Goal: Task Accomplishment & Management: Manage account settings

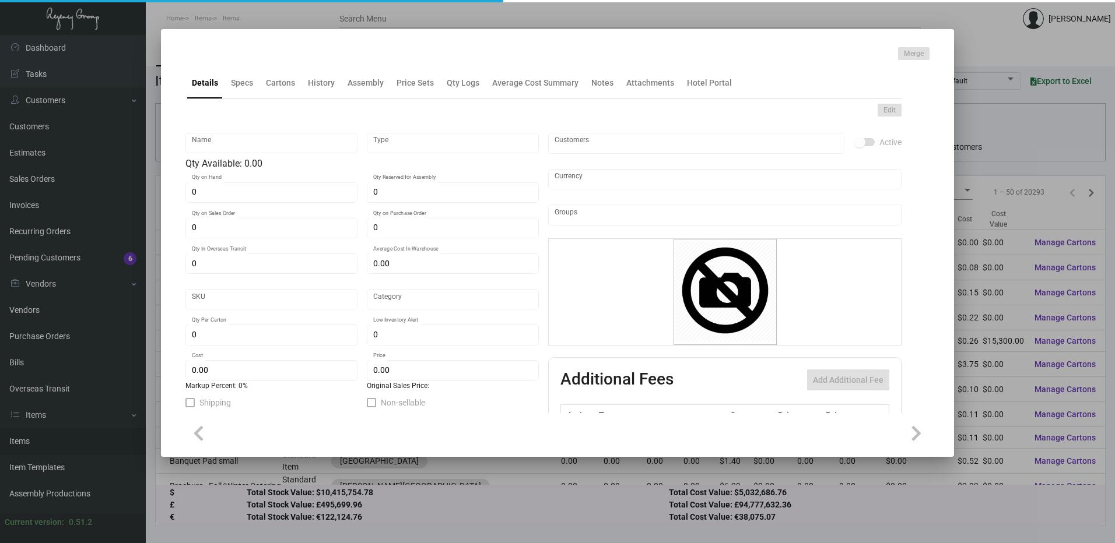
type input "DND REST Santa Monica"
type input "Inventory"
type input "190"
type input "$ 14.98875"
type input "2668"
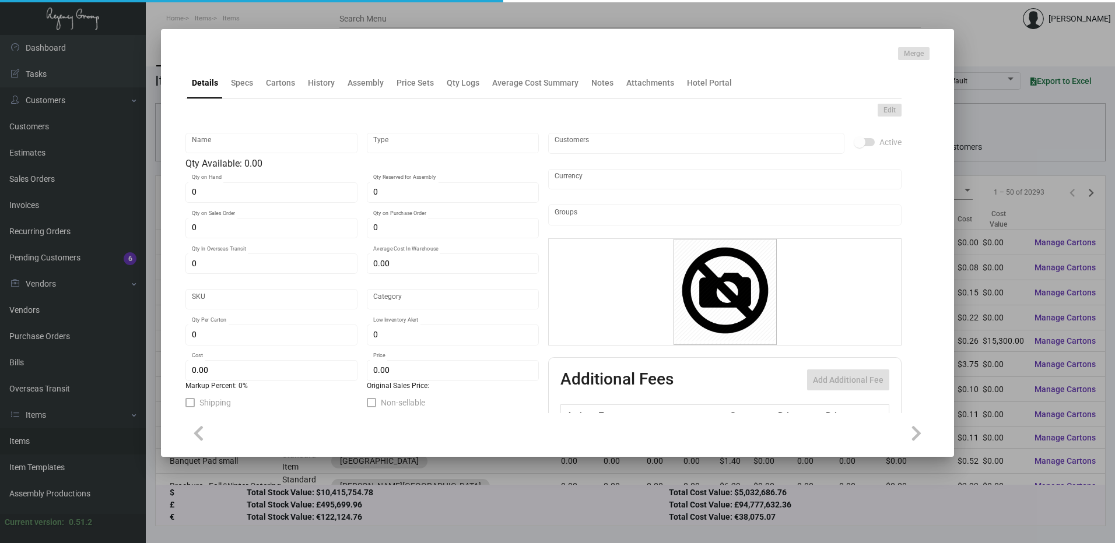
type input "Standard"
type input "100"
type input "$ 5.77"
type input "$ 12.89"
type textarea "DND REST Sign: Size 2.875x7x.125, wood material, Custom light tan finish, Laser…"
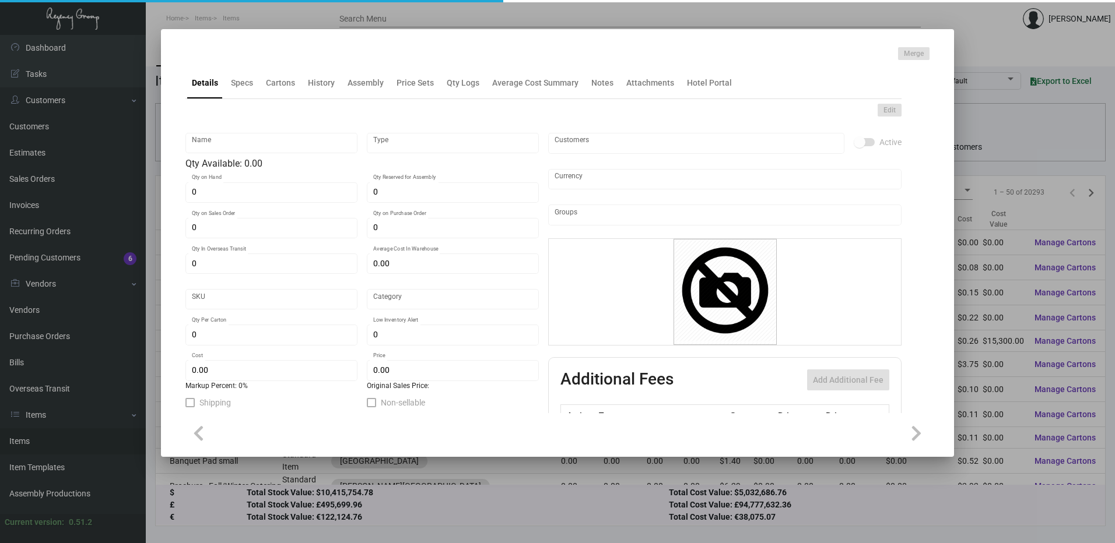
type textarea "DND REST Santa Monica"
checkbox input "true"
type input "United States Dollar $"
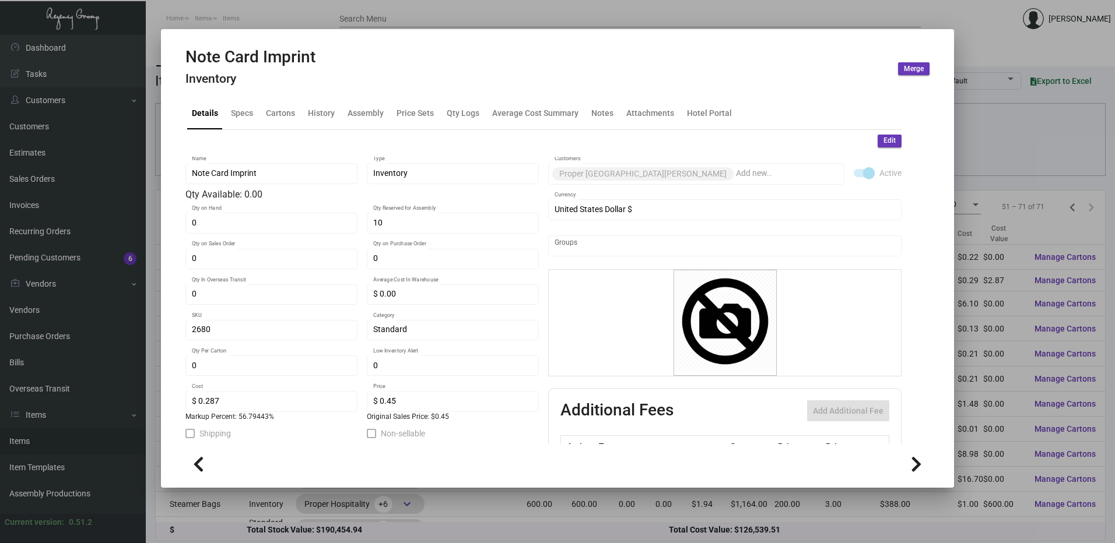
click at [412, 12] on div at bounding box center [557, 271] width 1115 height 543
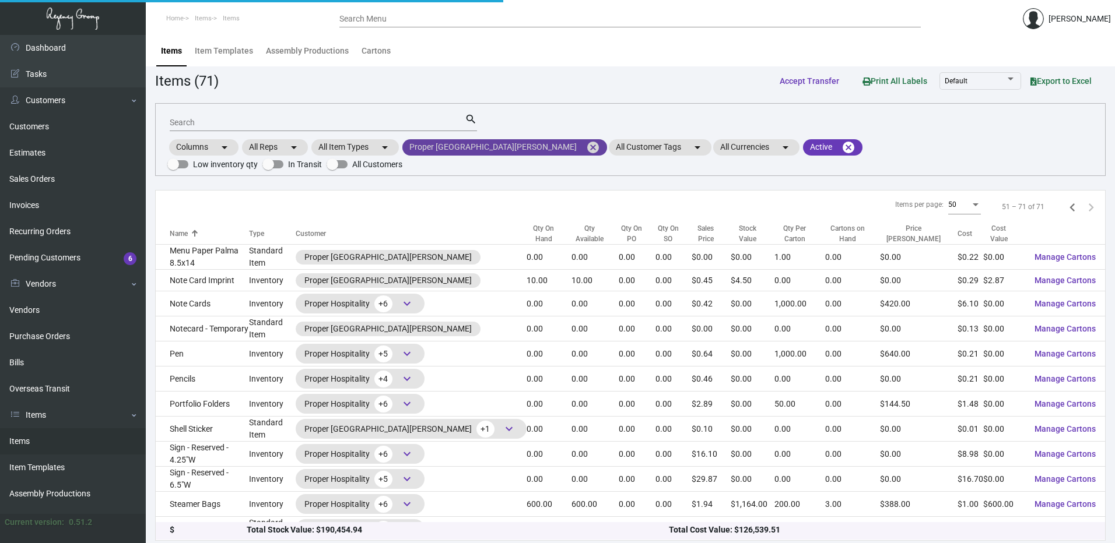
click at [586, 146] on mat-icon "cancel" at bounding box center [593, 147] width 14 height 14
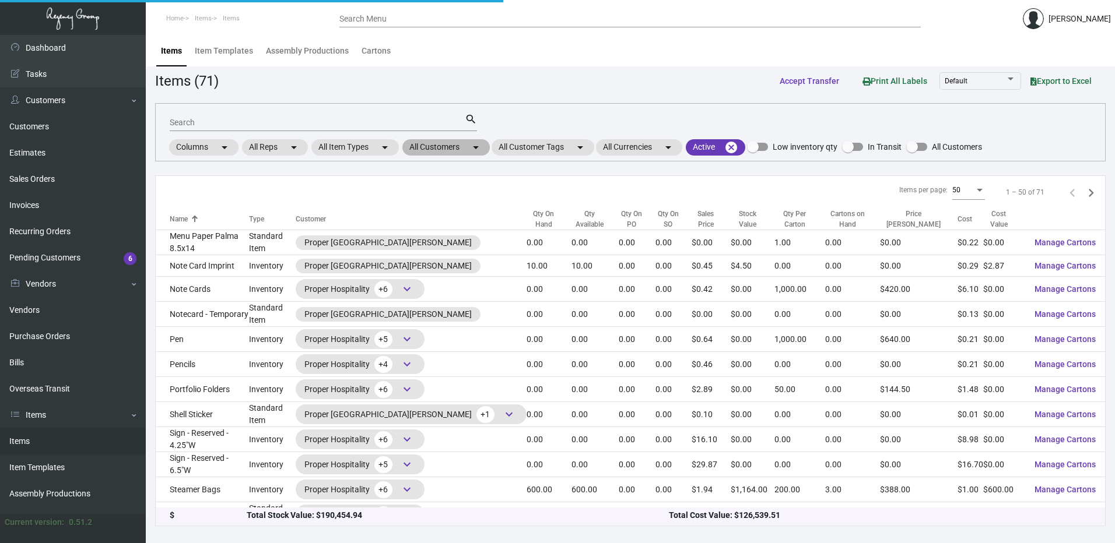
click at [489, 147] on mat-chip "All Customers arrow_drop_down" at bounding box center [445, 147] width 87 height 16
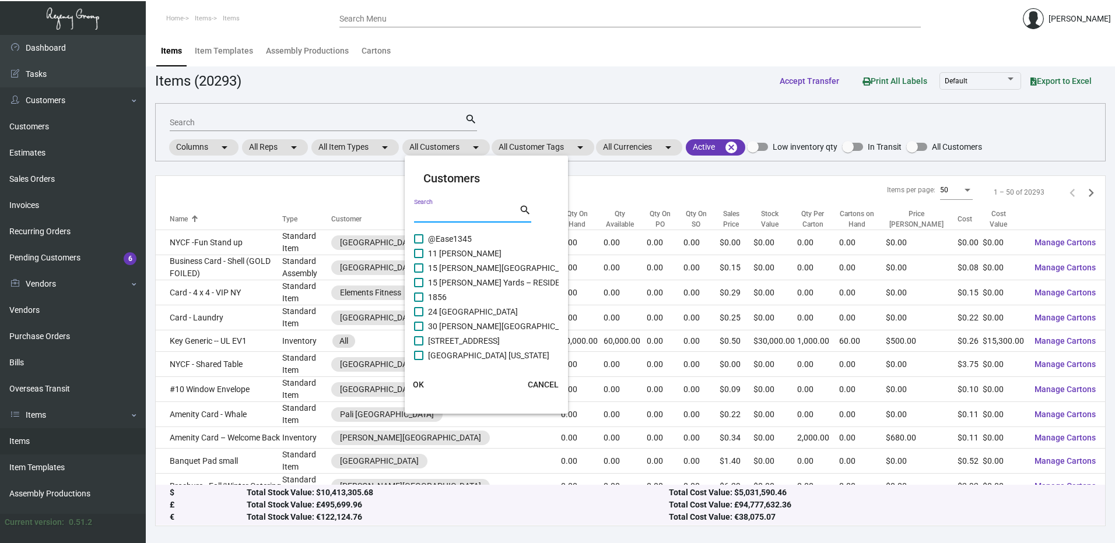
click at [458, 210] on input "Search" at bounding box center [466, 213] width 105 height 9
paste input "Proper Hospitality"
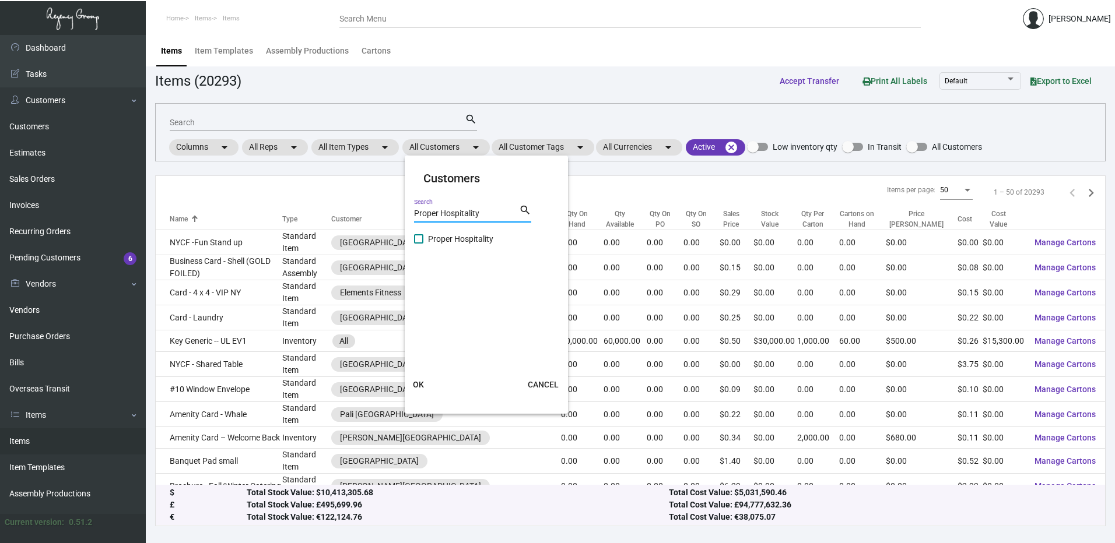
type input "Proper Hospitality"
click at [418, 245] on label "Proper Hospitality" at bounding box center [453, 239] width 79 height 14
click at [418, 244] on input "Proper Hospitality" at bounding box center [418, 244] width 1 height 1
checkbox input "true"
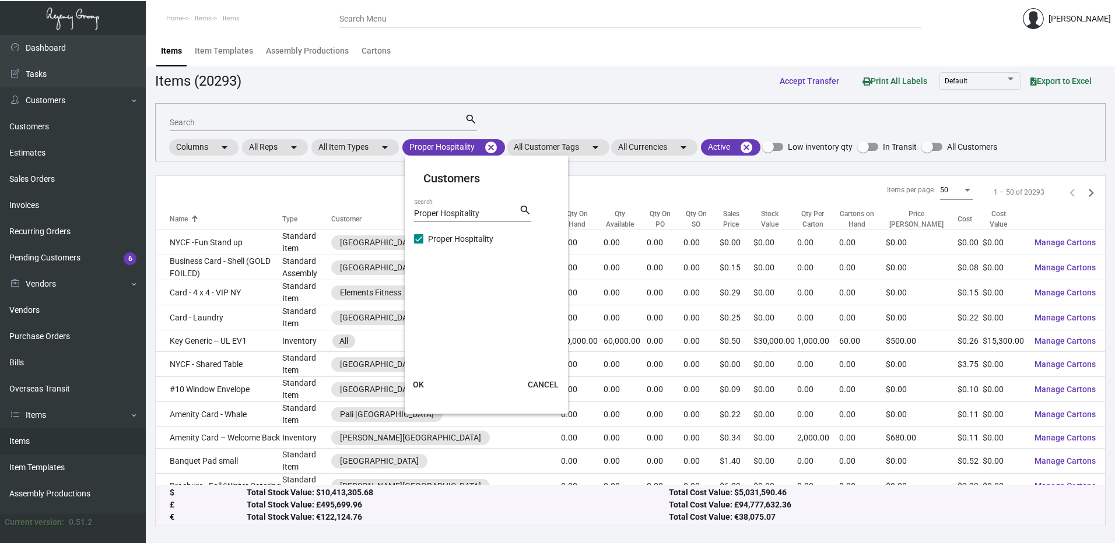
click at [419, 389] on span "OK" at bounding box center [418, 384] width 11 height 9
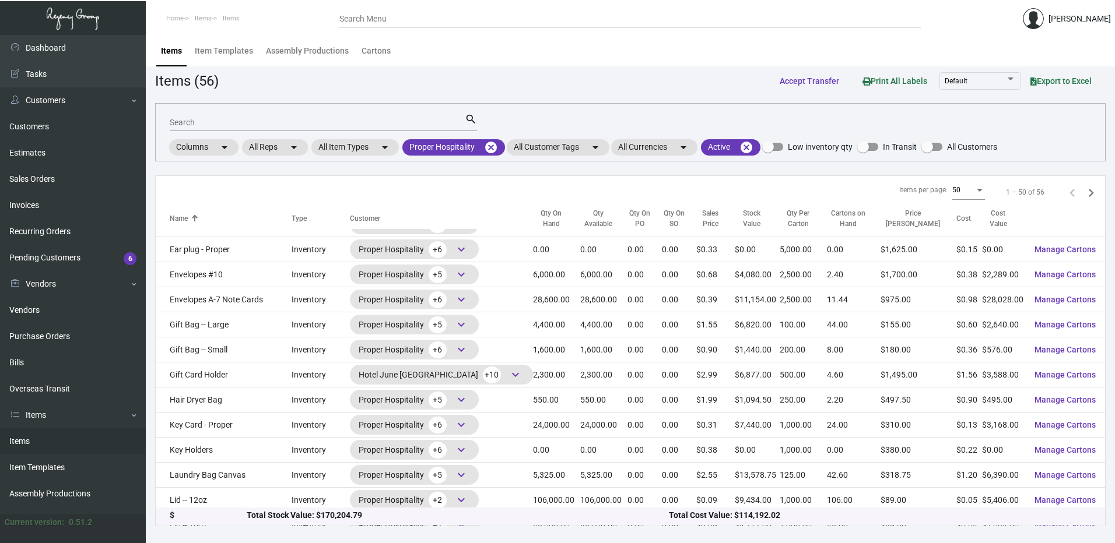
scroll to position [965, 0]
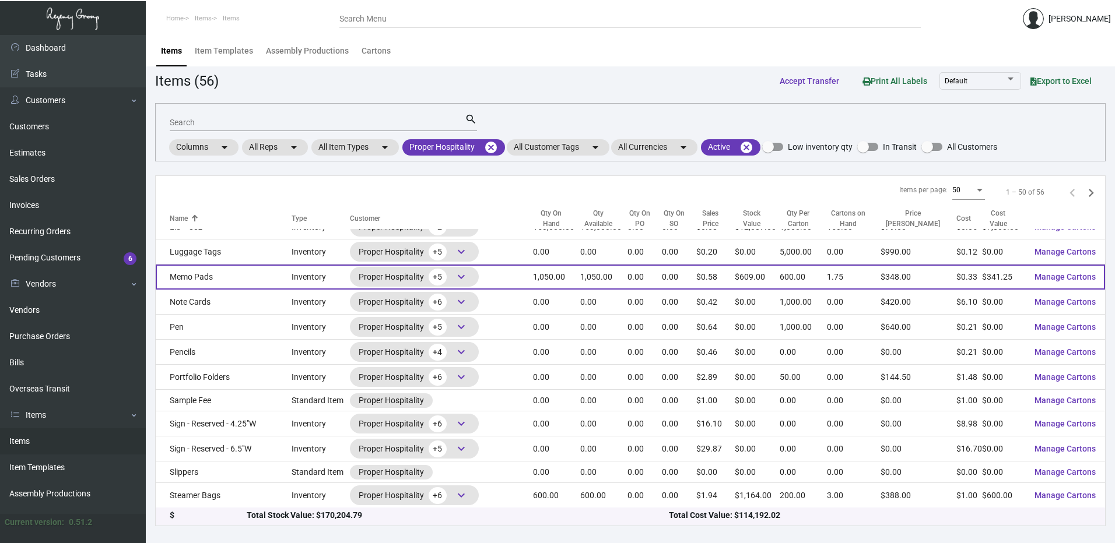
click at [226, 282] on td "Memo Pads" at bounding box center [224, 277] width 136 height 25
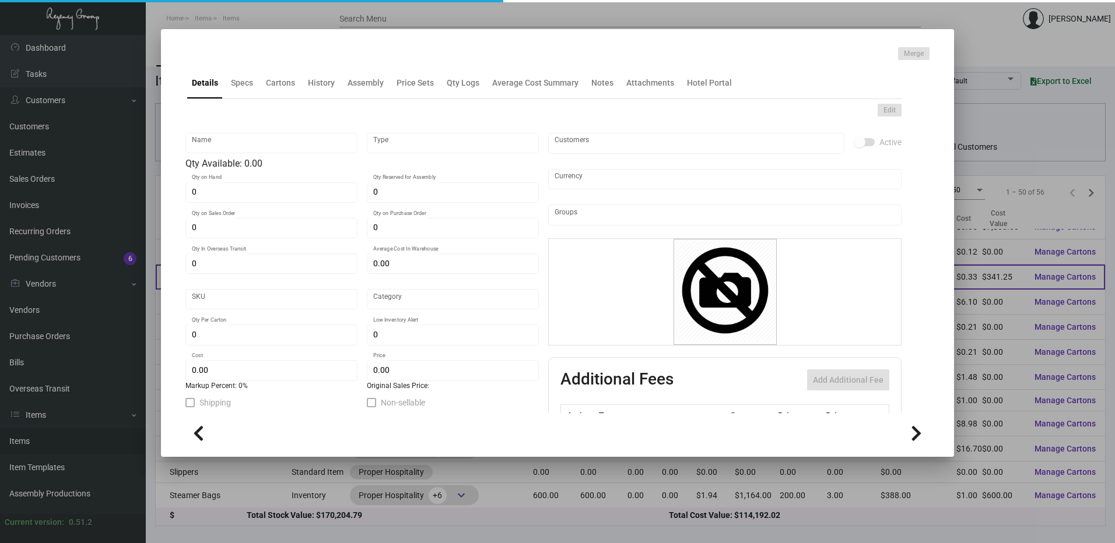
type input "Memo Pads"
type input "Inventory"
type input "1,050"
type input "$ 0.38136"
type input "2678"
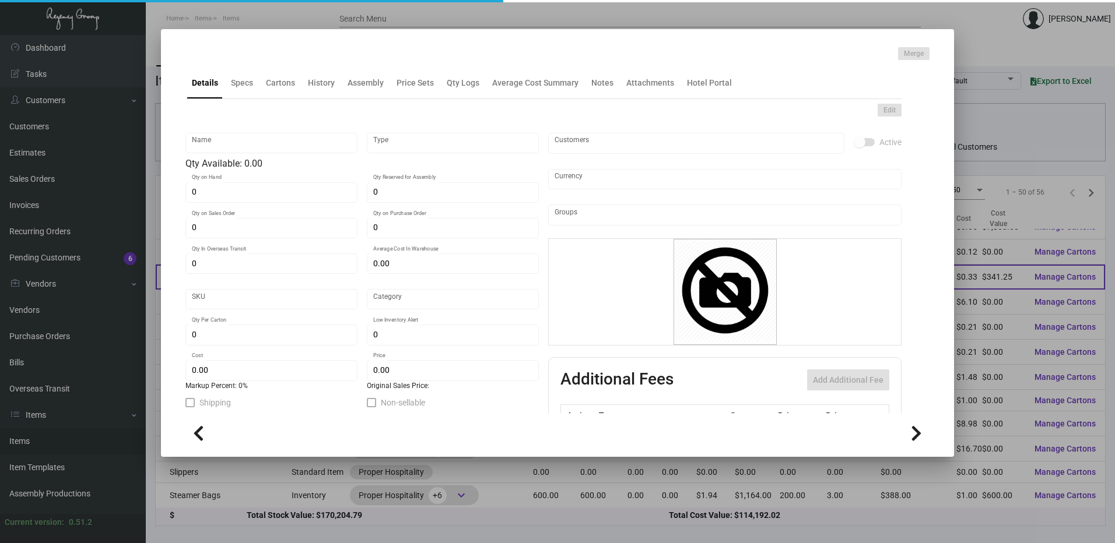
type input "Standard"
type input "600"
type input "$ 0.325"
type input "$ 0.58"
type textarea "Memo Pads: Size 4x5.375 Mohawk superfine white eggshell #70 text, printing blac…"
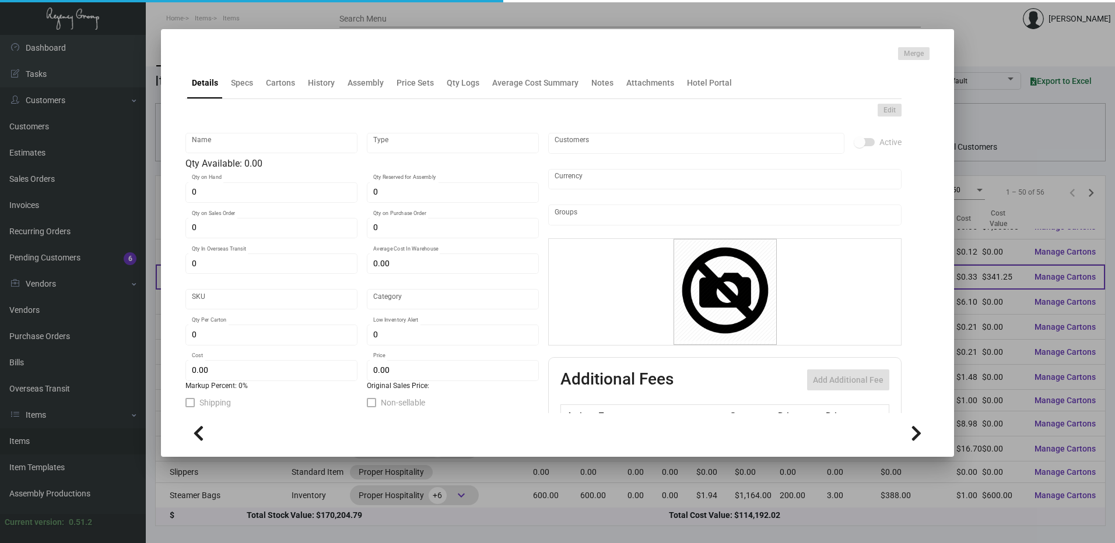
type textarea "Memo Pads"
checkbox input "true"
type input "United States Dollar $"
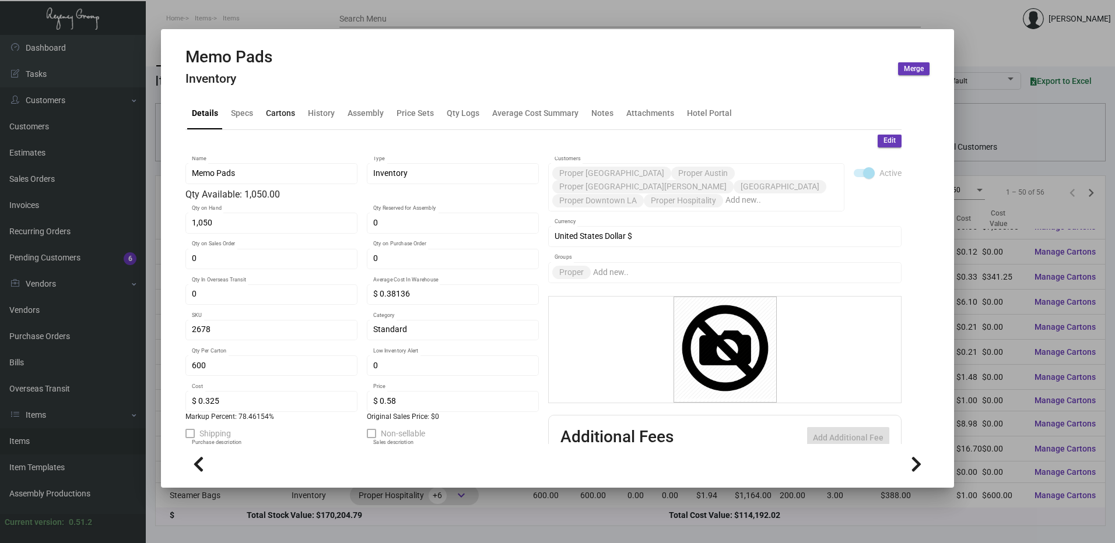
click at [289, 109] on div "Cartons" at bounding box center [280, 113] width 29 height 12
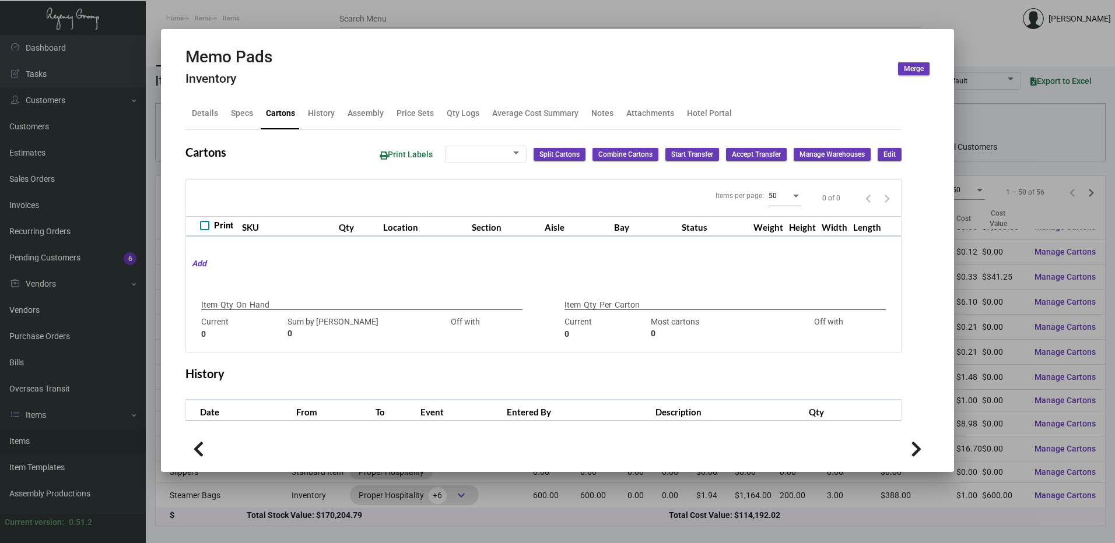
type input "1,050"
type input "1050"
type input "0"
type input "600"
type input "1000"
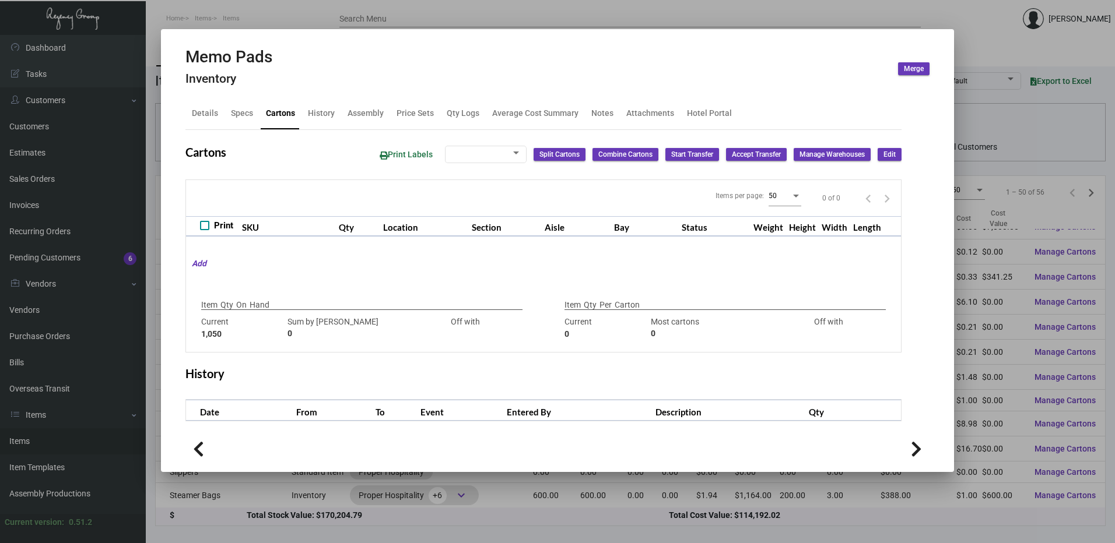
type input "-400"
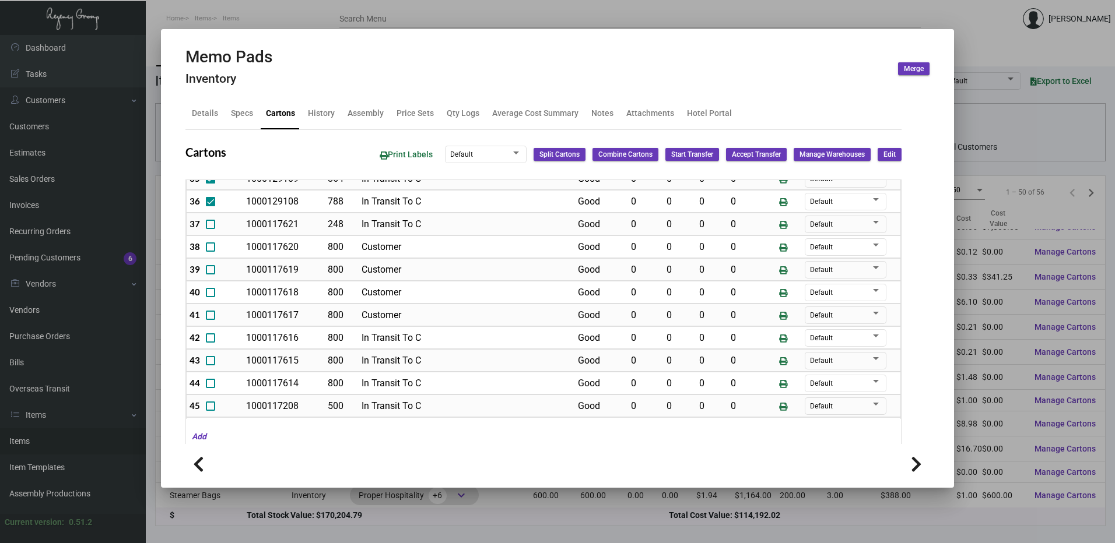
scroll to position [376, 0]
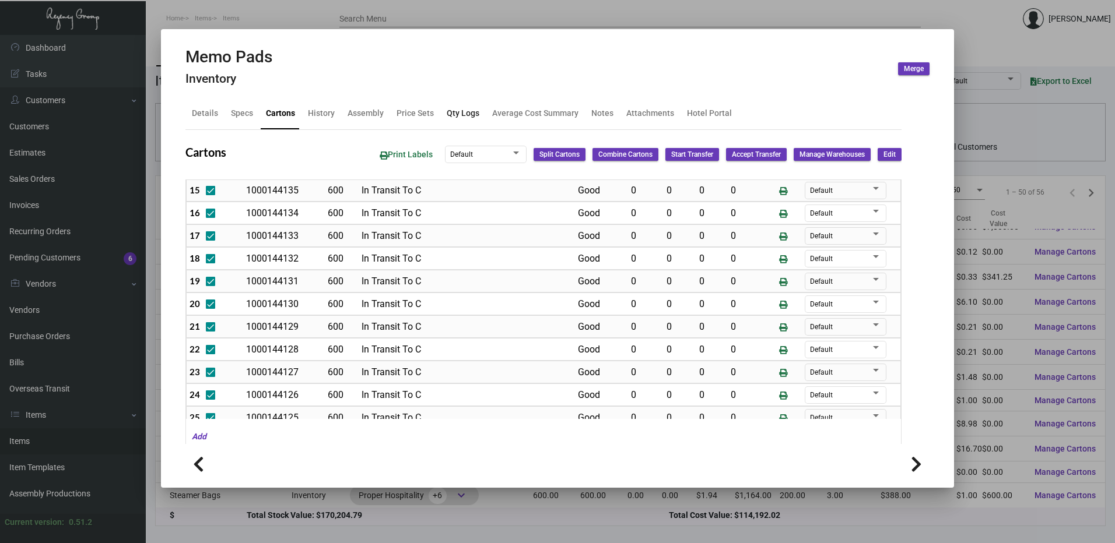
click at [461, 125] on div "Qty Logs" at bounding box center [463, 114] width 42 height 28
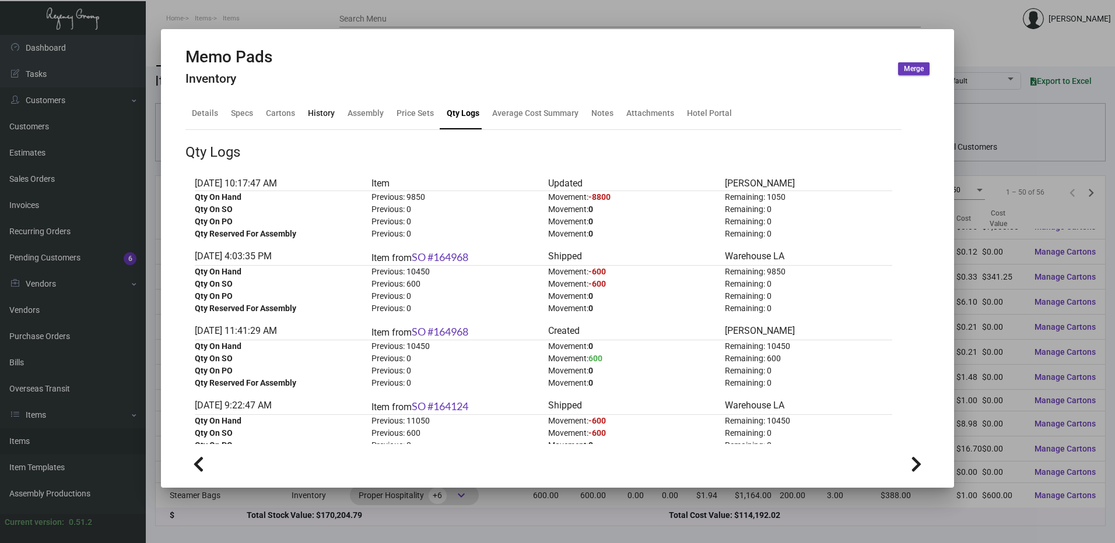
click at [312, 110] on div "History" at bounding box center [321, 113] width 27 height 12
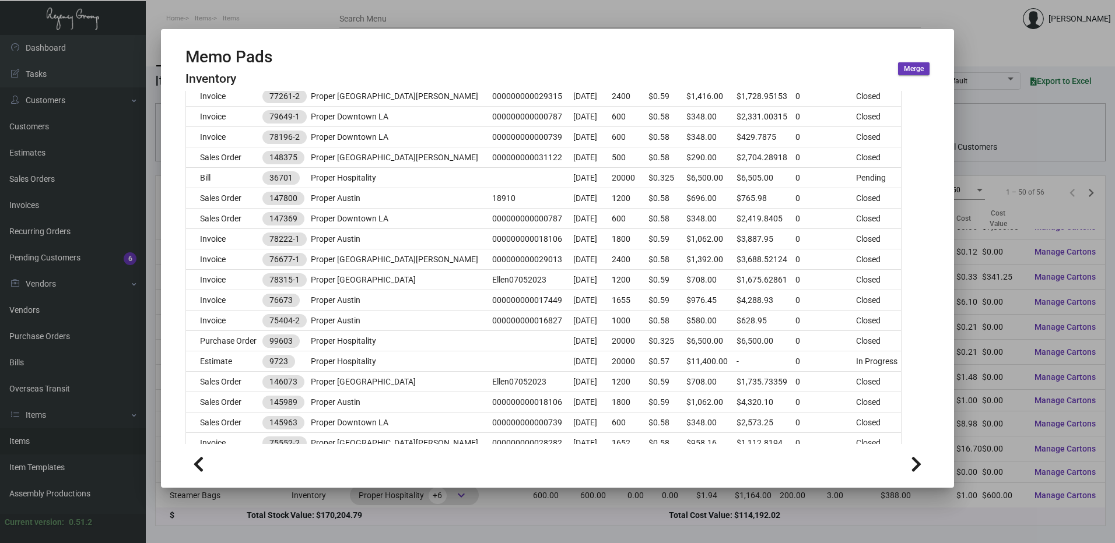
scroll to position [816, 0]
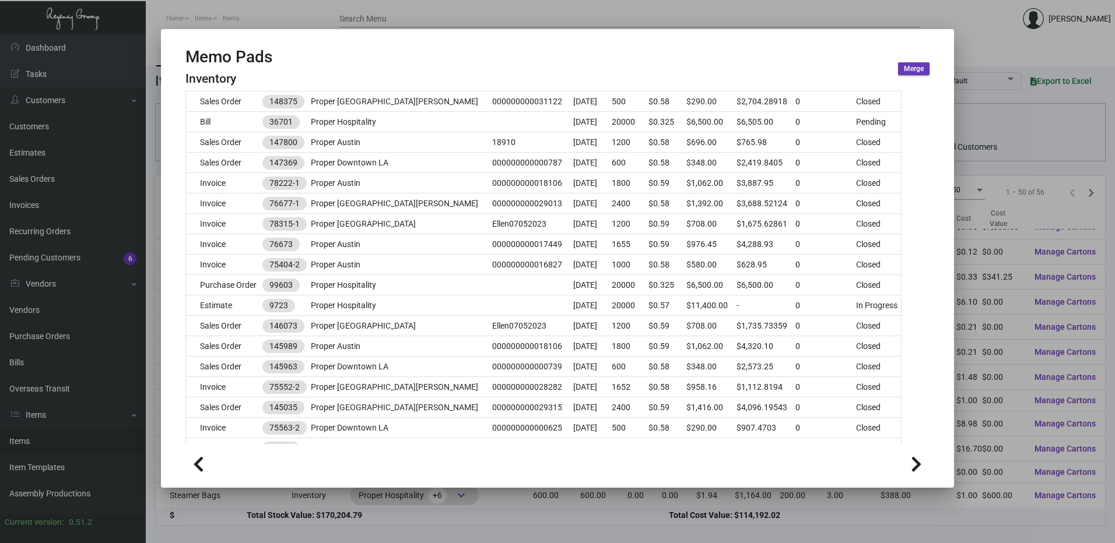
click at [345, 9] on div at bounding box center [557, 271] width 1115 height 543
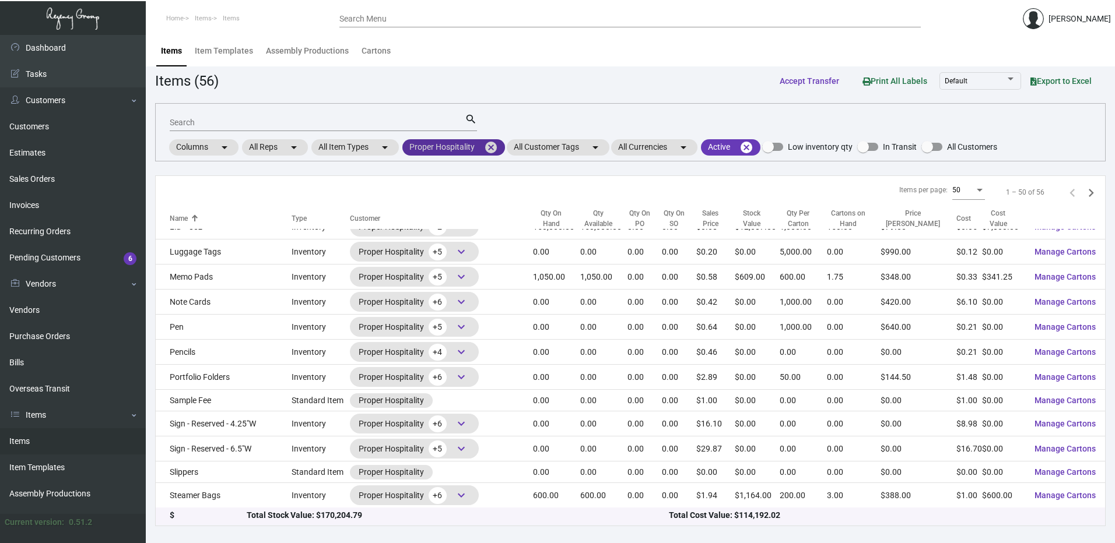
click at [495, 148] on mat-icon "cancel" at bounding box center [491, 147] width 14 height 14
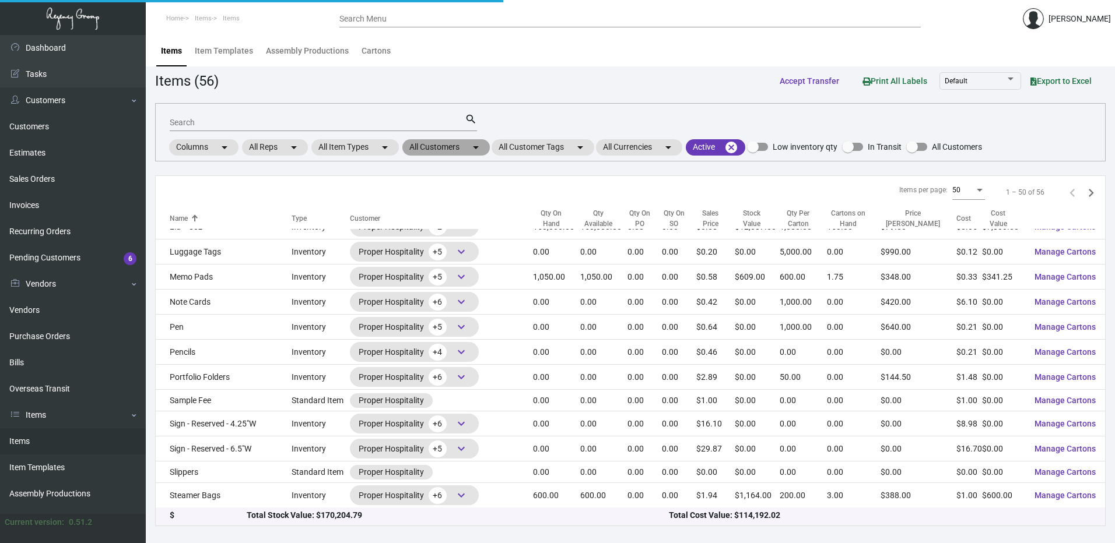
click at [451, 146] on mat-chip "All Customers arrow_drop_down" at bounding box center [445, 147] width 87 height 16
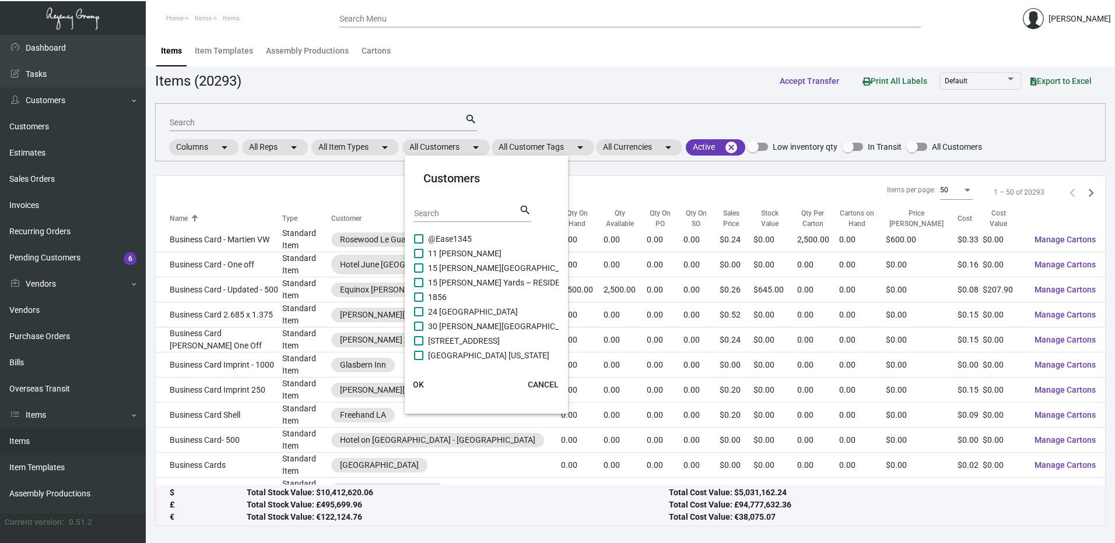
click at [453, 213] on input "Search" at bounding box center [466, 213] width 105 height 9
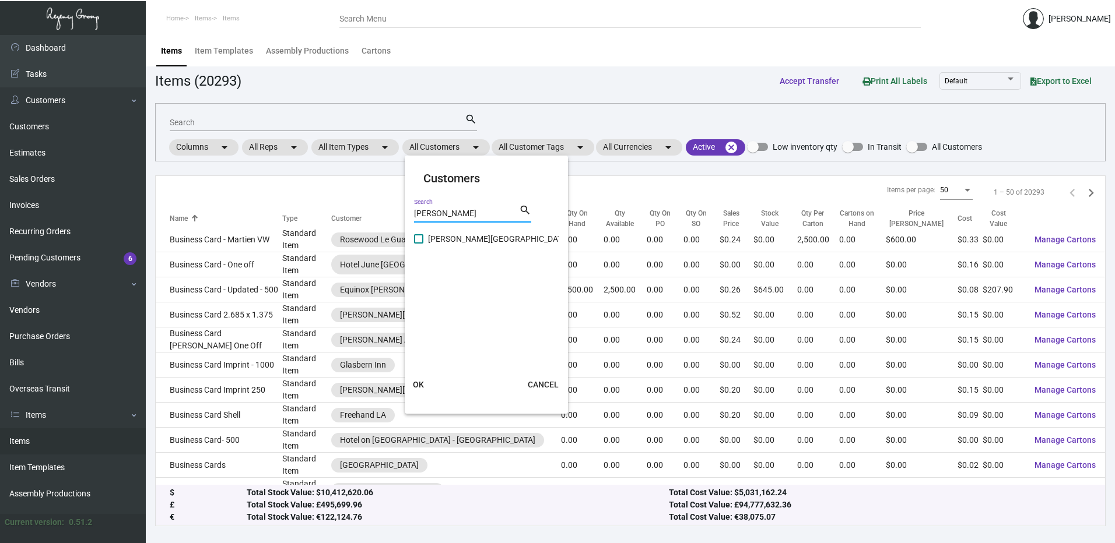
type input "la cantera"
click at [416, 237] on span at bounding box center [418, 238] width 9 height 9
click at [418, 244] on input "La Cantera Resort & Spa" at bounding box center [418, 244] width 1 height 1
checkbox input "true"
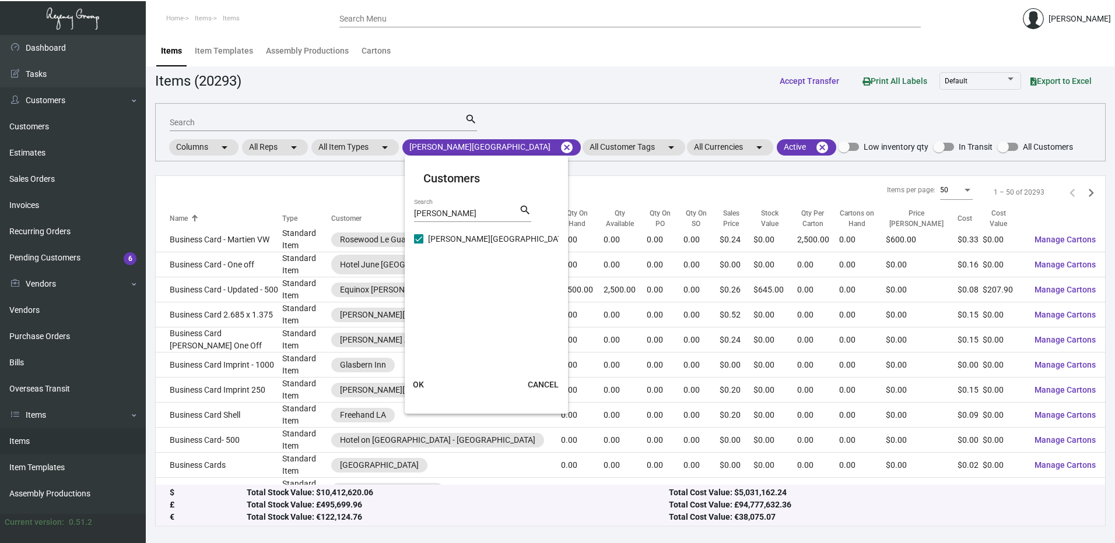
click at [421, 380] on span "OK" at bounding box center [418, 384] width 11 height 9
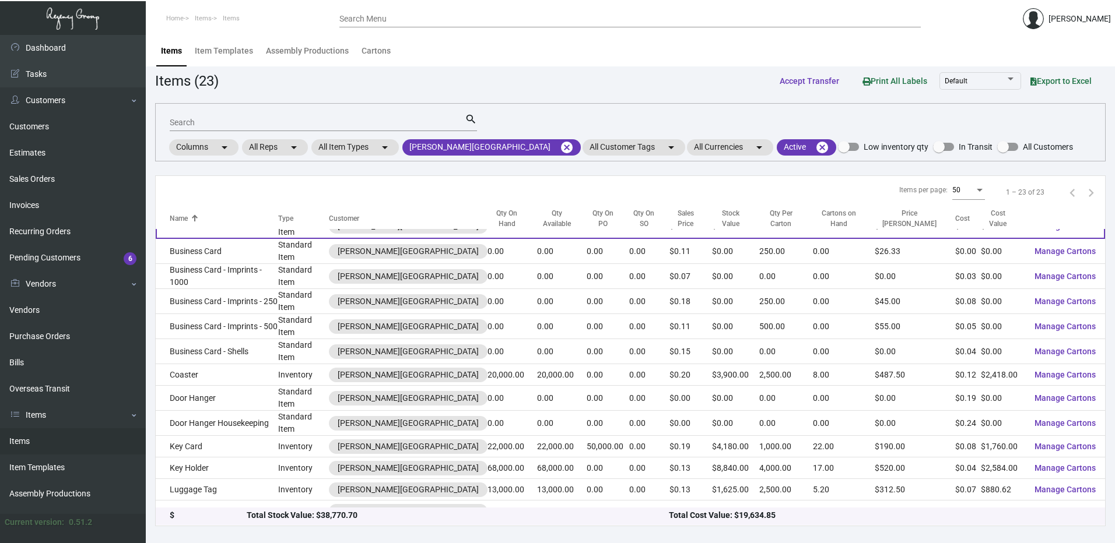
scroll to position [0, 0]
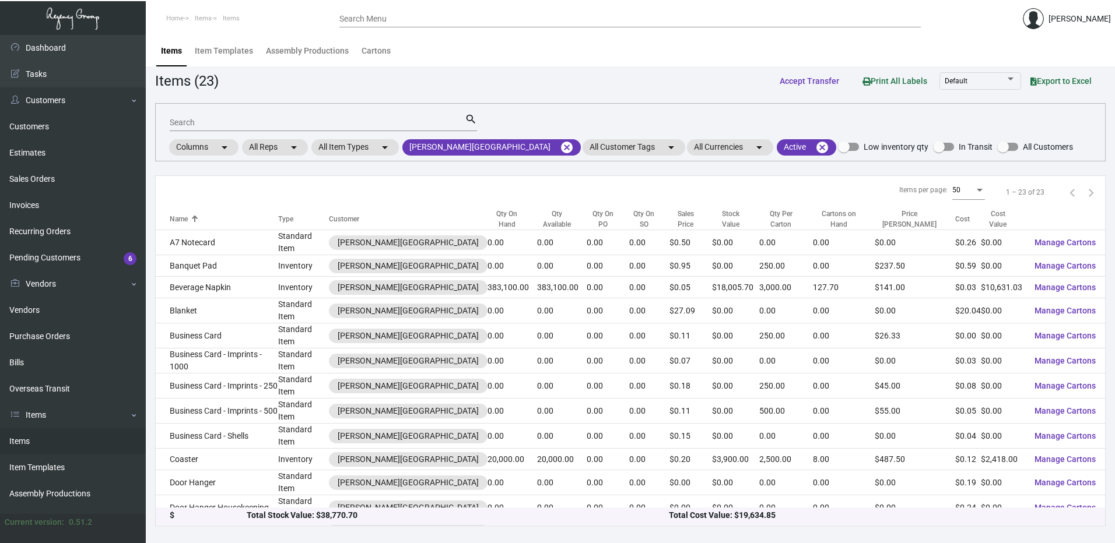
click at [487, 222] on div "Qty On Hand" at bounding box center [506, 219] width 39 height 21
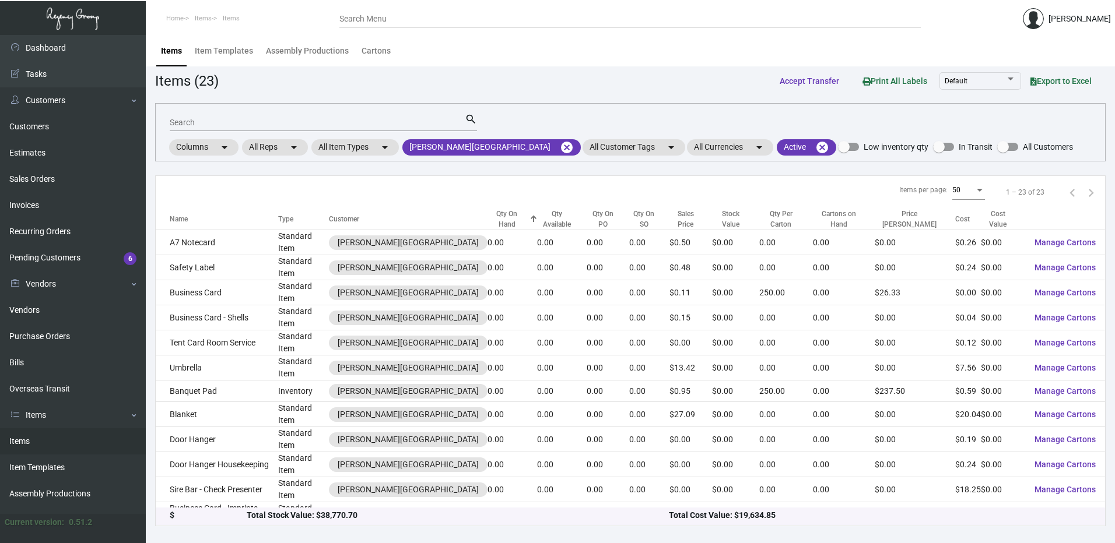
click at [487, 219] on div "Qty On Hand" at bounding box center [506, 219] width 39 height 21
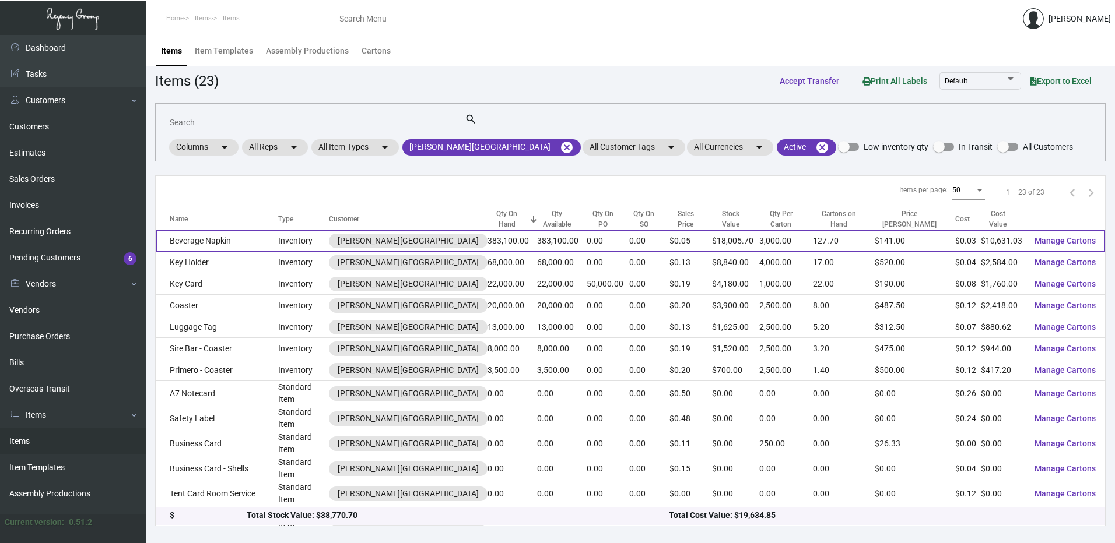
click at [487, 237] on td "383,100.00" at bounding box center [512, 241] width 50 height 22
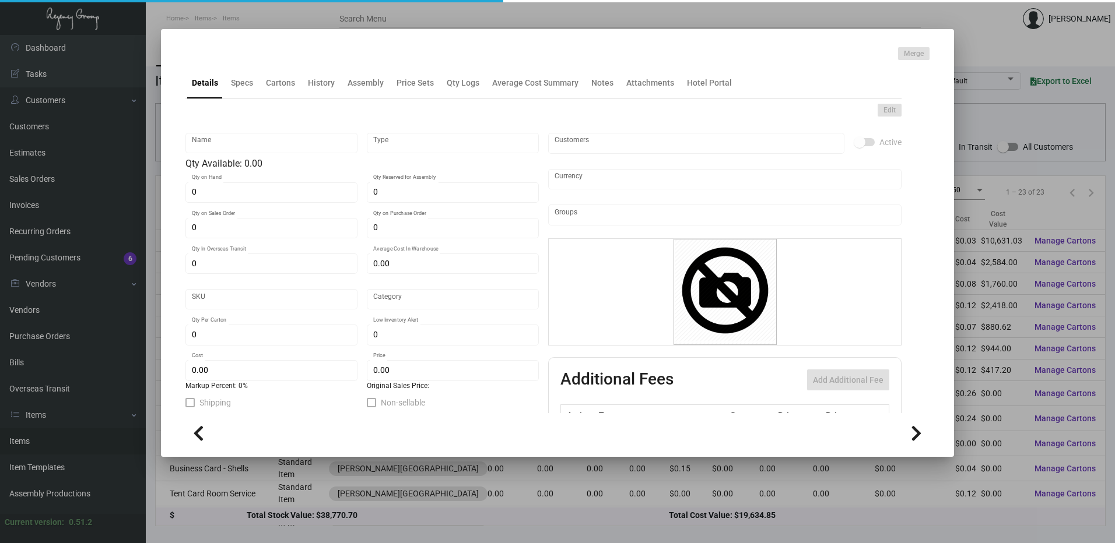
type input "Beverage Napkin"
type input "Inventory"
type input "383,100"
type input "$ 0.02659"
type input "Standard"
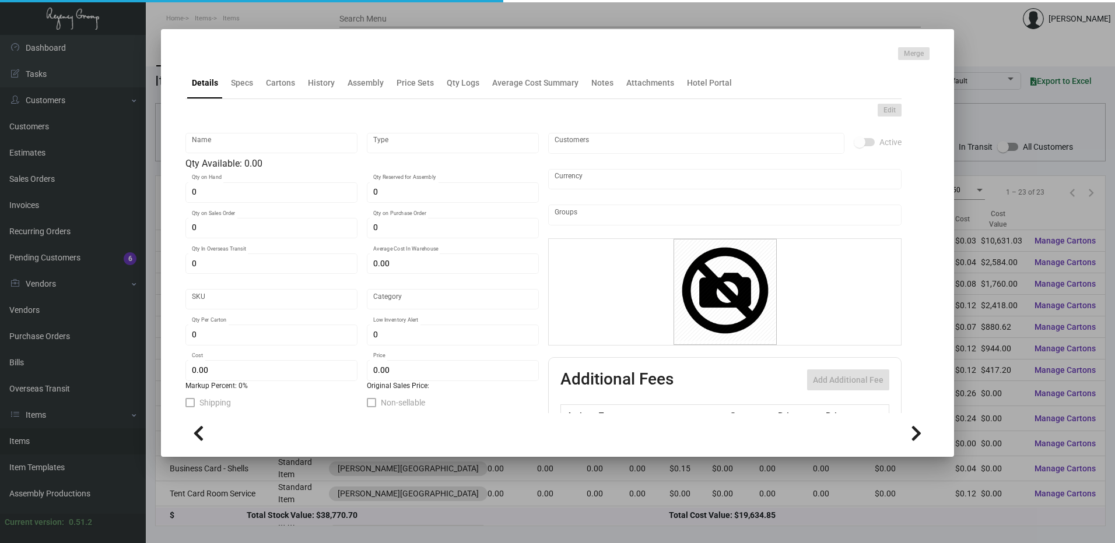
type input "3,000"
type input "50,000"
type input "$ 0.02775"
type input "$ 0.047"
checkbox input "true"
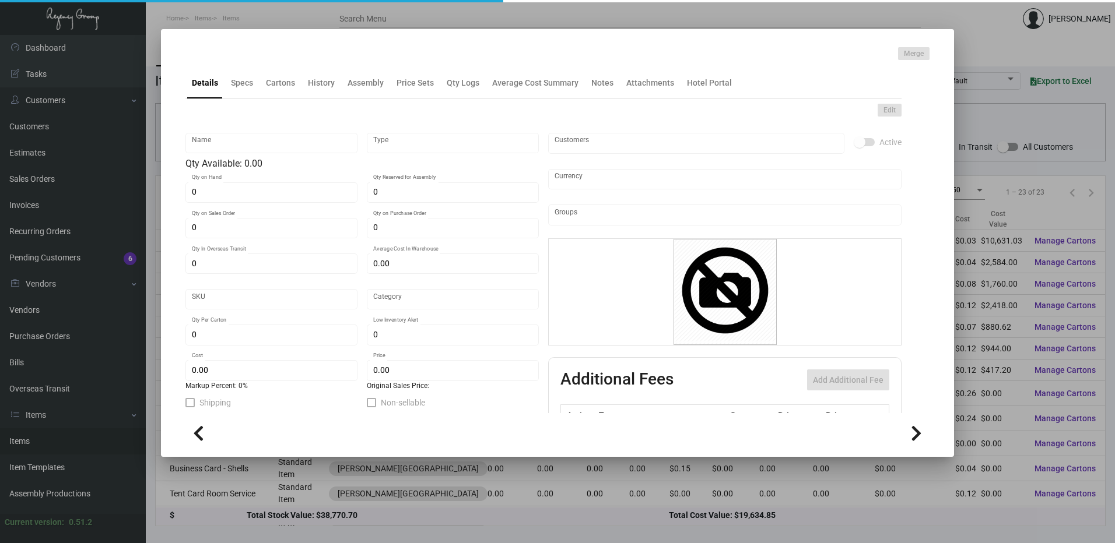
checkbox input "true"
type input "United States Dollar $"
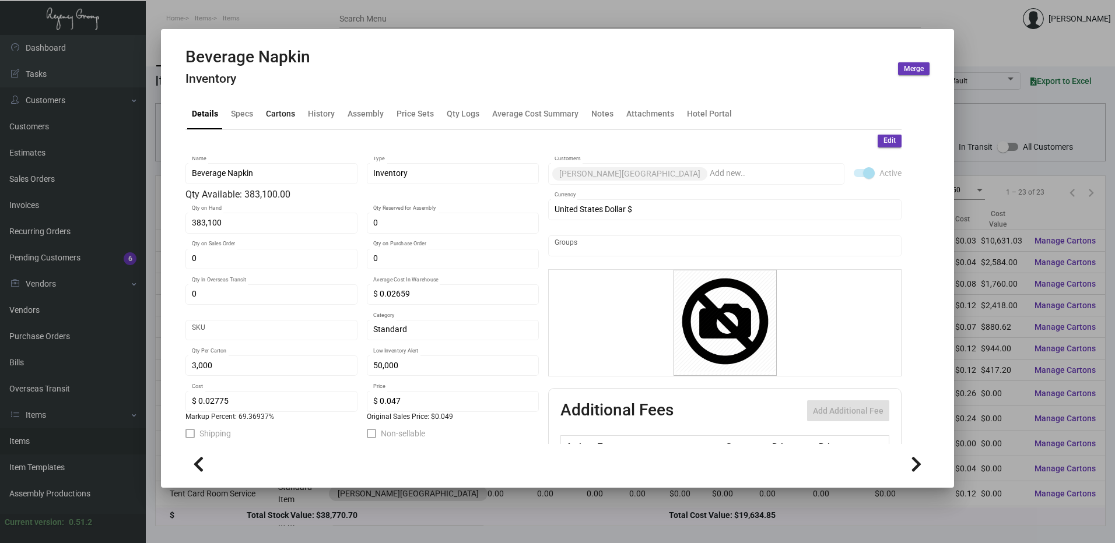
click at [284, 110] on div "Cartons" at bounding box center [280, 113] width 29 height 12
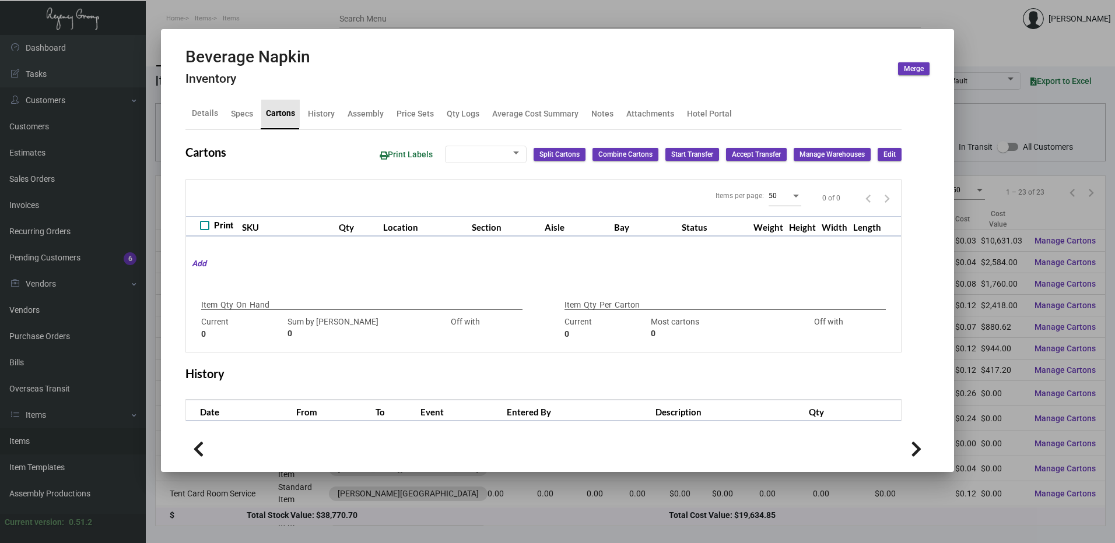
checkbox input "true"
type input "383,100"
type input "+383100"
type input "3,000"
type input "3000"
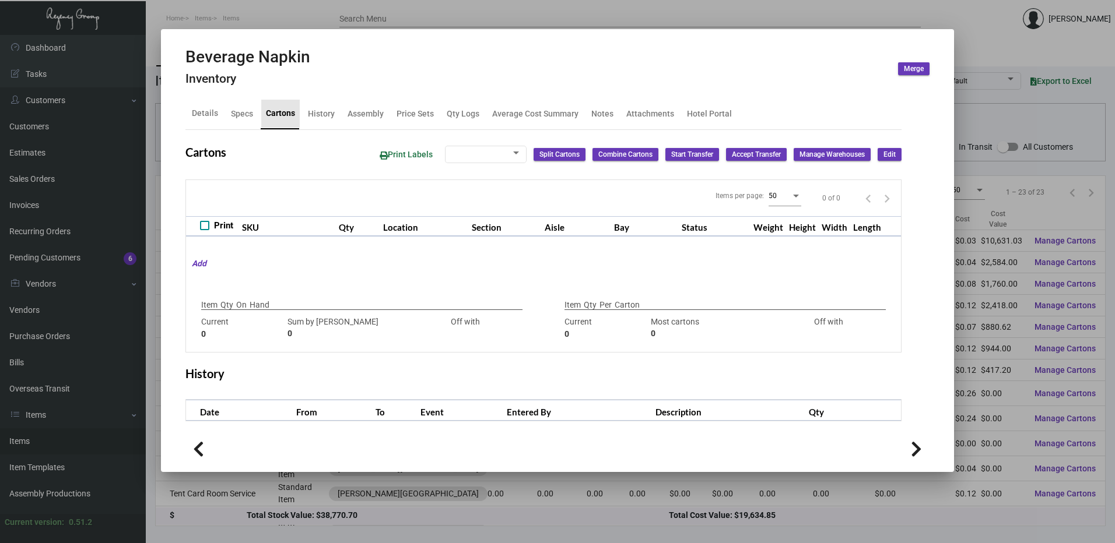
type input "0"
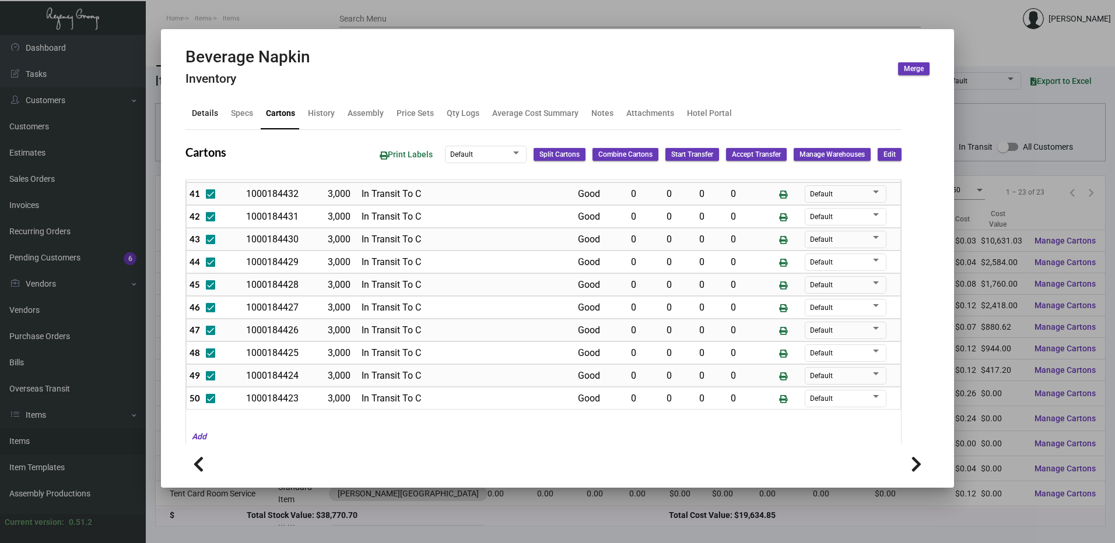
click at [211, 115] on div "Details" at bounding box center [205, 113] width 26 height 12
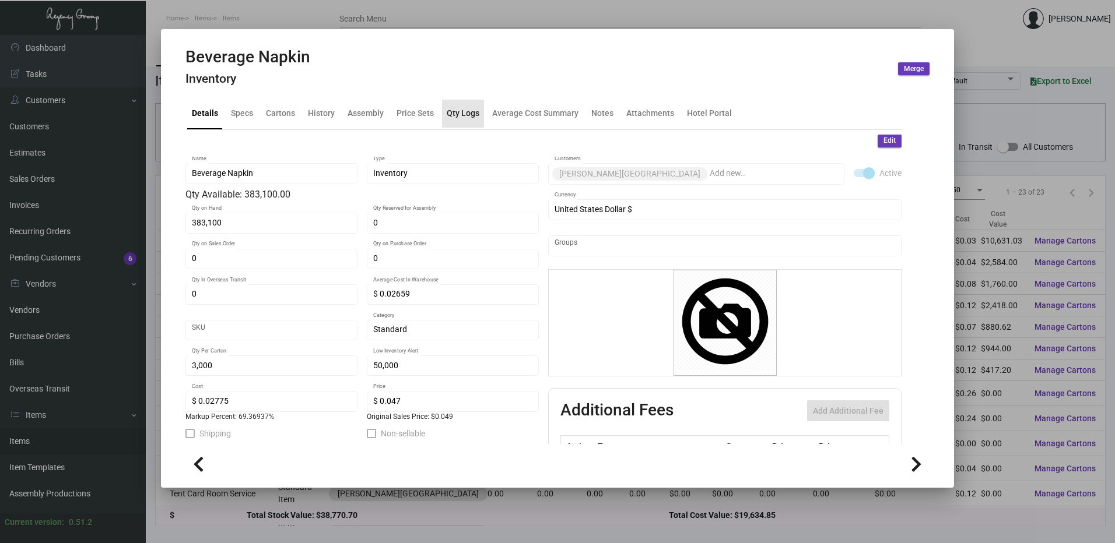
click at [448, 118] on div "Qty Logs" at bounding box center [463, 113] width 33 height 12
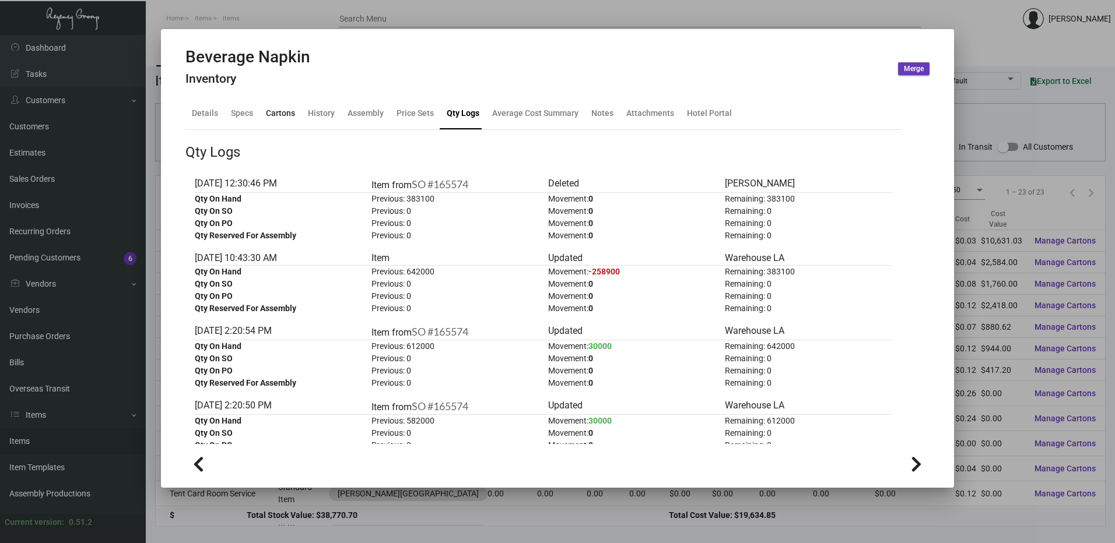
click at [283, 111] on div "Cartons" at bounding box center [280, 113] width 29 height 12
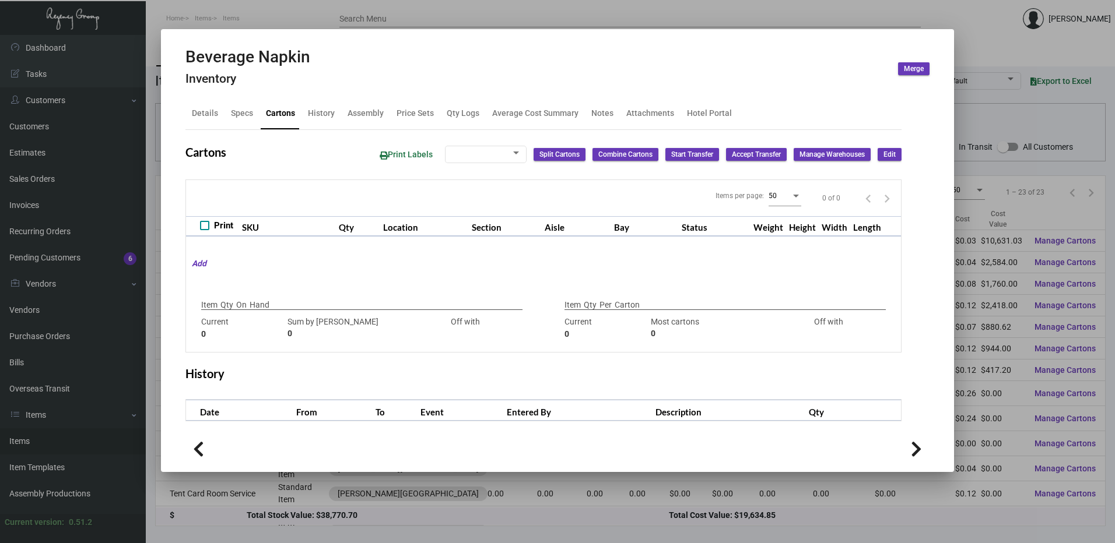
checkbox input "true"
type input "383,100"
type input "+383100"
type input "3,000"
type input "3000"
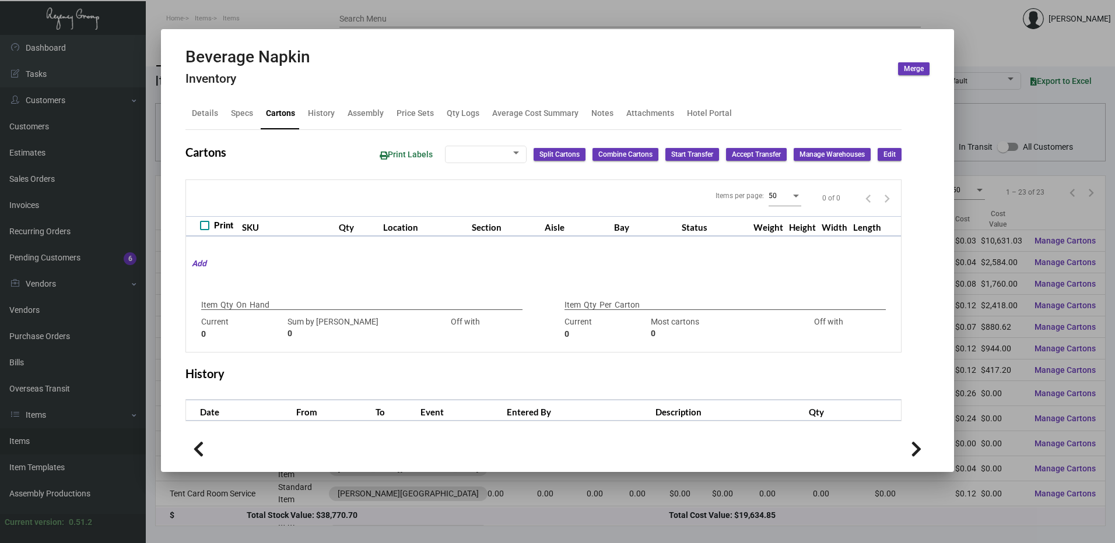
type input "0"
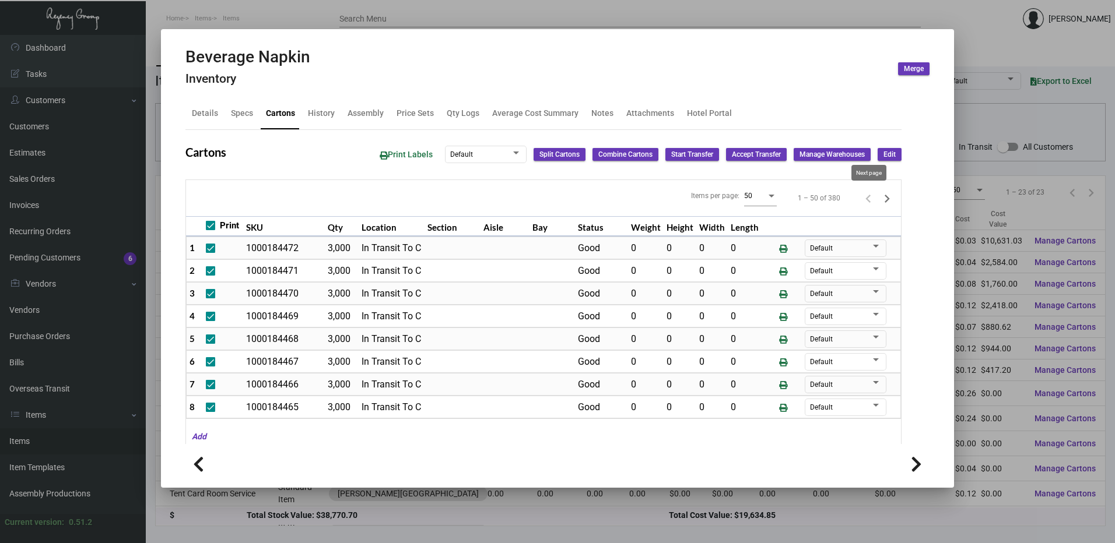
click at [879, 198] on icon "Next page" at bounding box center [887, 199] width 16 height 16
checkbox input "false"
type input "0"
checkbox input "false"
type input "0"
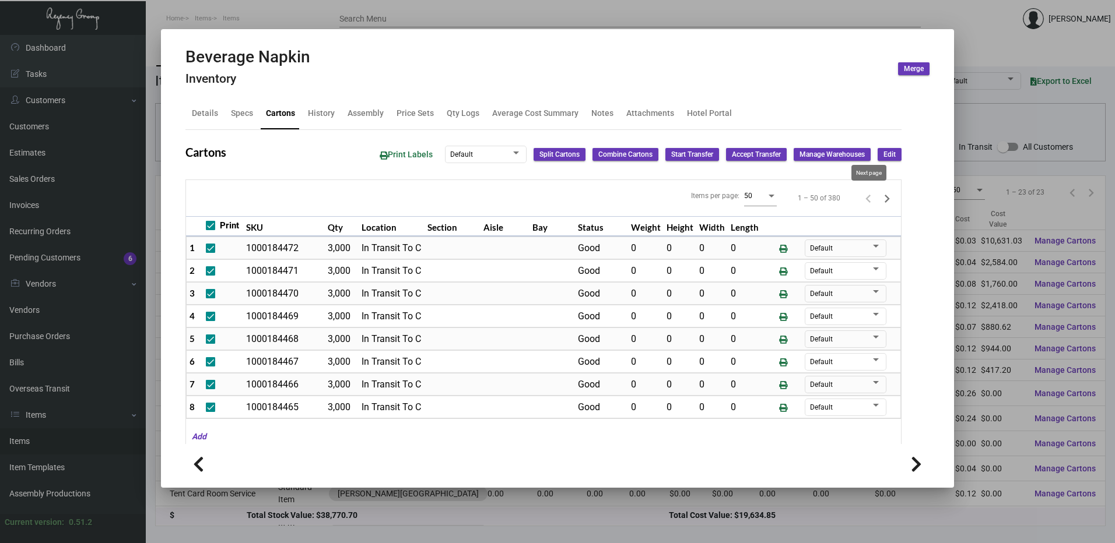
checkbox input "false"
type input "0"
checkbox input "false"
type input "0"
checkbox input "false"
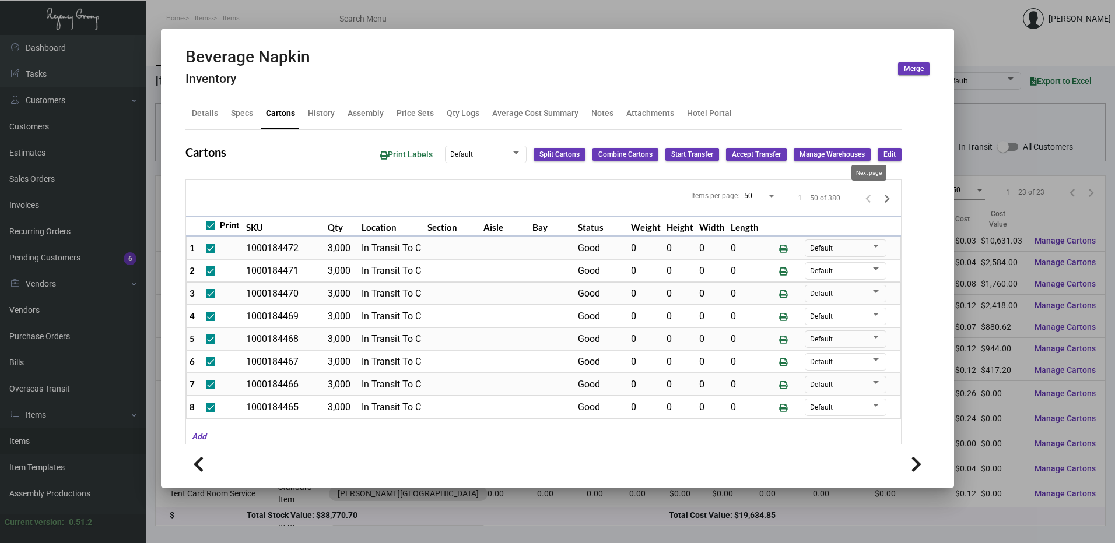
type input "0"
checkbox input "false"
type input "0"
checkbox input "false"
type input "0"
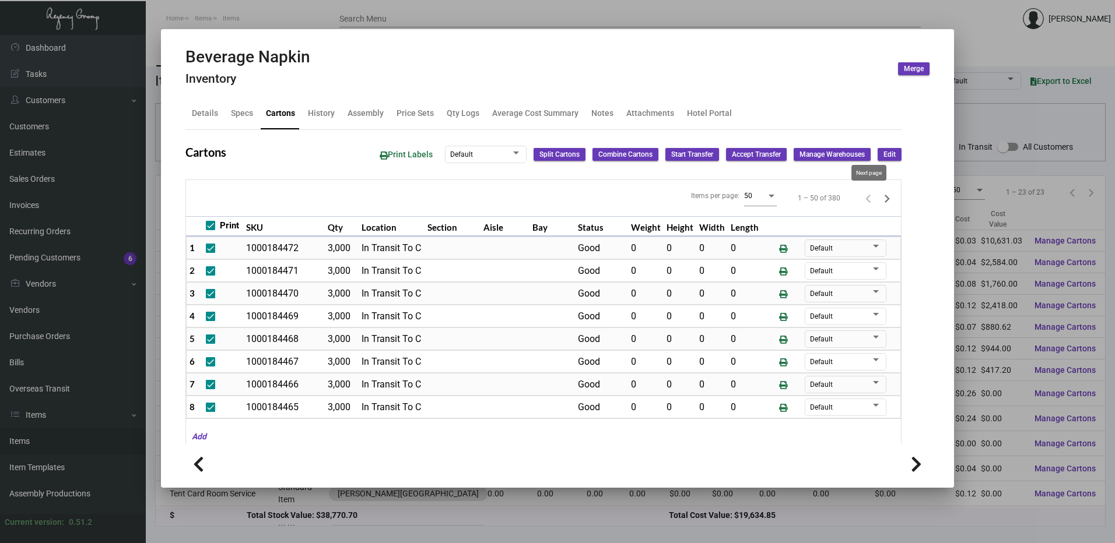
checkbox input "false"
type input "0"
checkbox input "false"
type input "0"
checkbox input "false"
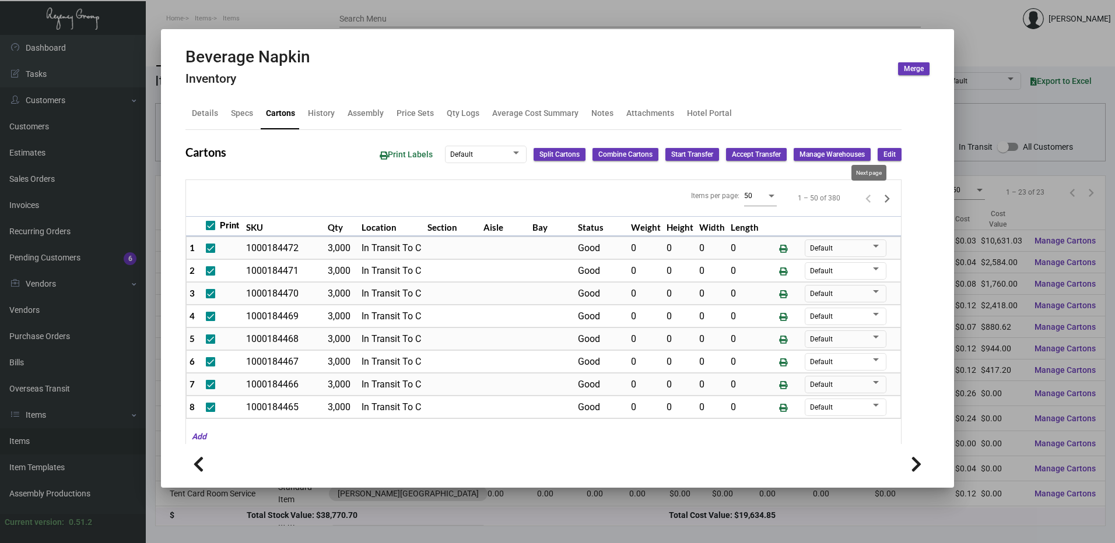
type input "0"
checkbox input "false"
type input "0"
checkbox input "false"
type input "0"
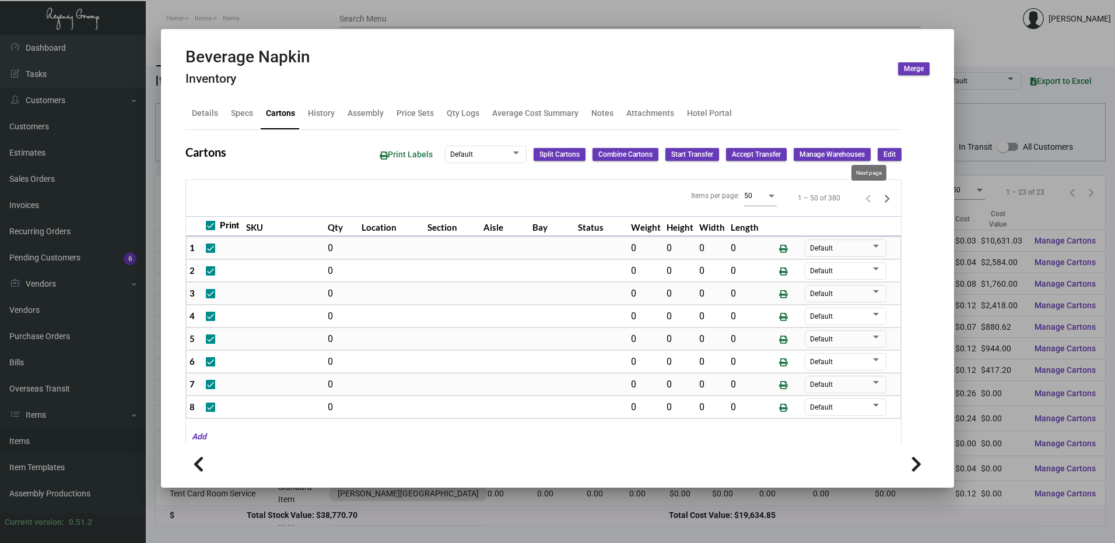
checkbox input "false"
type input "0"
checkbox input "false"
type input "0"
checkbox input "false"
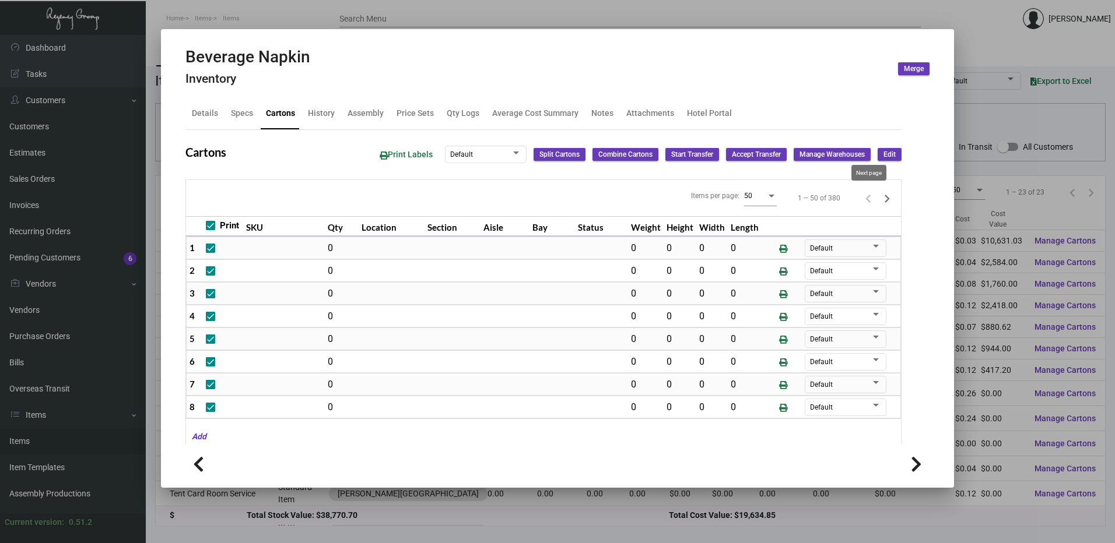
type input "0"
checkbox input "false"
type input "0"
checkbox input "false"
type input "0"
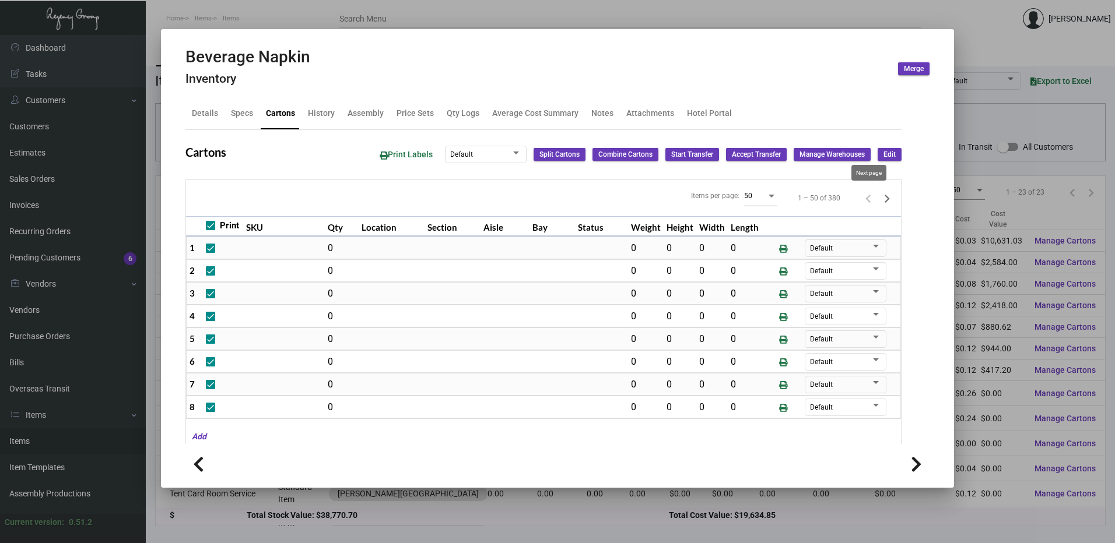
checkbox input "false"
type input "0"
checkbox input "false"
type input "0"
checkbox input "false"
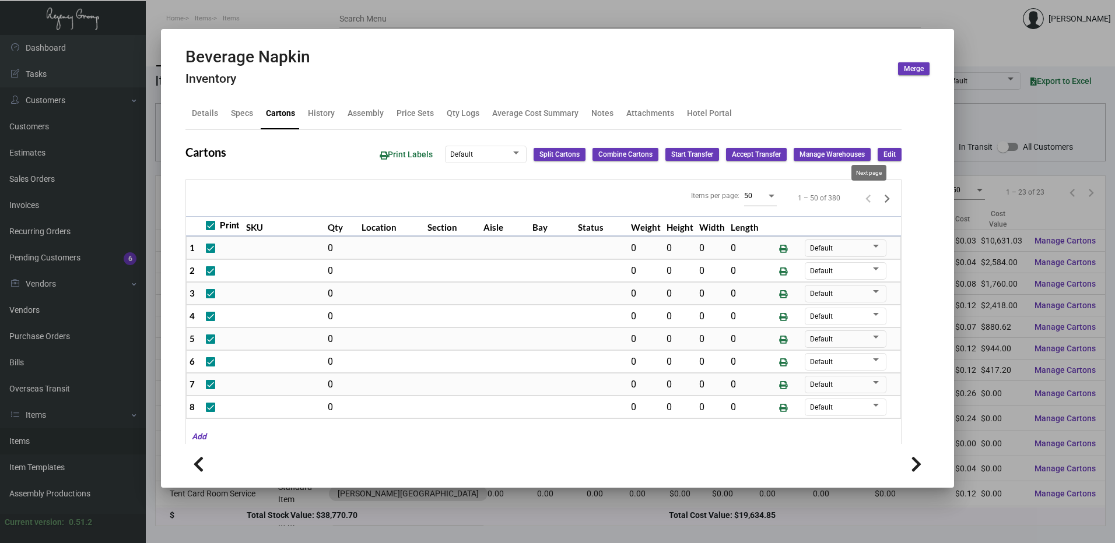
type input "0"
checkbox input "false"
type input "0"
checkbox input "false"
type input "0"
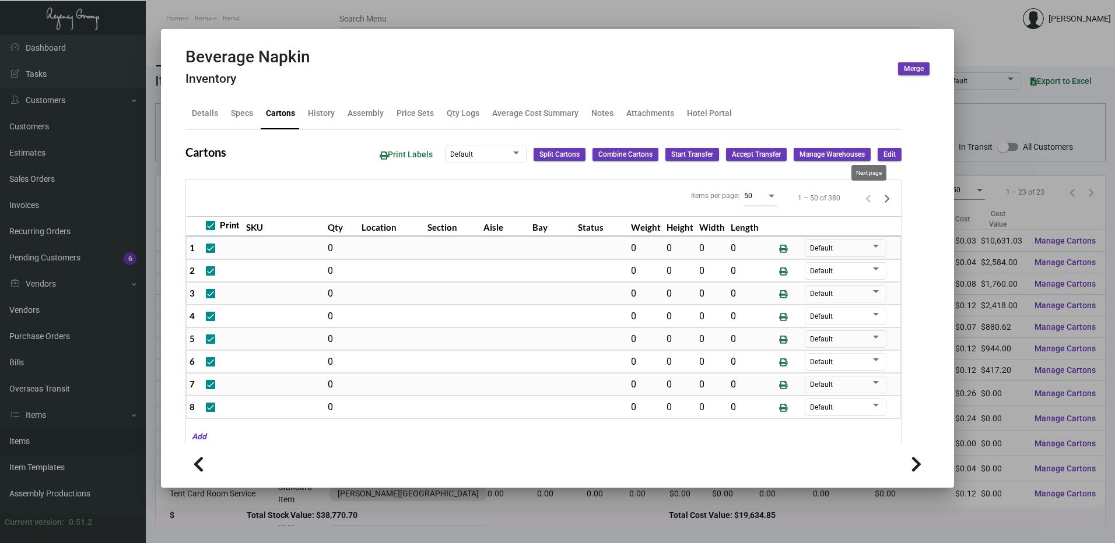
checkbox input "false"
type input "0"
checkbox input "false"
type input "0"
checkbox input "false"
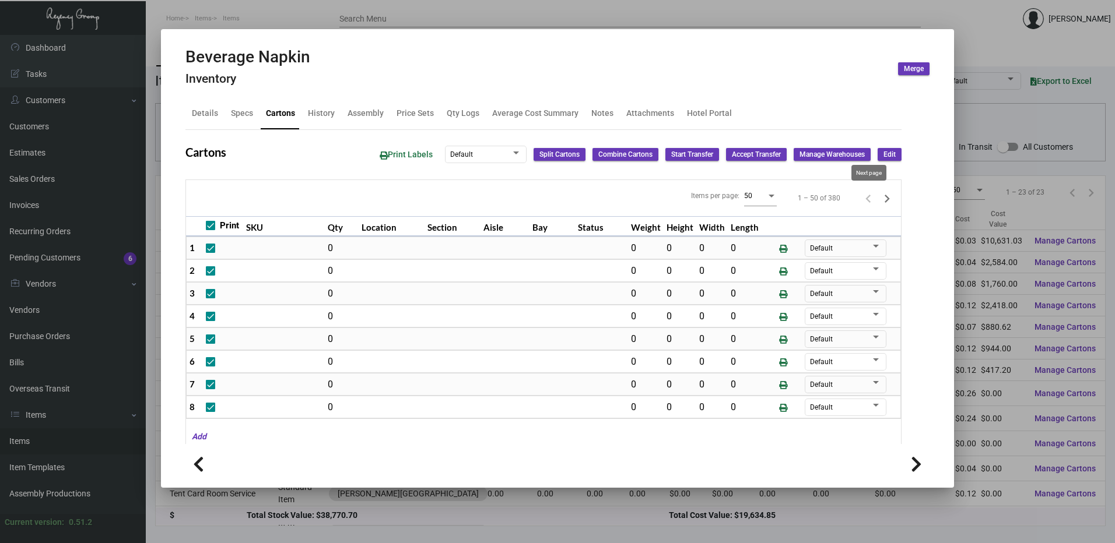
type input "0"
checkbox input "false"
type input "0"
checkbox input "false"
type input "0"
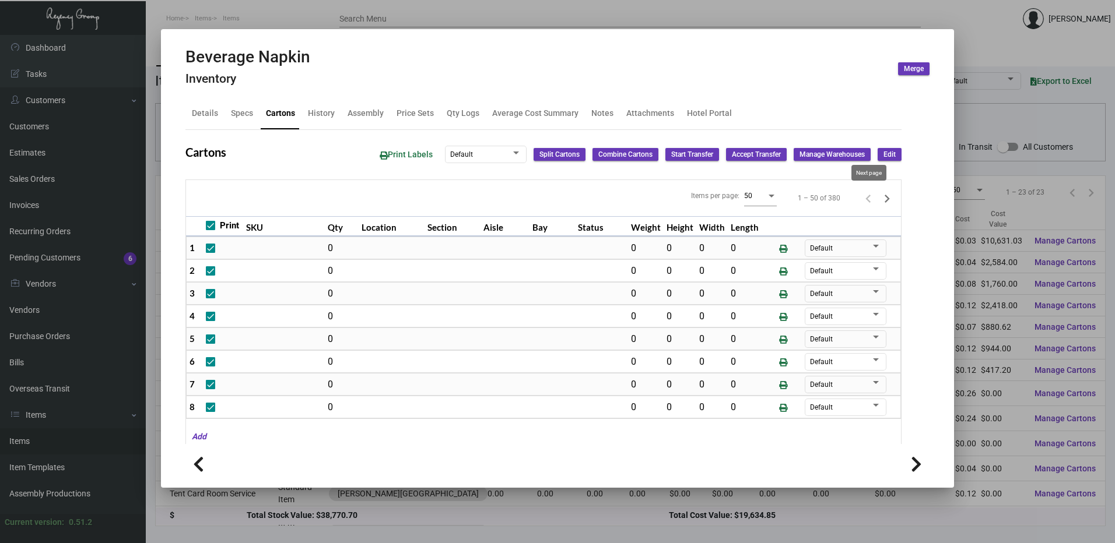
checkbox input "false"
type input "0"
checkbox input "false"
type input "0"
checkbox input "false"
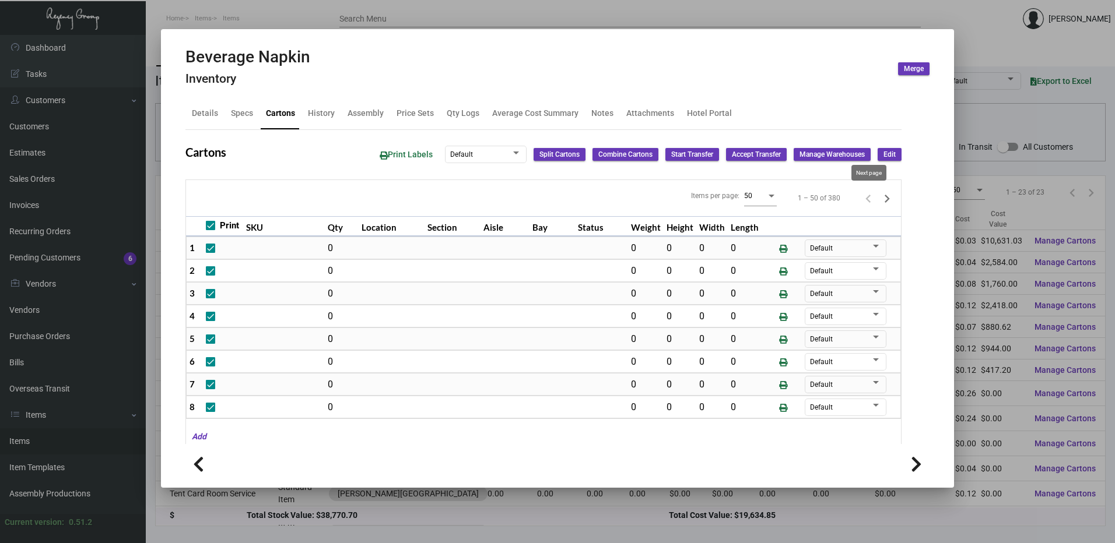
type input "0"
checkbox input "false"
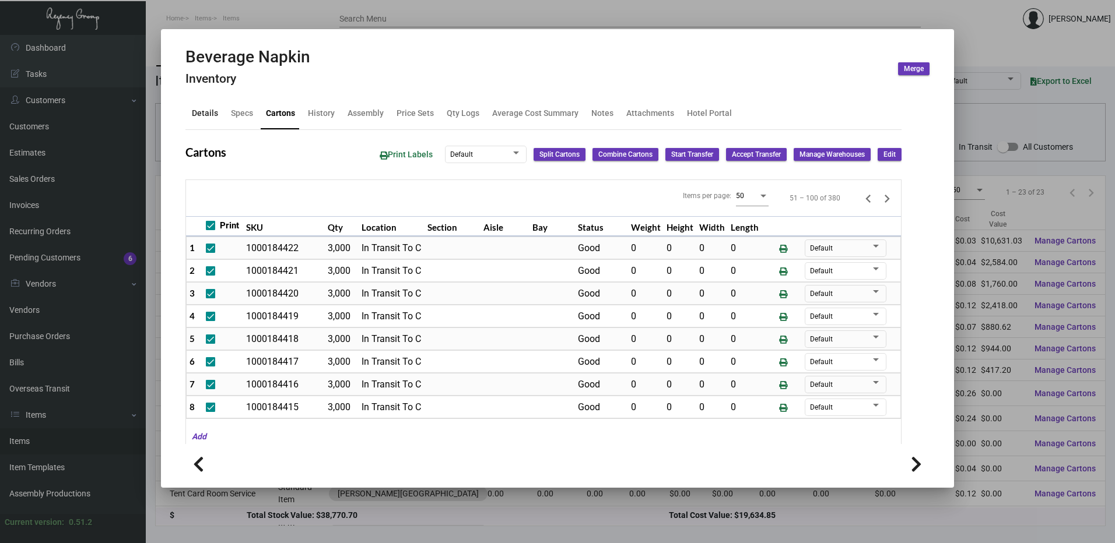
click at [215, 121] on div "Details" at bounding box center [205, 114] width 36 height 28
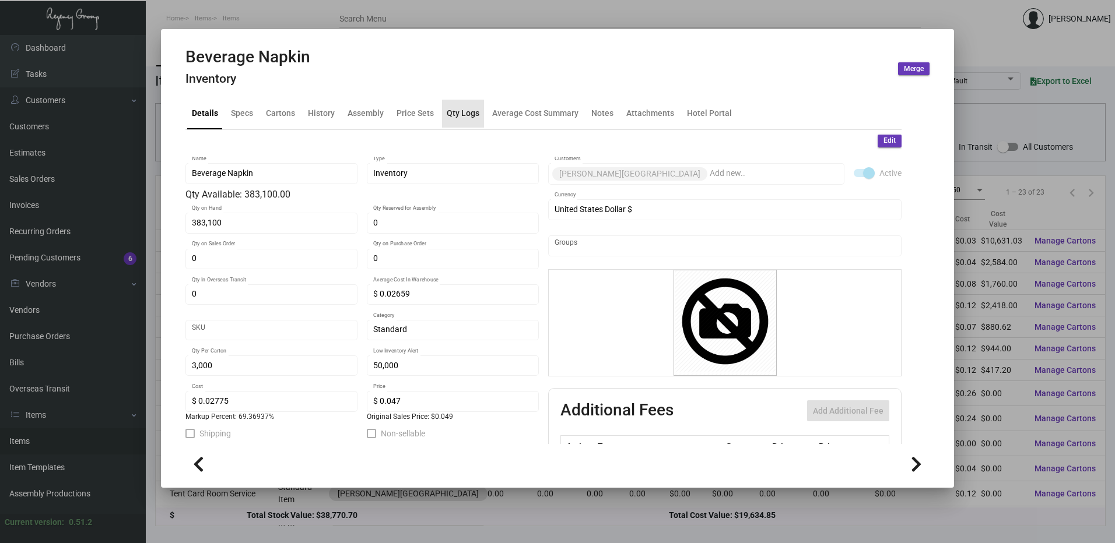
click at [468, 119] on div "Qty Logs" at bounding box center [463, 113] width 33 height 12
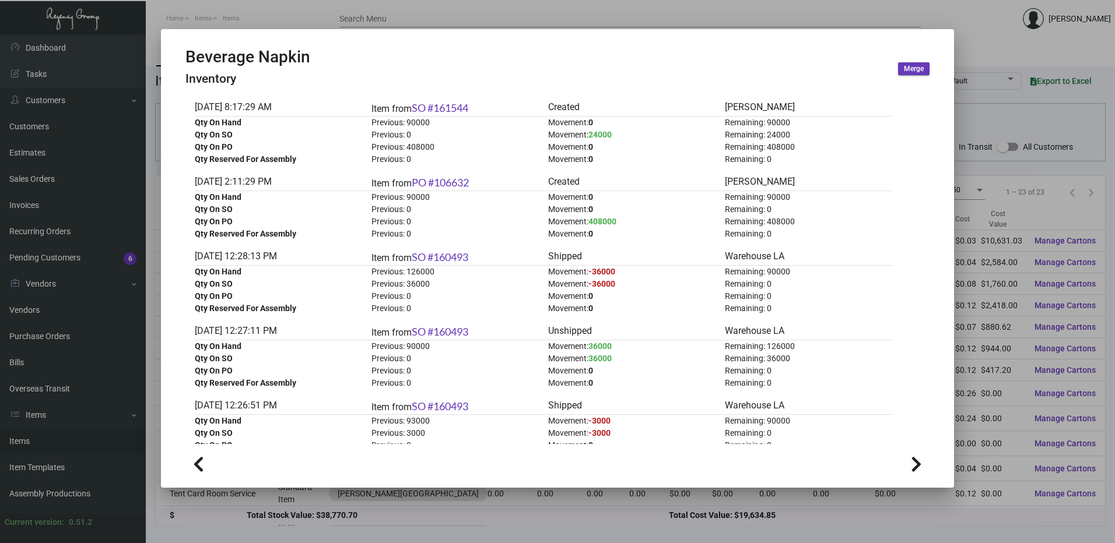
scroll to position [3488, 0]
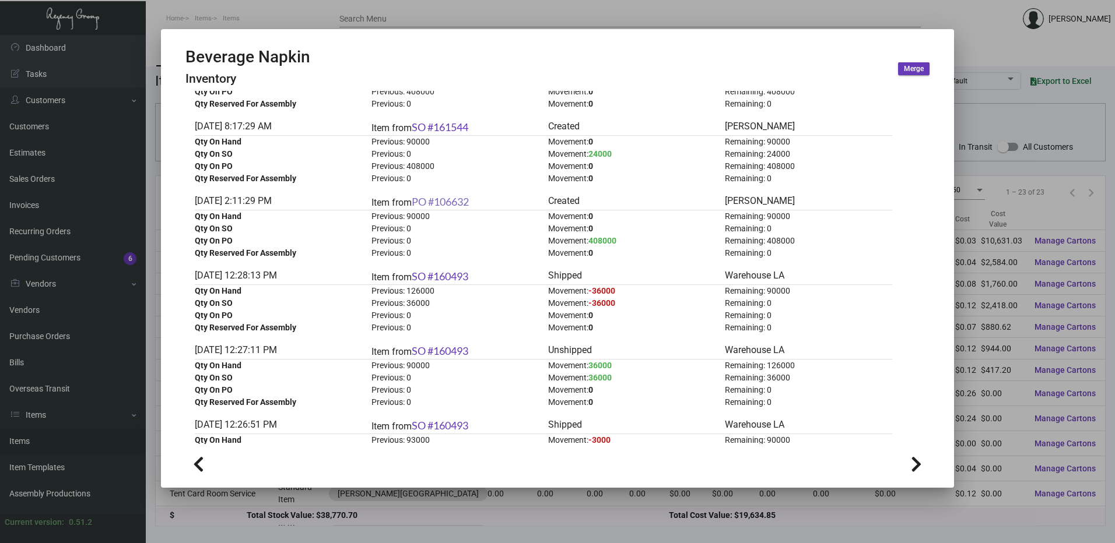
click at [459, 201] on link "PO #106632" at bounding box center [440, 201] width 57 height 13
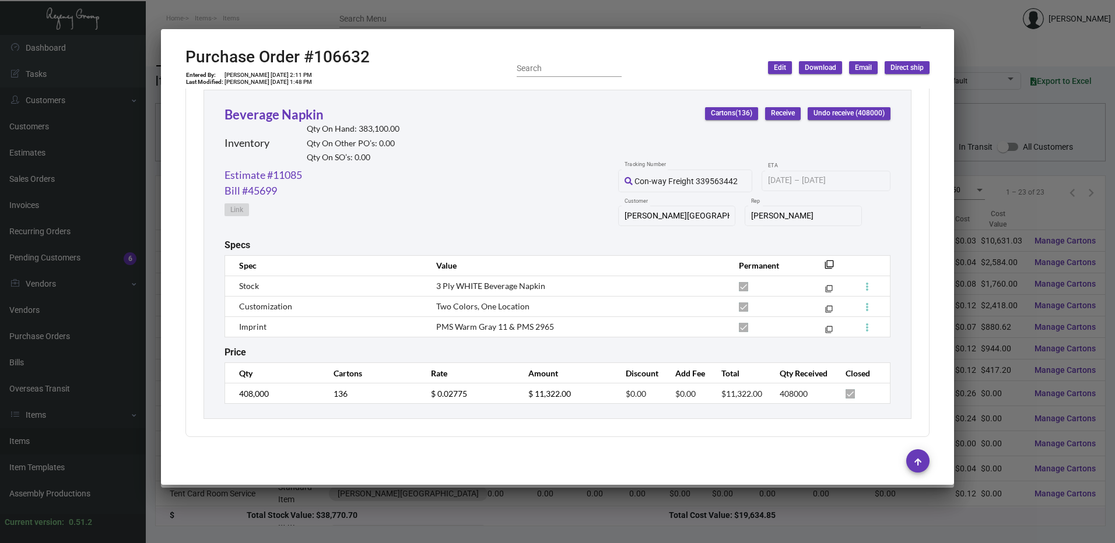
scroll to position [546, 0]
click at [293, 177] on link "Estimate #11085" at bounding box center [263, 173] width 78 height 16
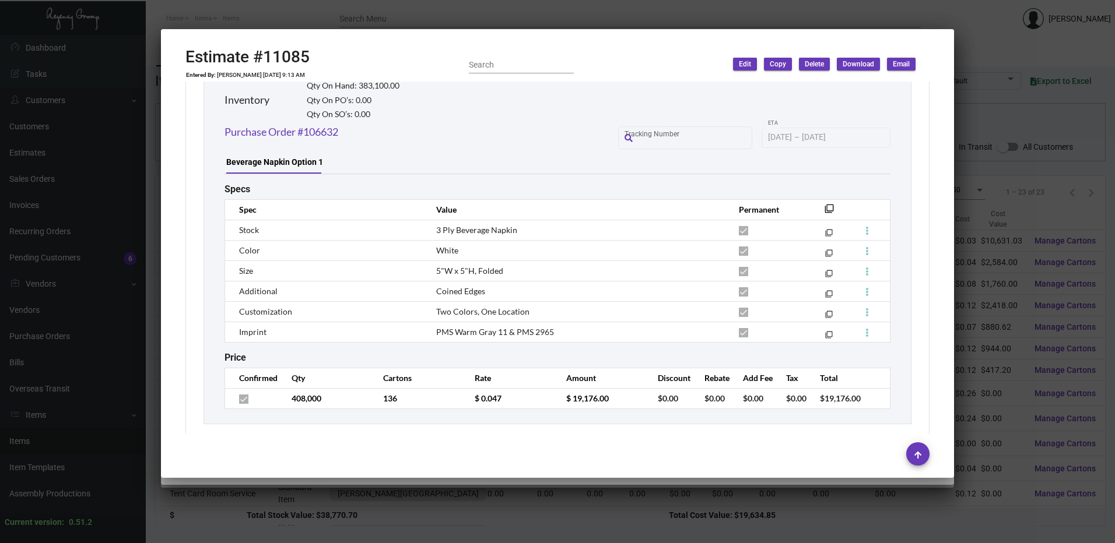
scroll to position [689, 0]
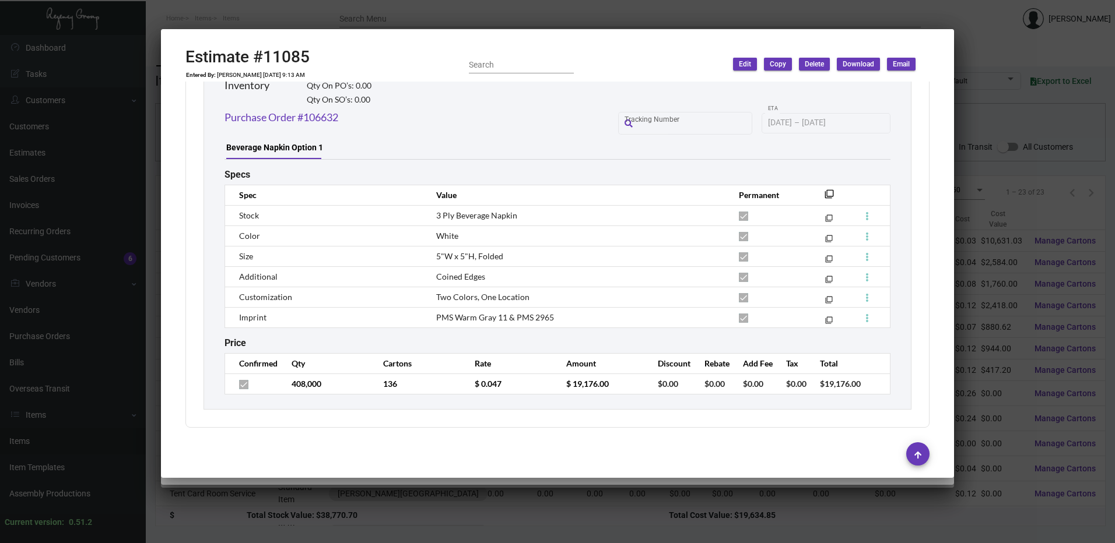
click at [520, 20] on div at bounding box center [557, 271] width 1115 height 543
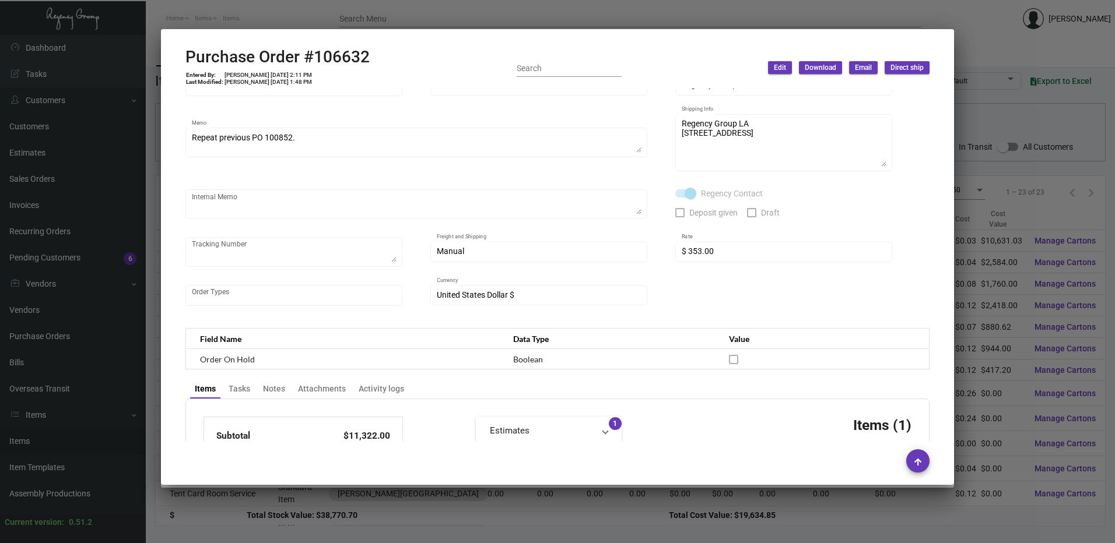
scroll to position [0, 0]
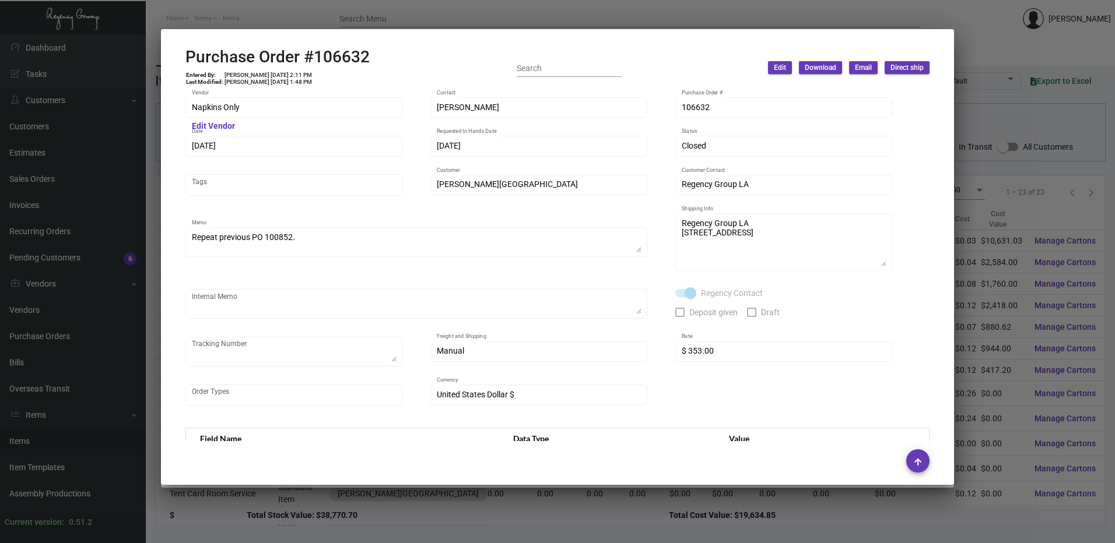
click at [416, 19] on div at bounding box center [557, 271] width 1115 height 543
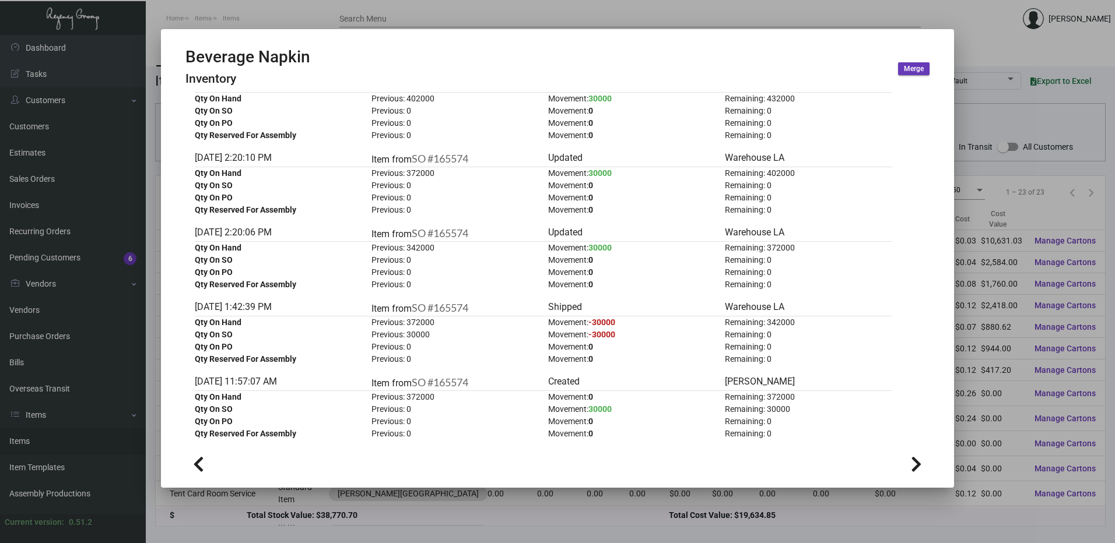
scroll to position [758, 0]
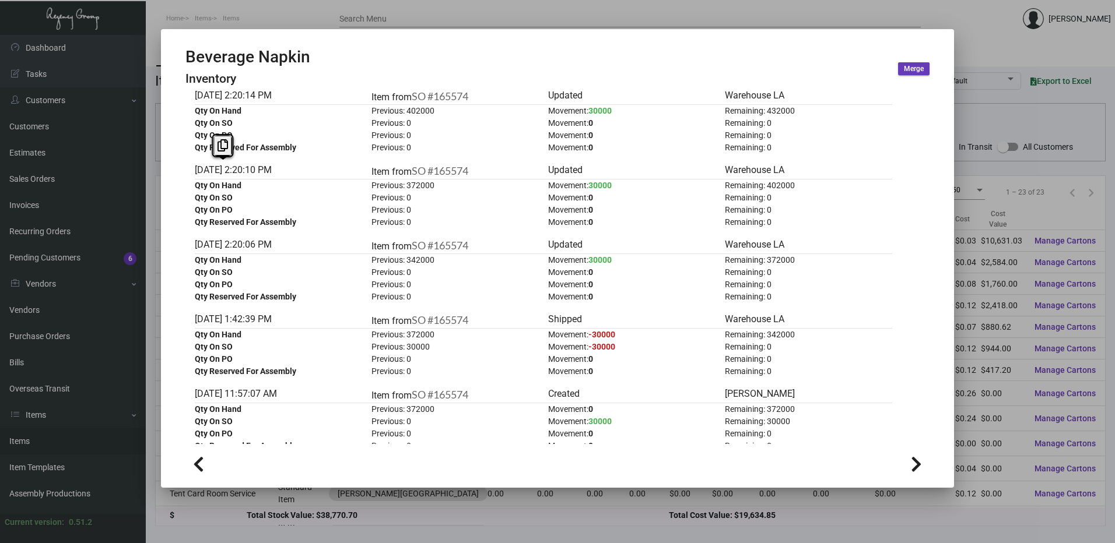
drag, startPoint x: 251, startPoint y: 171, endPoint x: 196, endPoint y: 168, distance: 54.9
click at [196, 168] on div "Nov 15, 2024, 2:20:10 PM" at bounding box center [278, 171] width 167 height 16
click at [602, 260] on span "30000" at bounding box center [599, 259] width 23 height 9
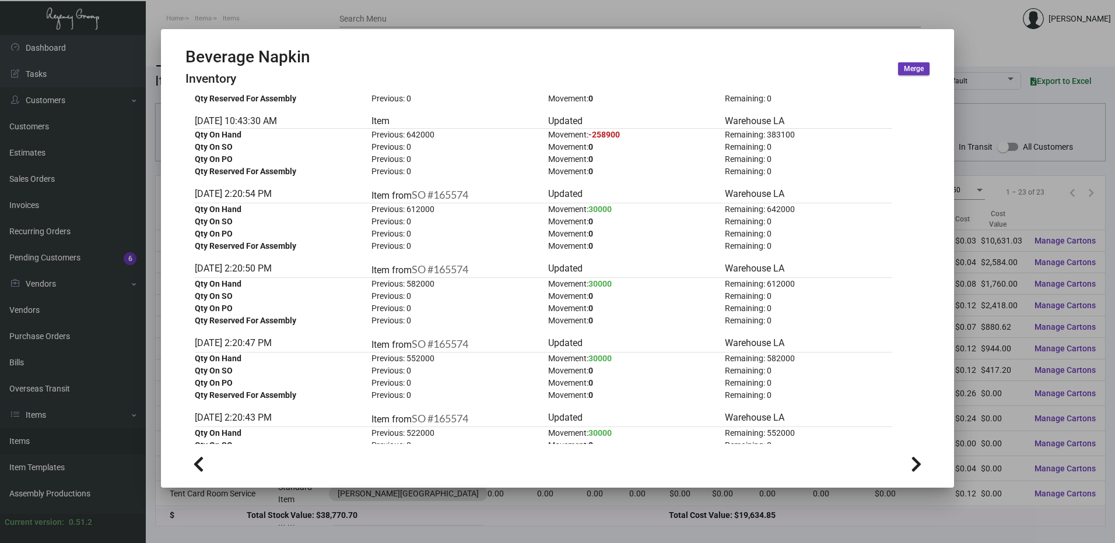
scroll to position [117, 0]
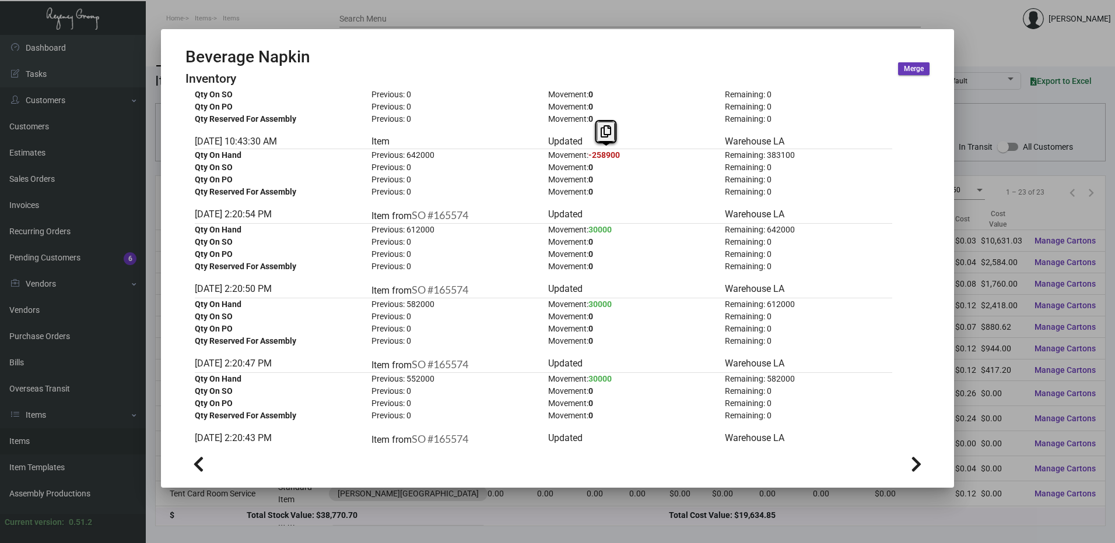
drag, startPoint x: 617, startPoint y: 155, endPoint x: 593, endPoint y: 156, distance: 23.3
click at [593, 156] on span "-258900" at bounding box center [603, 154] width 31 height 9
drag, startPoint x: 593, startPoint y: 156, endPoint x: 602, endPoint y: 183, distance: 28.0
click at [602, 183] on div "Movement: 0" at bounding box center [631, 180] width 167 height 12
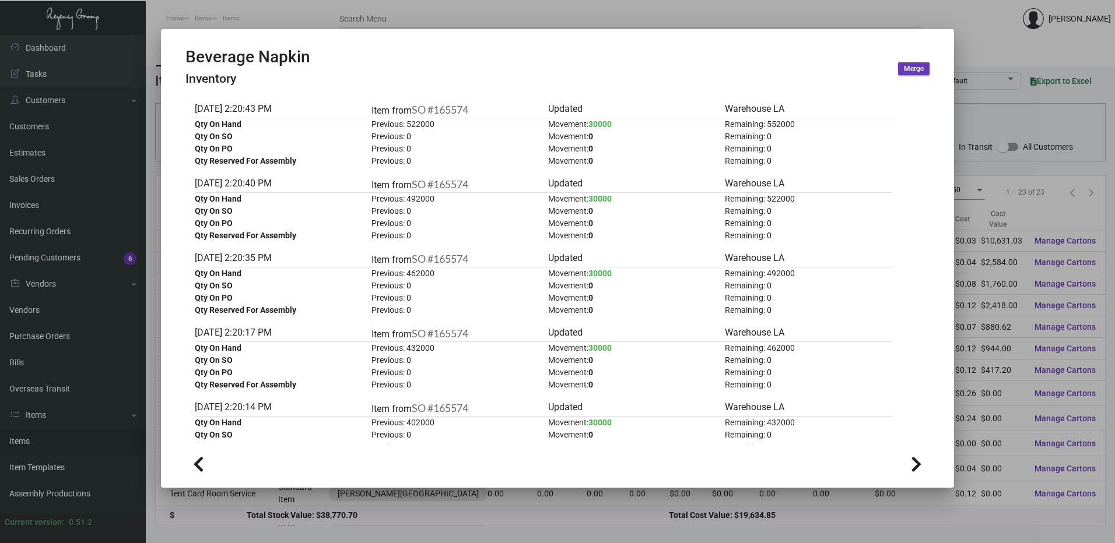
scroll to position [466, 0]
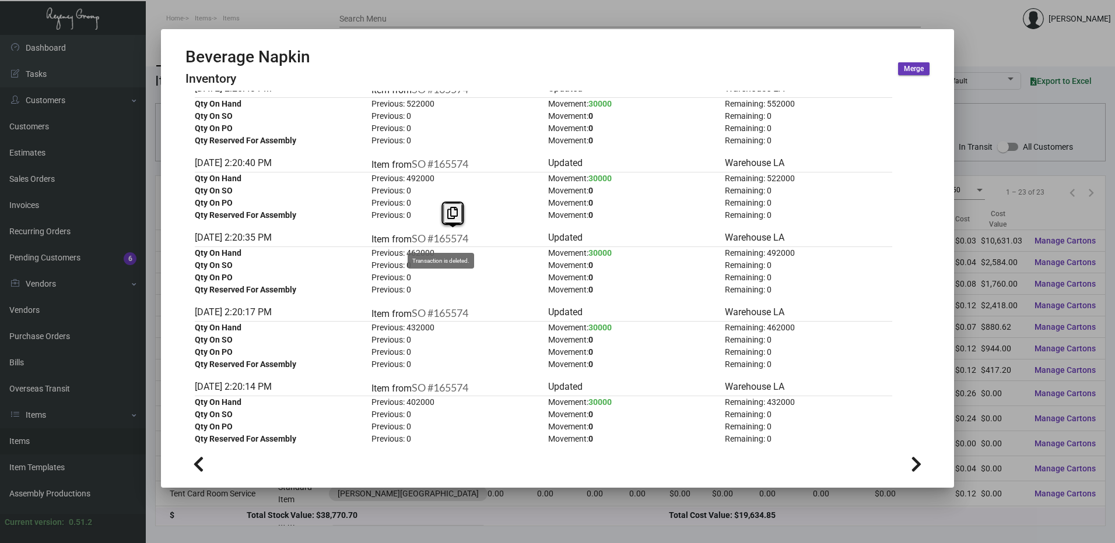
drag, startPoint x: 483, startPoint y: 234, endPoint x: 435, endPoint y: 238, distance: 48.0
click at [435, 238] on div "Item from SO #165574" at bounding box center [454, 239] width 167 height 16
copy link "165574"
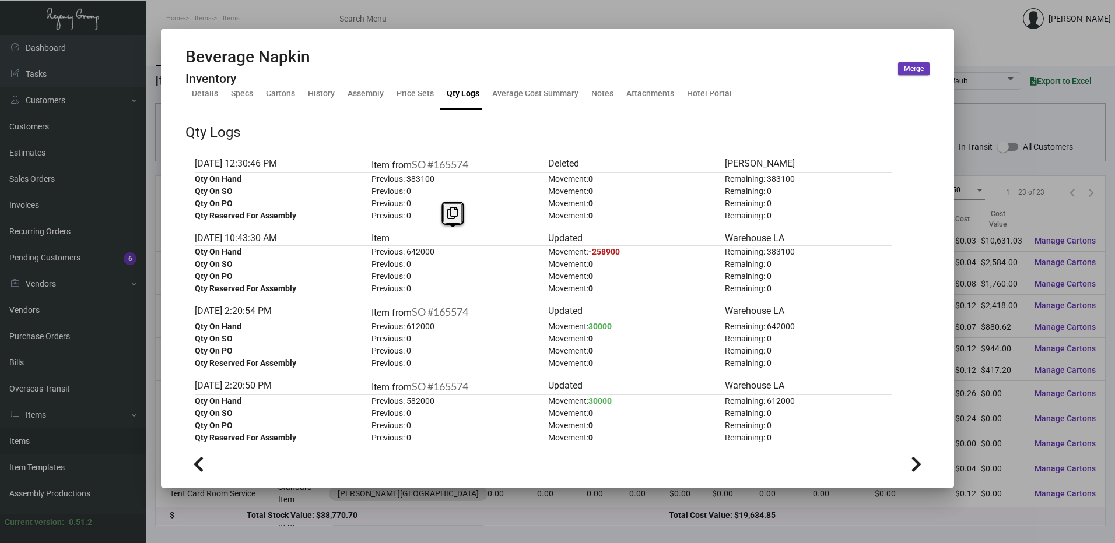
scroll to position [0, 0]
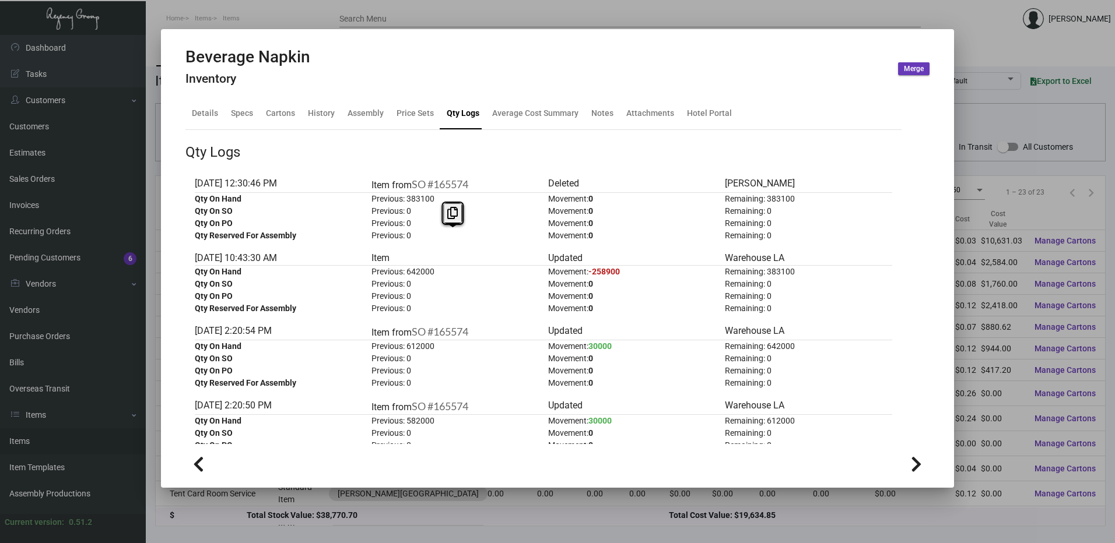
click at [411, 159] on div "Qty Logs" at bounding box center [543, 152] width 716 height 21
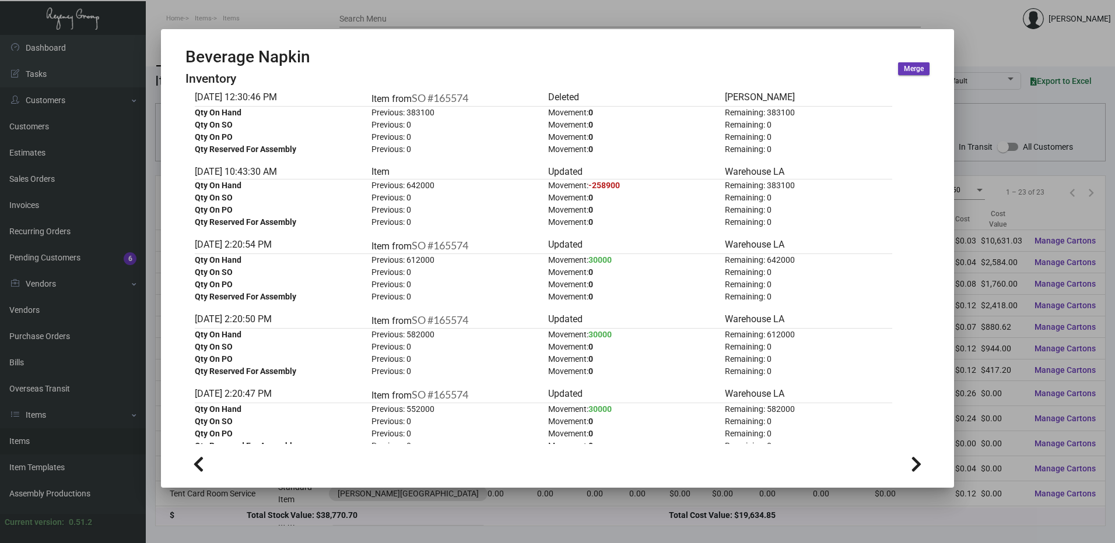
scroll to position [58, 0]
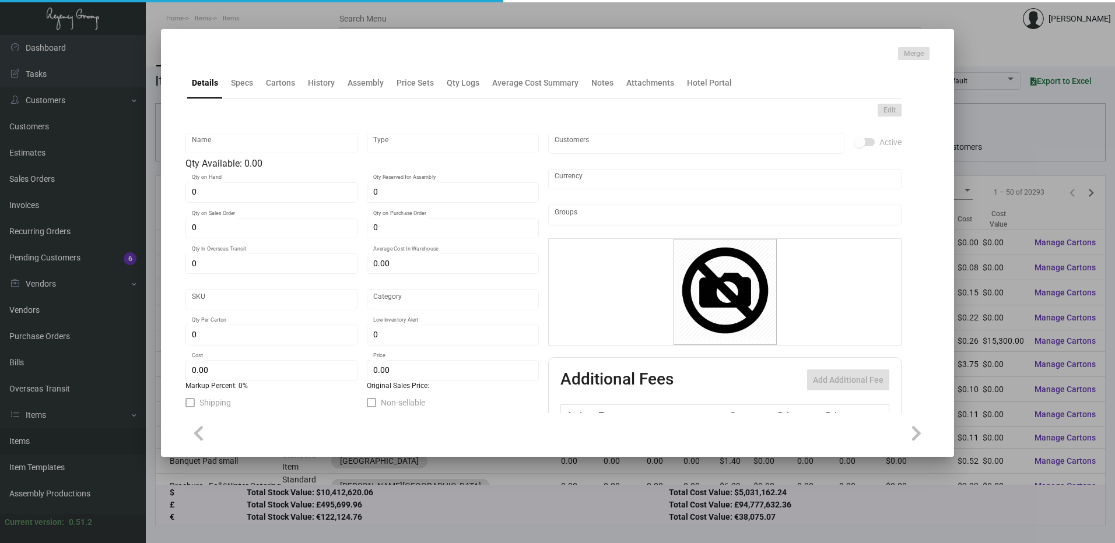
type input "DND - Wood - REST DTLA"
type input "Inventory"
type input "47"
type input "$ 21.32"
type input "942-Door Hanger-42"
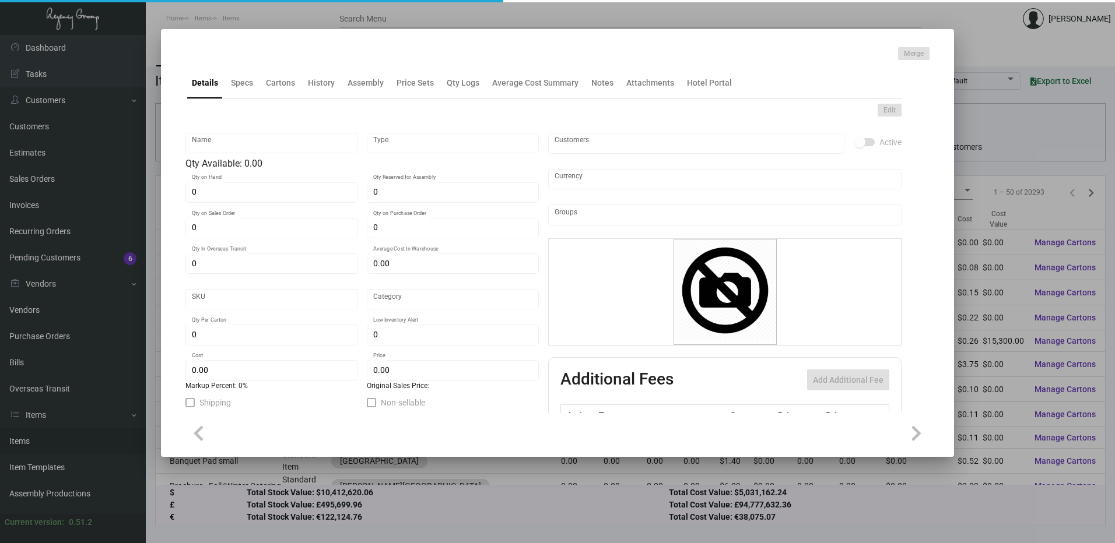
type input "Standard"
type input "$ 5.49"
type input "$ 8.79"
checkbox input "true"
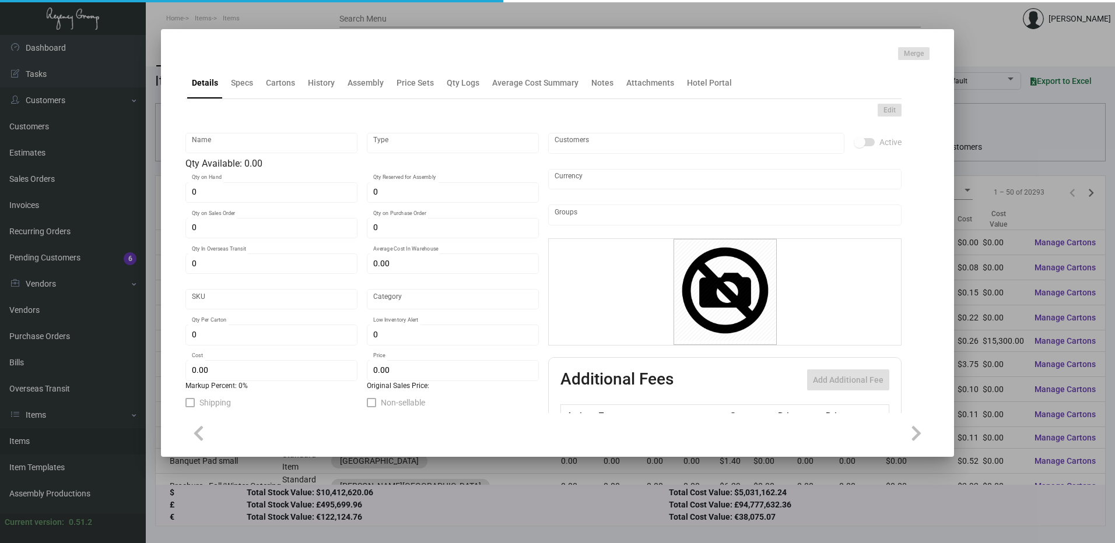
type input "United States Dollar $"
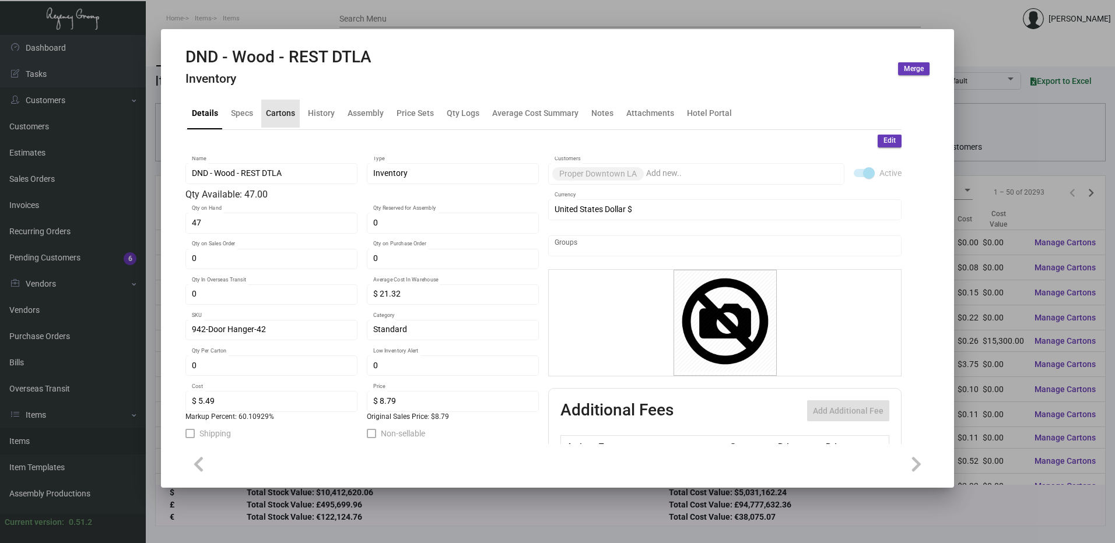
click at [293, 115] on div "Cartons" at bounding box center [280, 113] width 29 height 12
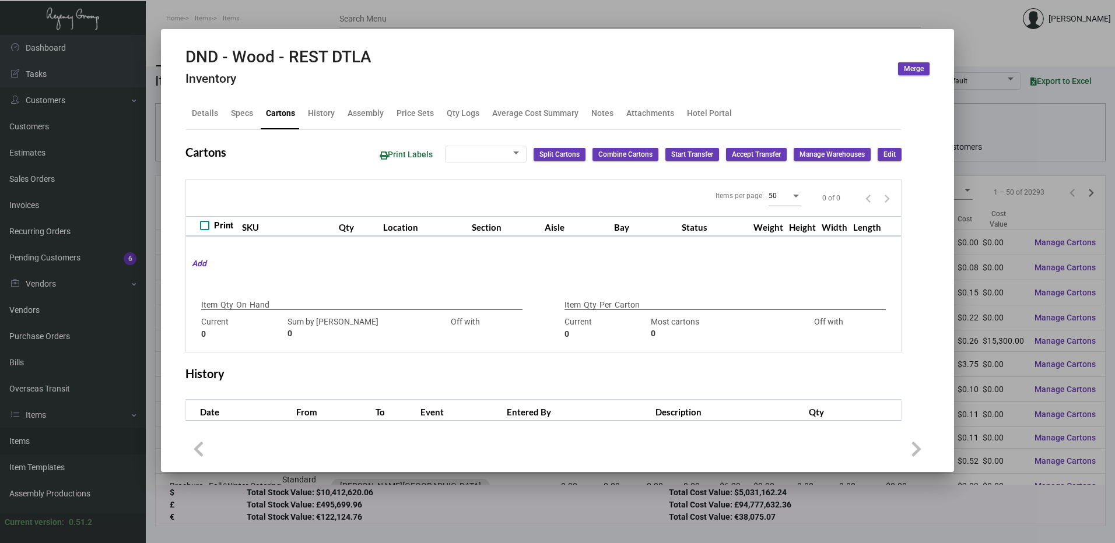
checkbox input "true"
type input "47"
type input "0"
type input "50"
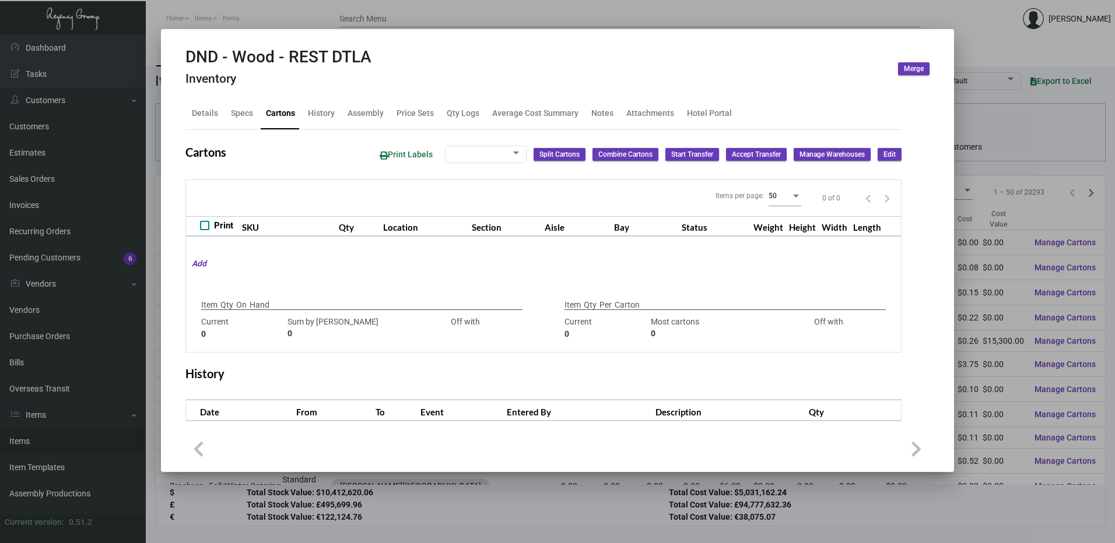
type input "-50"
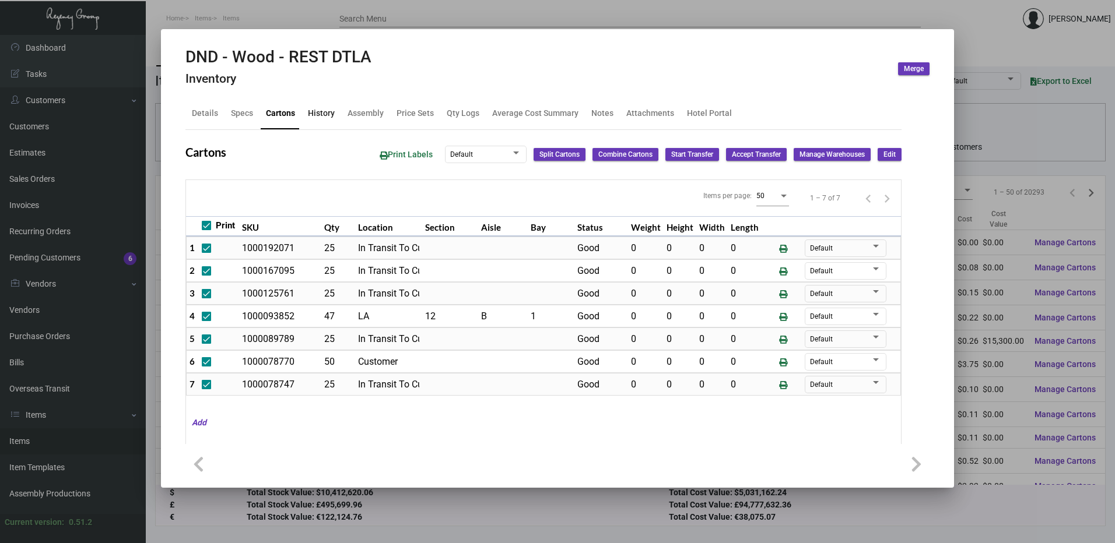
click at [319, 115] on div "History" at bounding box center [321, 113] width 27 height 12
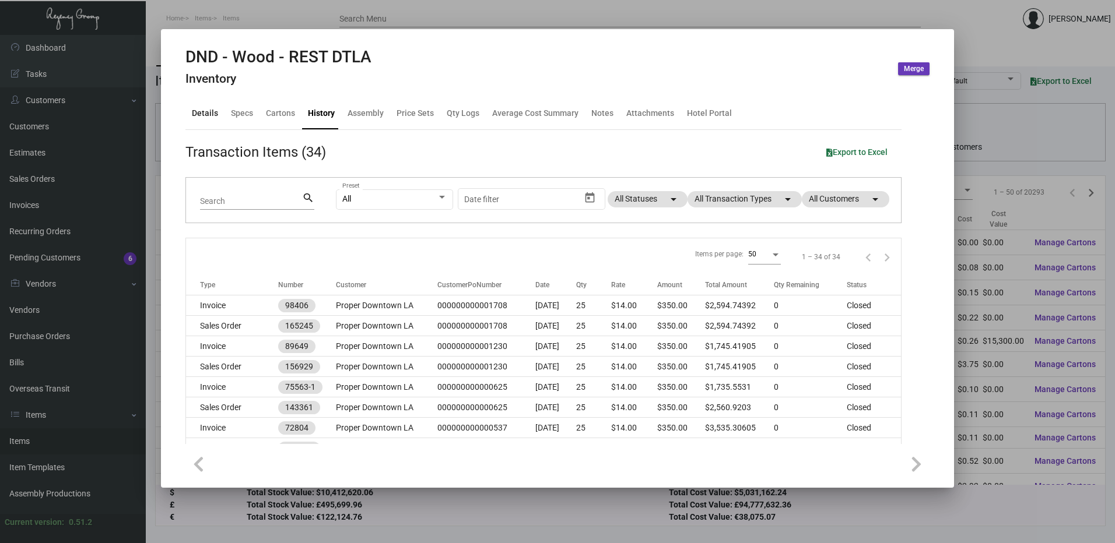
drag, startPoint x: 190, startPoint y: 110, endPoint x: 200, endPoint y: 120, distance: 14.0
click at [190, 110] on div "Details" at bounding box center [205, 114] width 36 height 28
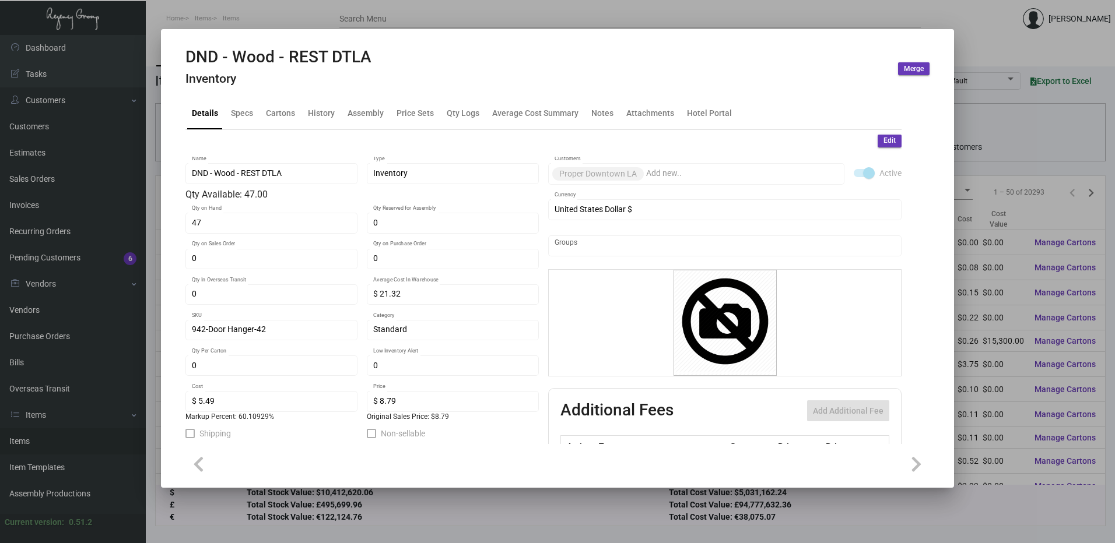
click at [458, 14] on div at bounding box center [557, 271] width 1115 height 543
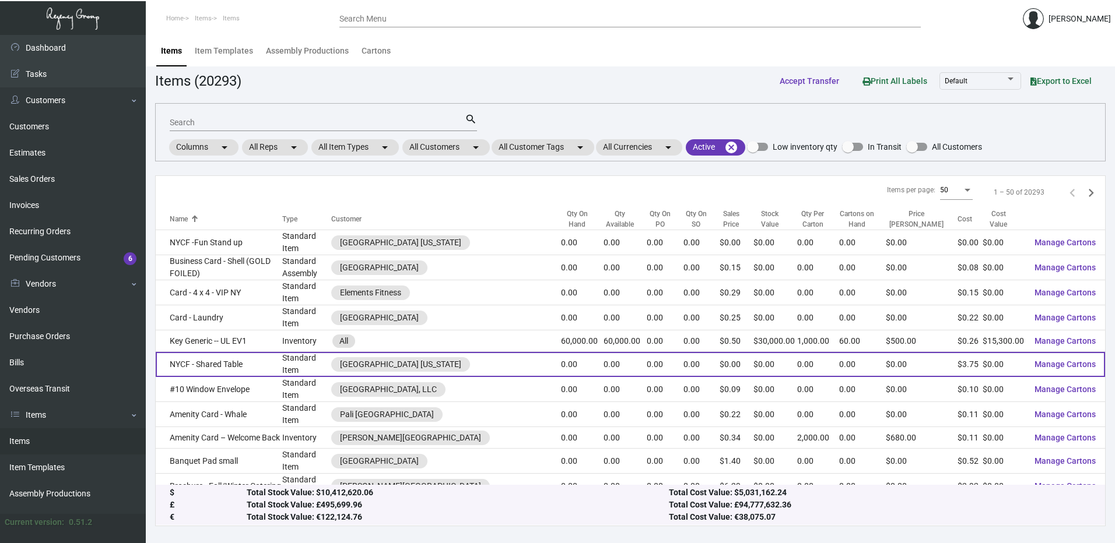
drag, startPoint x: 30, startPoint y: 431, endPoint x: 193, endPoint y: 349, distance: 182.8
click at [31, 431] on link "Items" at bounding box center [73, 441] width 146 height 26
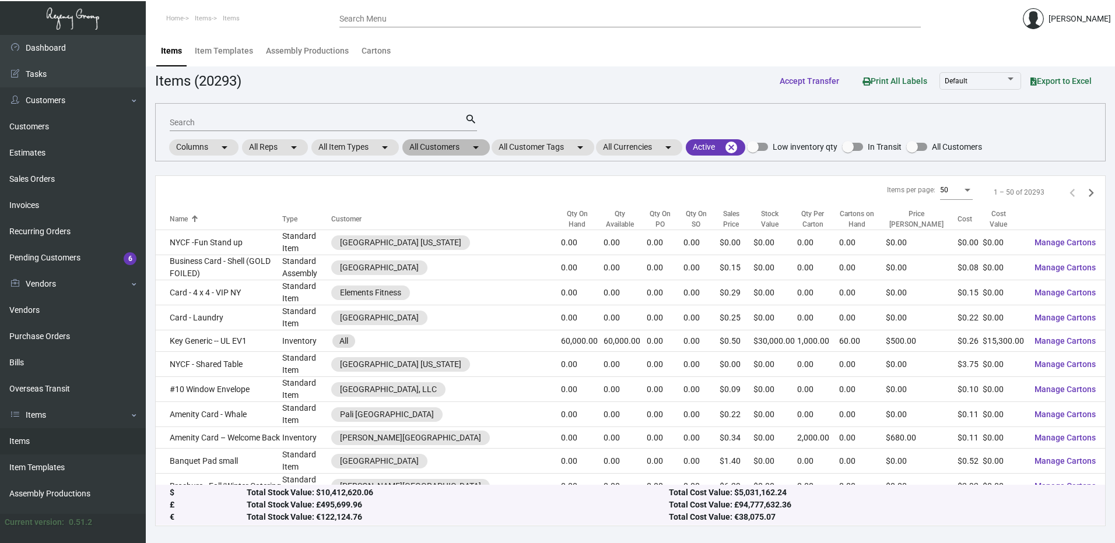
click at [447, 150] on mat-chip "All Customers arrow_drop_down" at bounding box center [445, 147] width 87 height 16
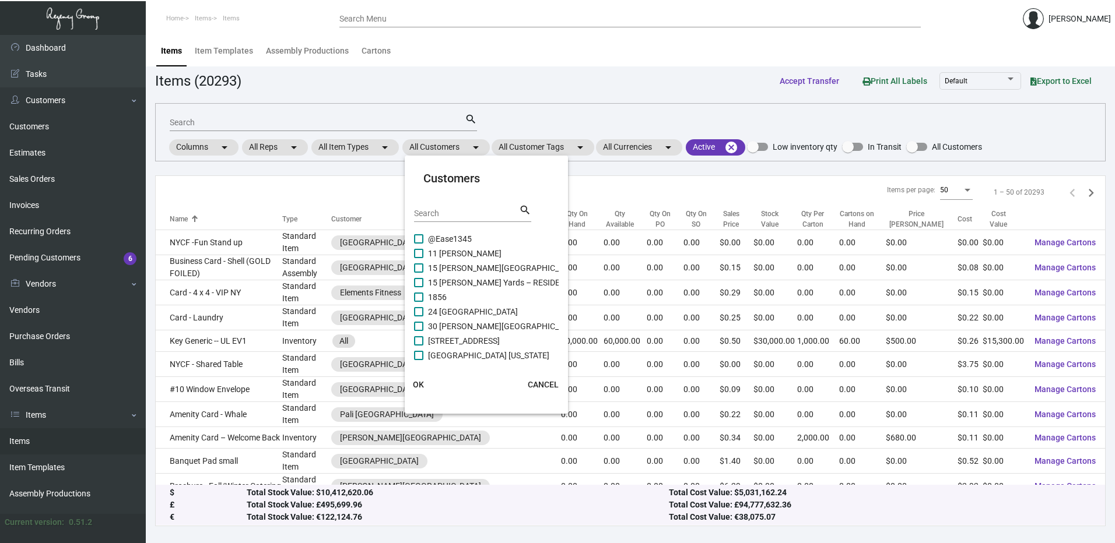
click at [463, 218] on input "Search" at bounding box center [466, 213] width 105 height 9
paste input "Proper Austin"
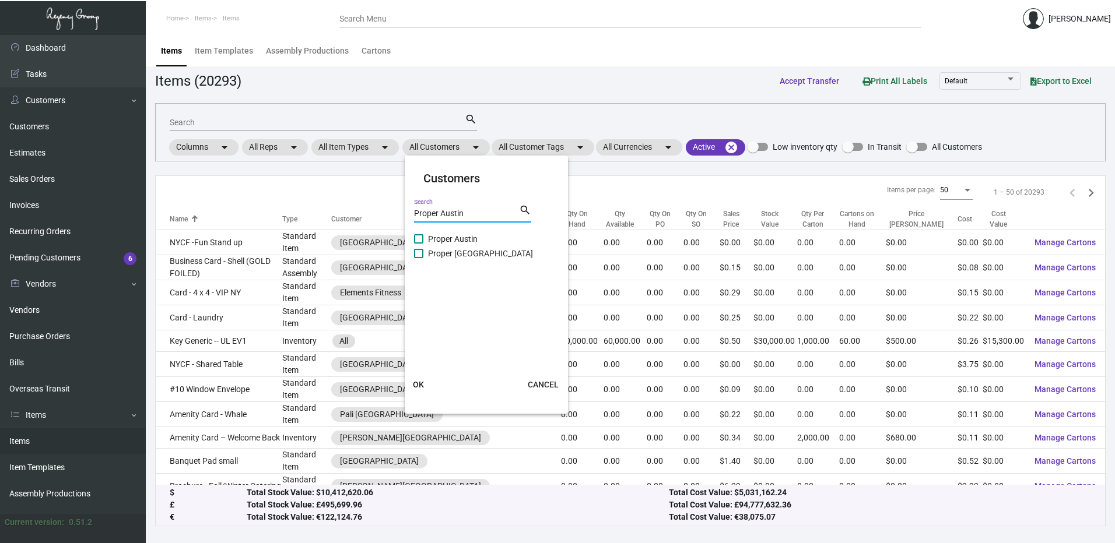
type input "Proper Austin"
click at [418, 238] on span at bounding box center [418, 238] width 9 height 9
click at [418, 244] on input "Proper Austin" at bounding box center [418, 244] width 1 height 1
checkbox input "true"
click at [420, 384] on span "OK" at bounding box center [418, 384] width 11 height 9
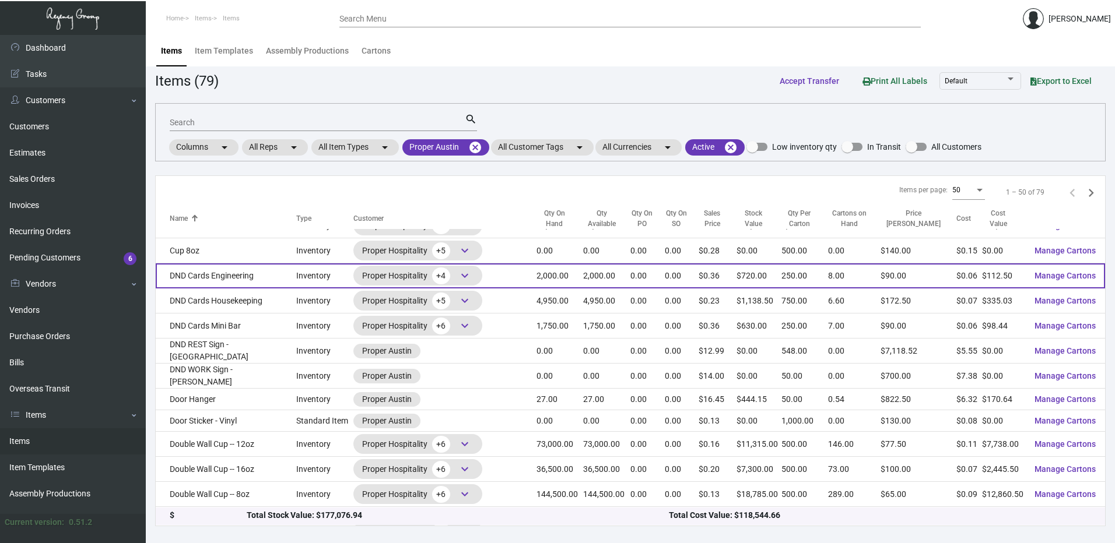
scroll to position [408, 0]
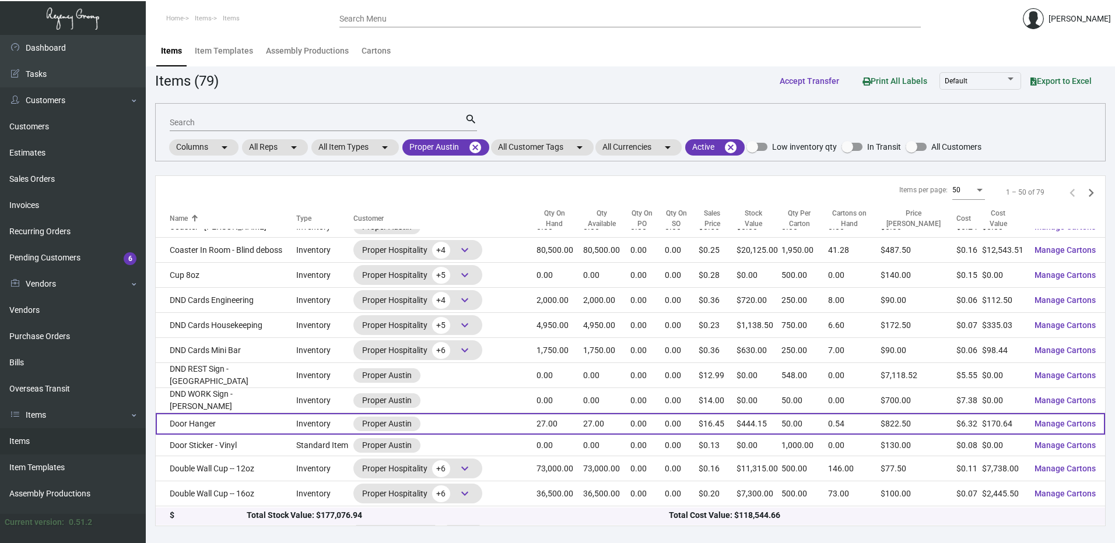
click at [215, 416] on td "Door Hanger" at bounding box center [226, 424] width 140 height 22
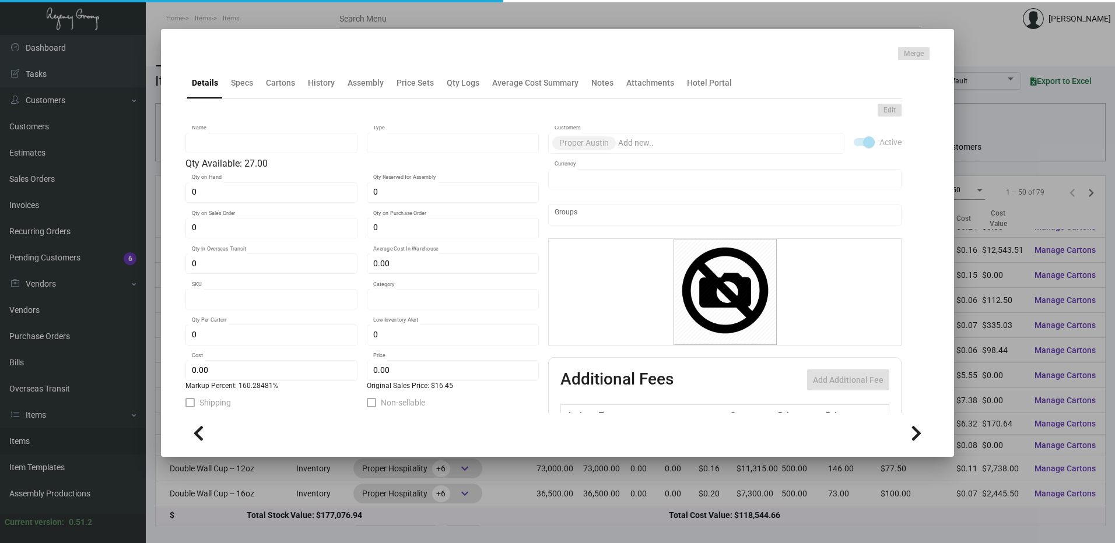
type input "Door Hanger"
type input "Inventory"
type input "27"
type input "$ 6.32"
type input "941-Door Hanger-49"
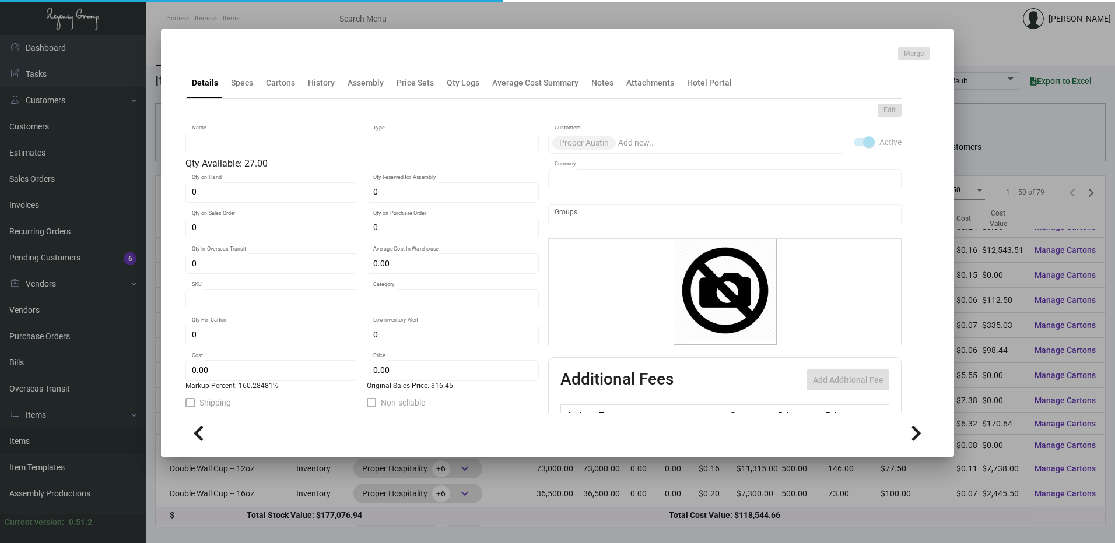
type input "Standard"
type input "50"
type input "$ 6.32"
type input "$ 16.45"
checkbox input "true"
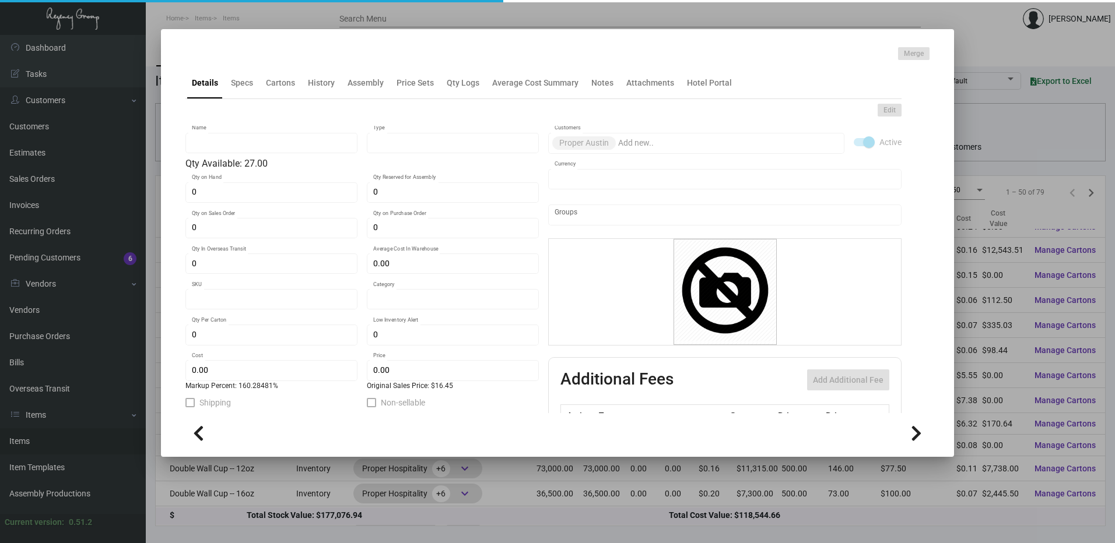
checkbox input "true"
type input "United States Dollar $"
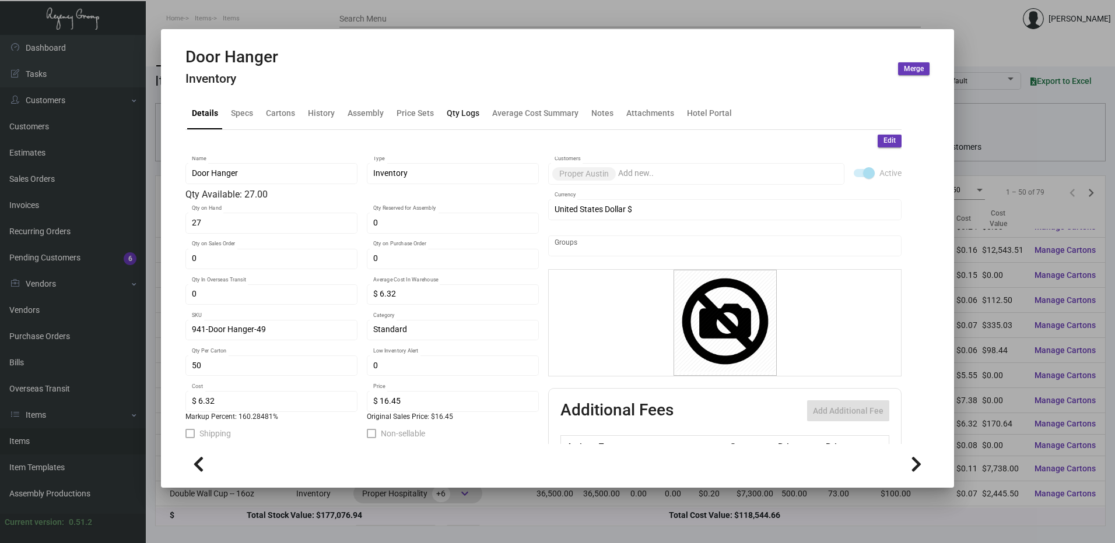
click at [461, 114] on div "Qty Logs" at bounding box center [463, 113] width 33 height 12
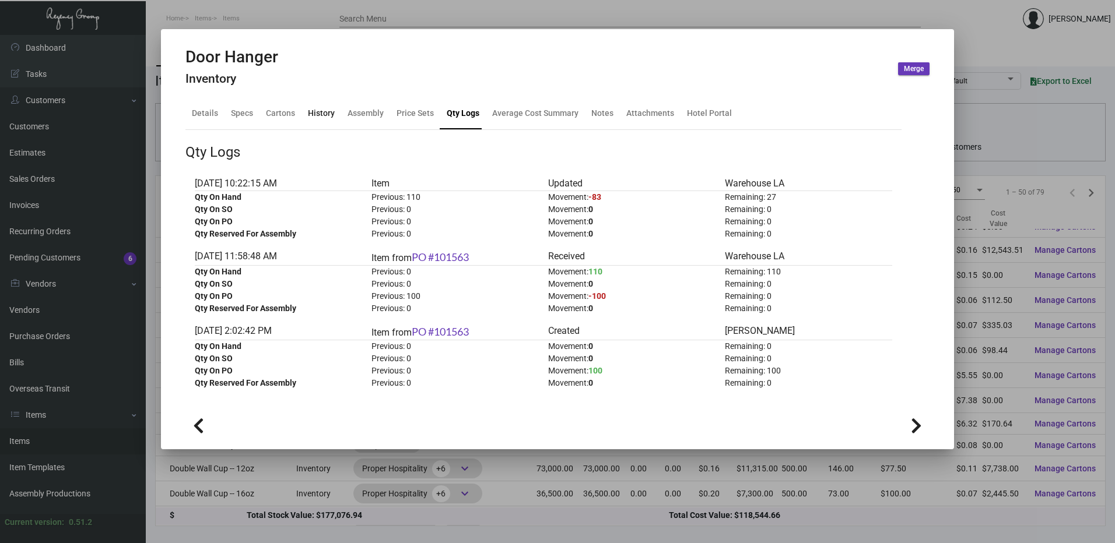
click at [314, 113] on div "History" at bounding box center [321, 113] width 27 height 12
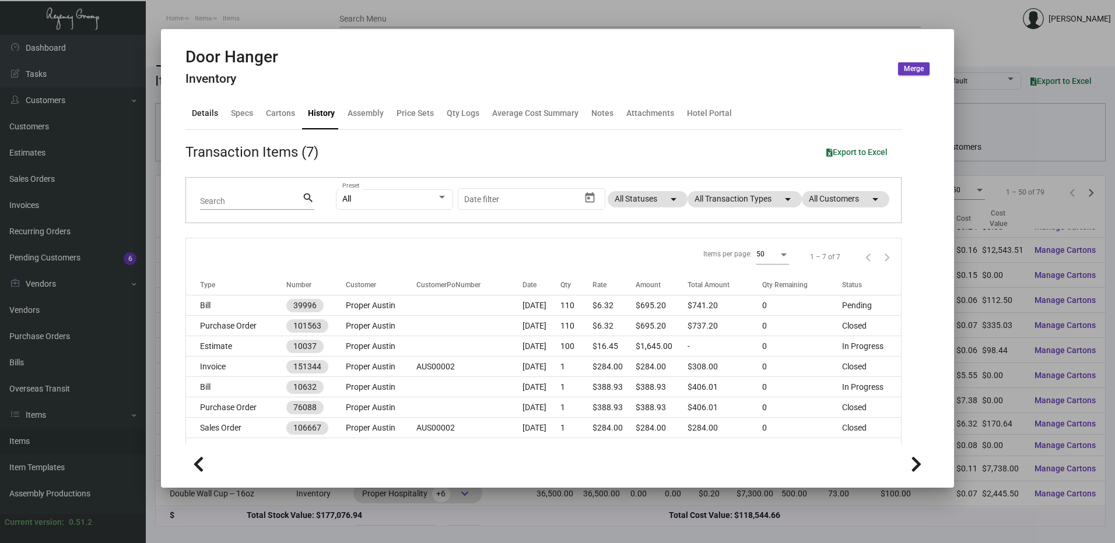
click at [189, 113] on div "Details" at bounding box center [205, 114] width 36 height 28
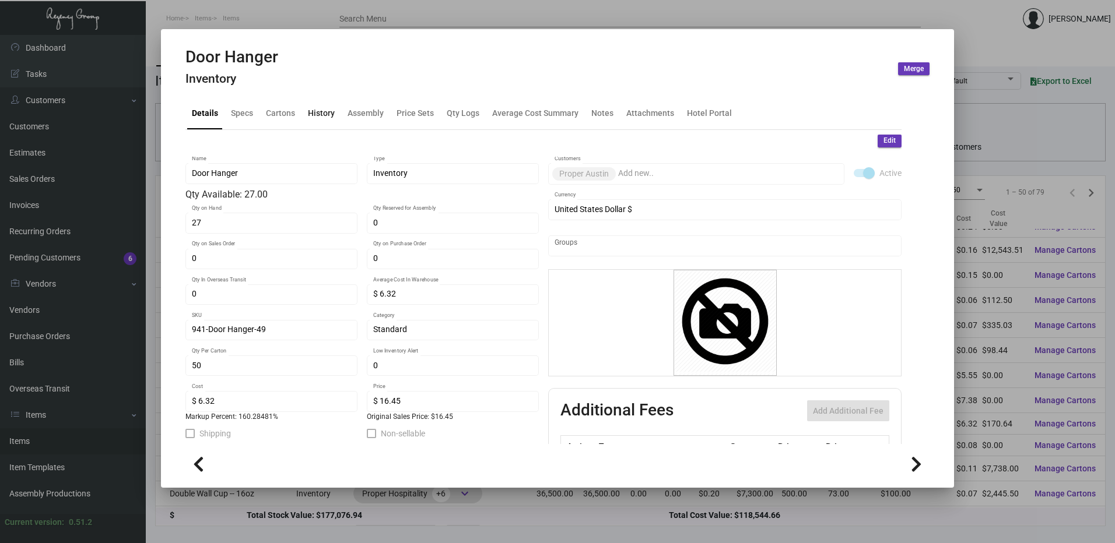
click at [321, 110] on div "History" at bounding box center [321, 113] width 27 height 12
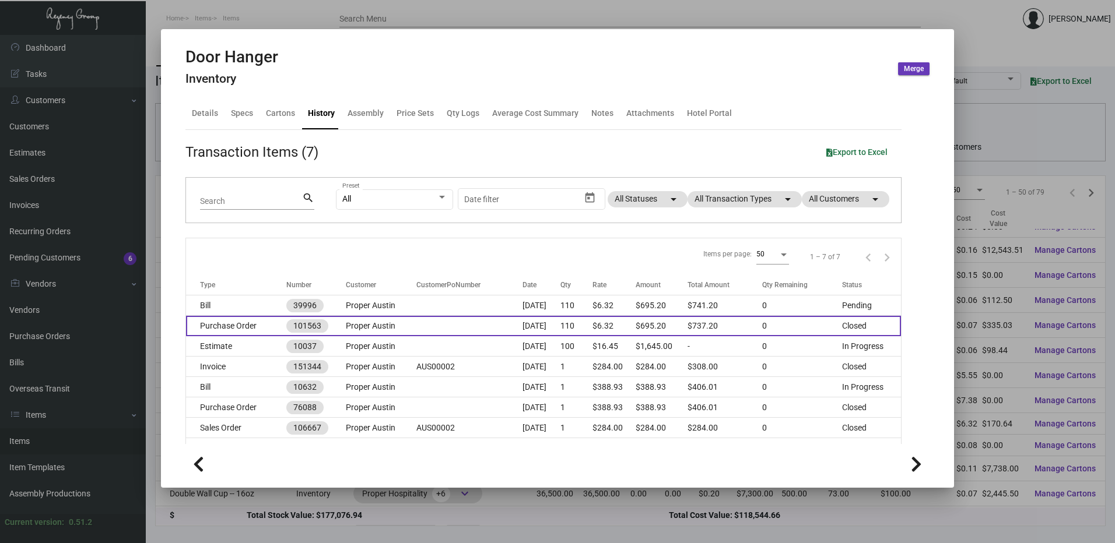
click at [251, 326] on td "Purchase Order" at bounding box center [236, 326] width 100 height 20
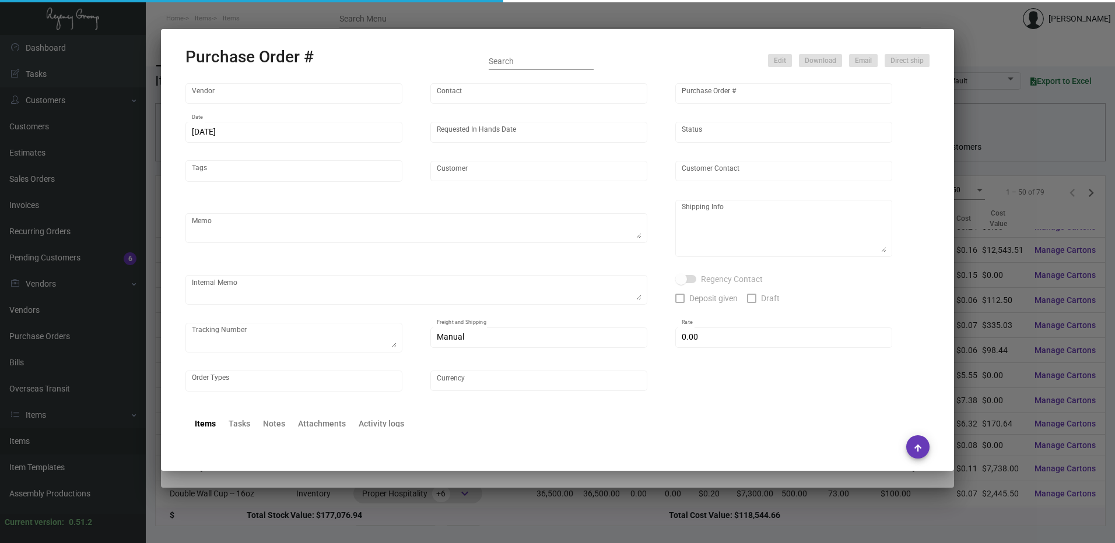
type input "Solid Dimensions"
type input "Tim Parcher"
type input "101563"
type input "10/11/2023"
type input "11/17/2023"
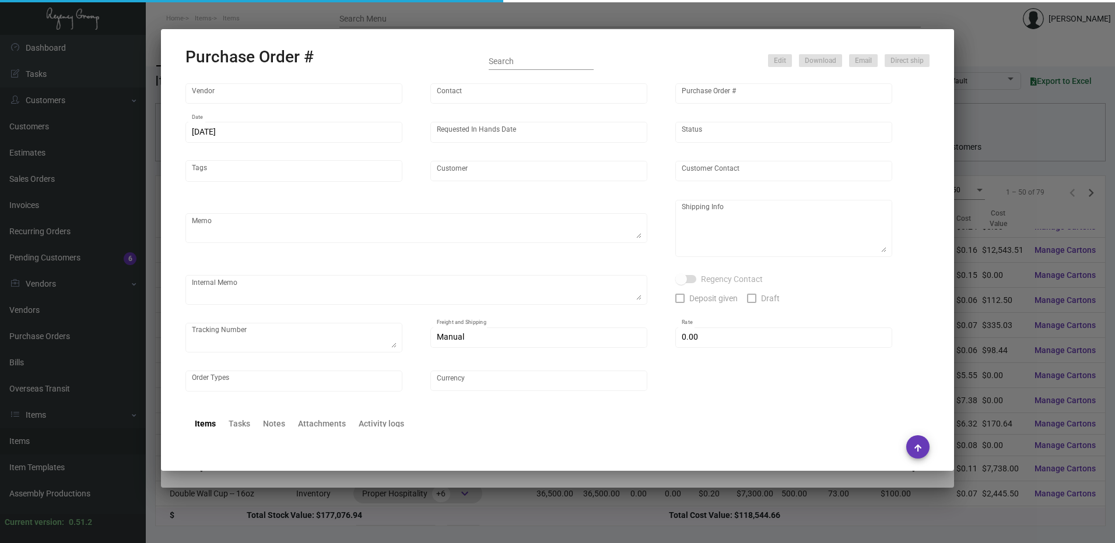
type input "Proper Austin"
type textarea "Reorder Purchase Order #90096"
type textarea "Regency Group LA 10845 Vanowen Unit F North Hollywood Los Angeles, CA, 91605 US"
type textarea "*****INV #20230466 has "Cut & Tie 3/16 Chocolate Lace" in the amount of $68.20 …"
checkbox input "true"
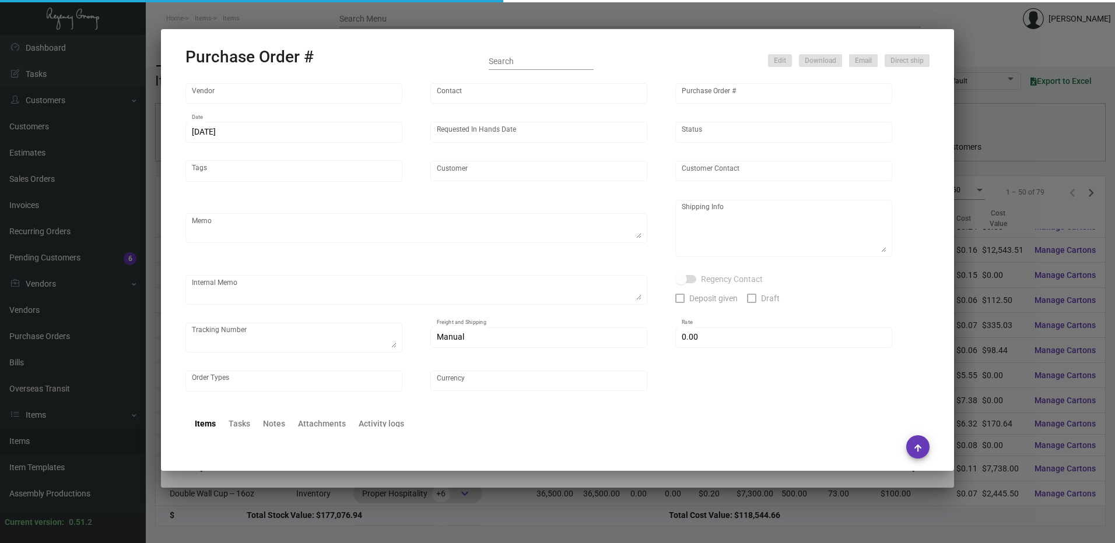
type input "$ 0.00"
type input "United States Dollar $"
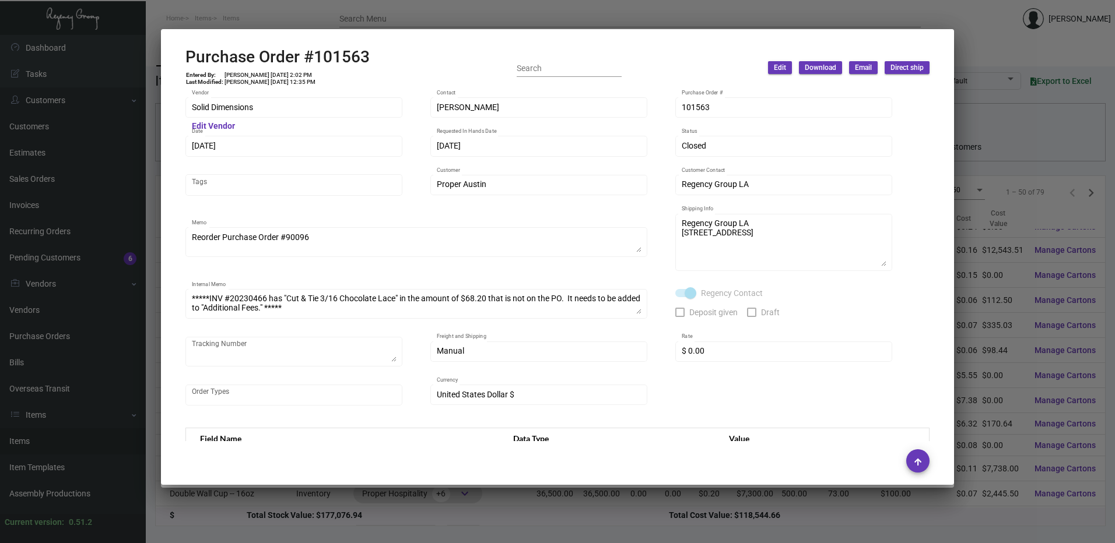
click at [589, 15] on div at bounding box center [557, 271] width 1115 height 543
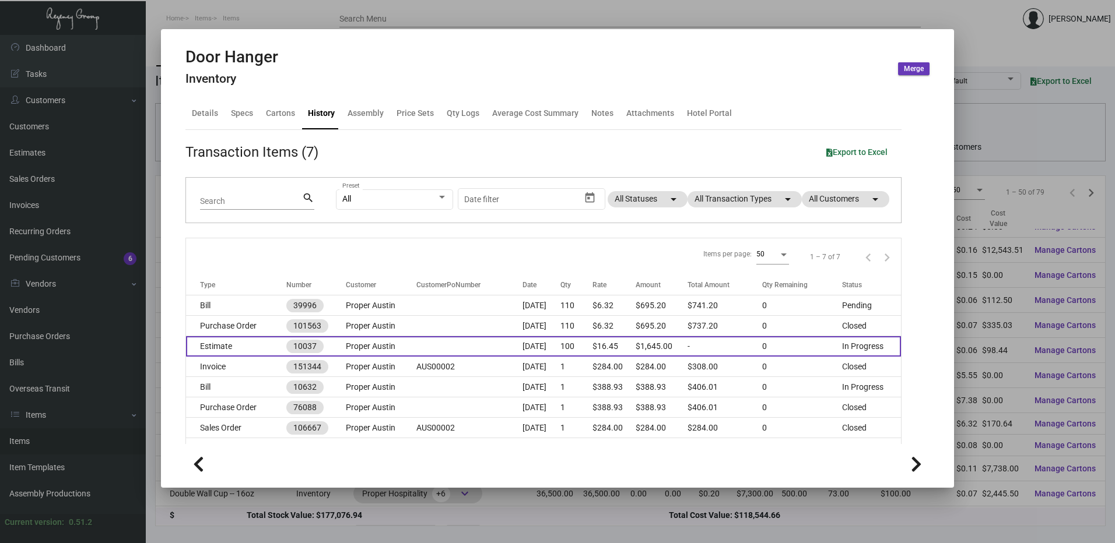
scroll to position [22, 0]
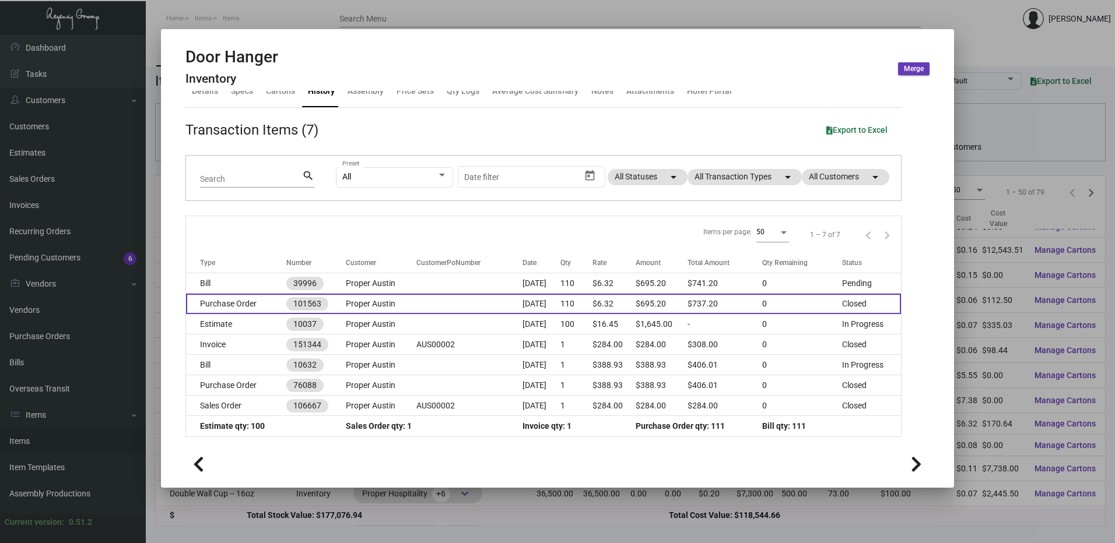
click at [252, 303] on td "Purchase Order" at bounding box center [236, 304] width 100 height 20
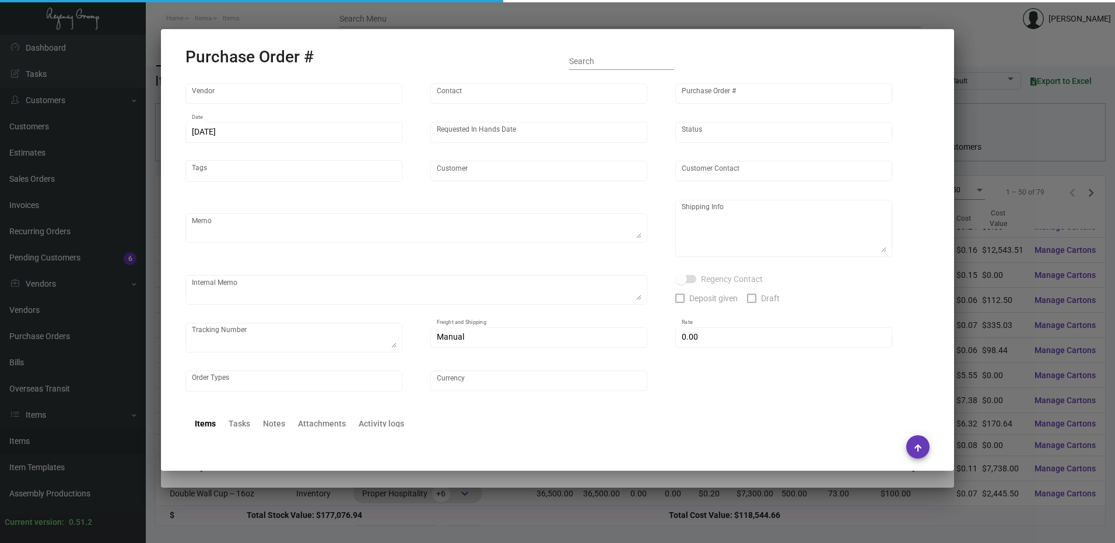
type input "Solid Dimensions"
type input "Tim Parcher"
type input "101563"
type input "10/11/2023"
type input "11/17/2023"
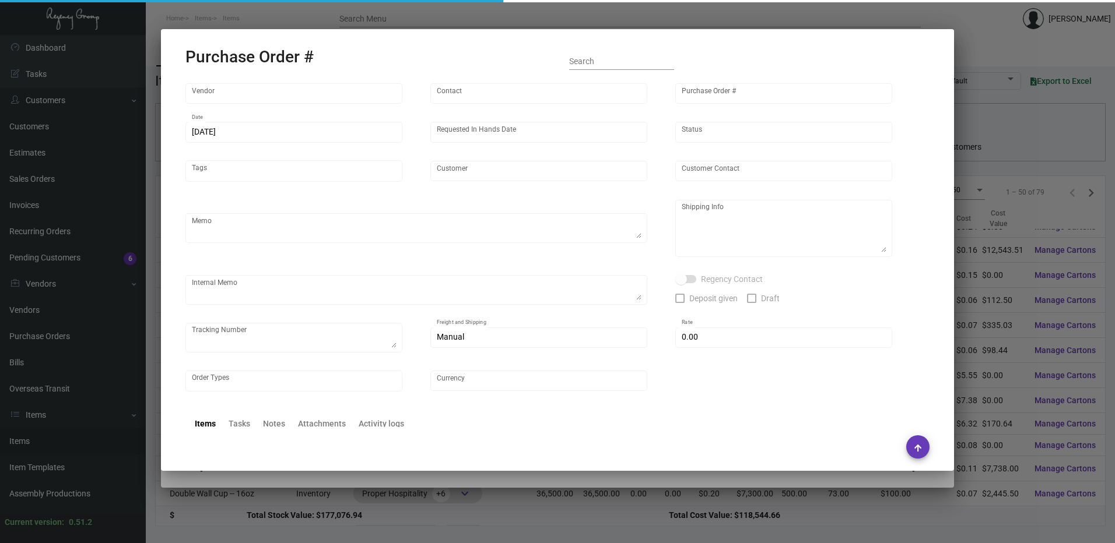
type input "Proper Austin"
type textarea "Reorder Purchase Order #90096"
type textarea "Regency Group LA 10845 Vanowen Unit F North Hollywood Los Angeles, CA, 91605 US"
type textarea "*****INV #20230466 has "Cut & Tie 3/16 Chocolate Lace" in the amount of $68.20 …"
checkbox input "true"
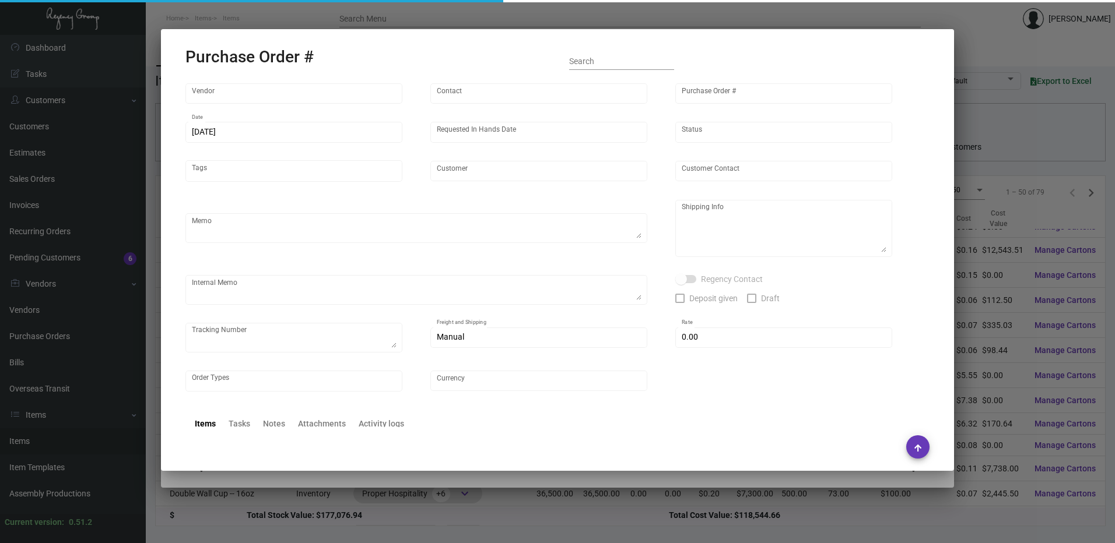
type input "$ 0.00"
type input "United States Dollar $"
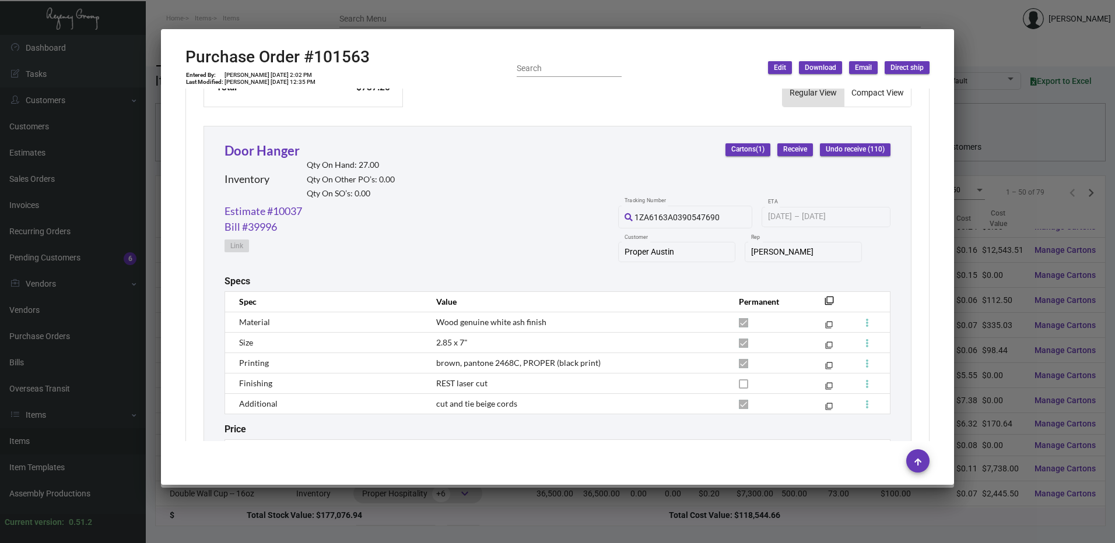
scroll to position [525, 0]
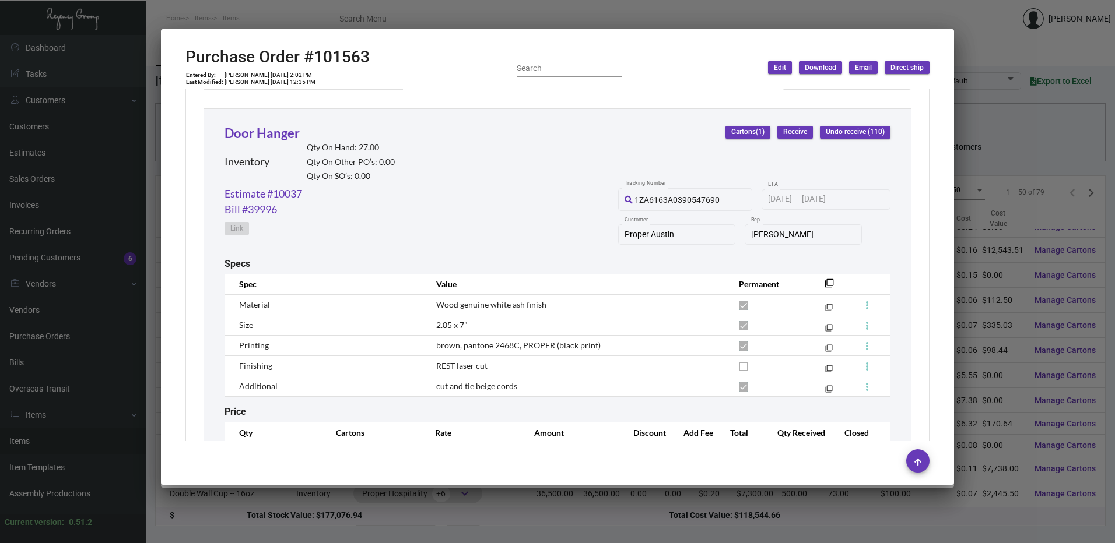
click at [378, 9] on div at bounding box center [557, 271] width 1115 height 543
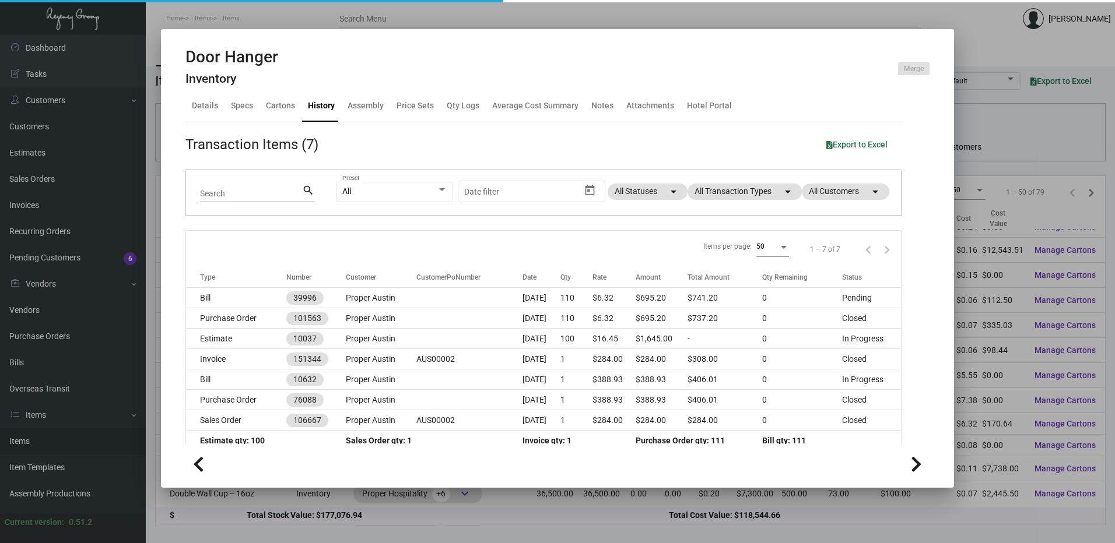
scroll to position [0, 0]
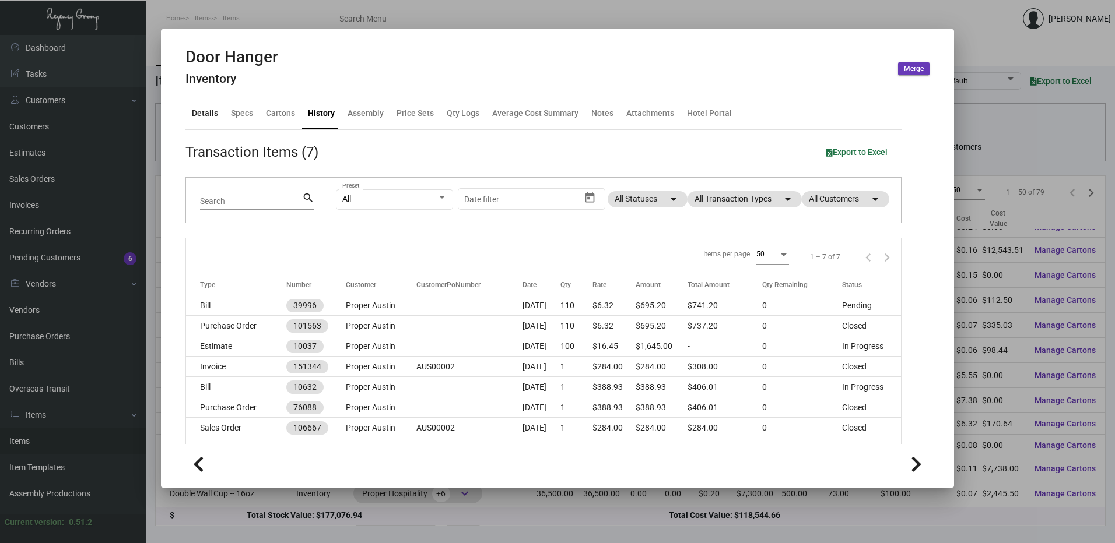
click at [203, 121] on div "Details" at bounding box center [205, 114] width 36 height 28
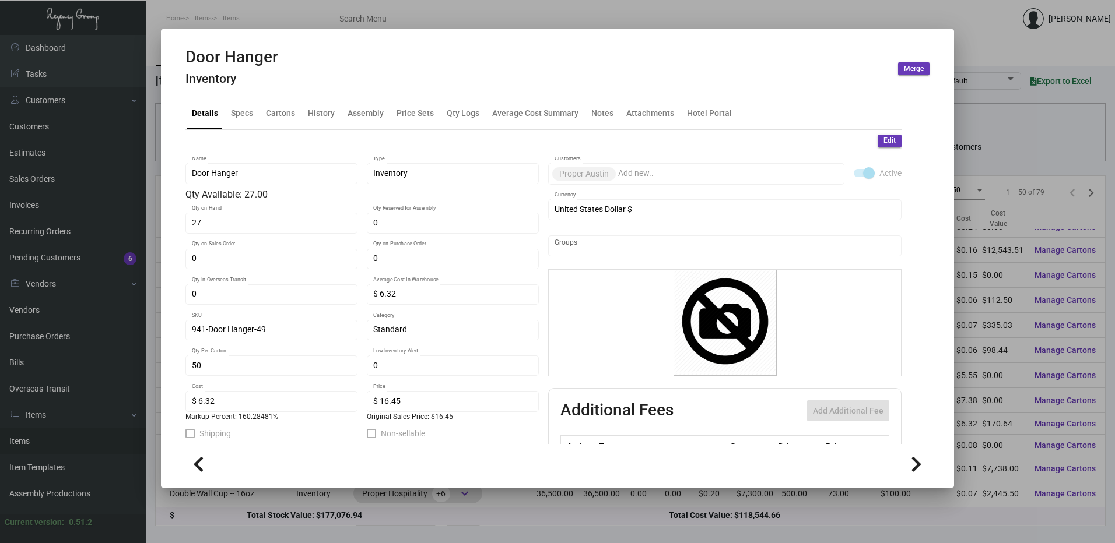
click at [887, 143] on button "Edit" at bounding box center [889, 141] width 24 height 13
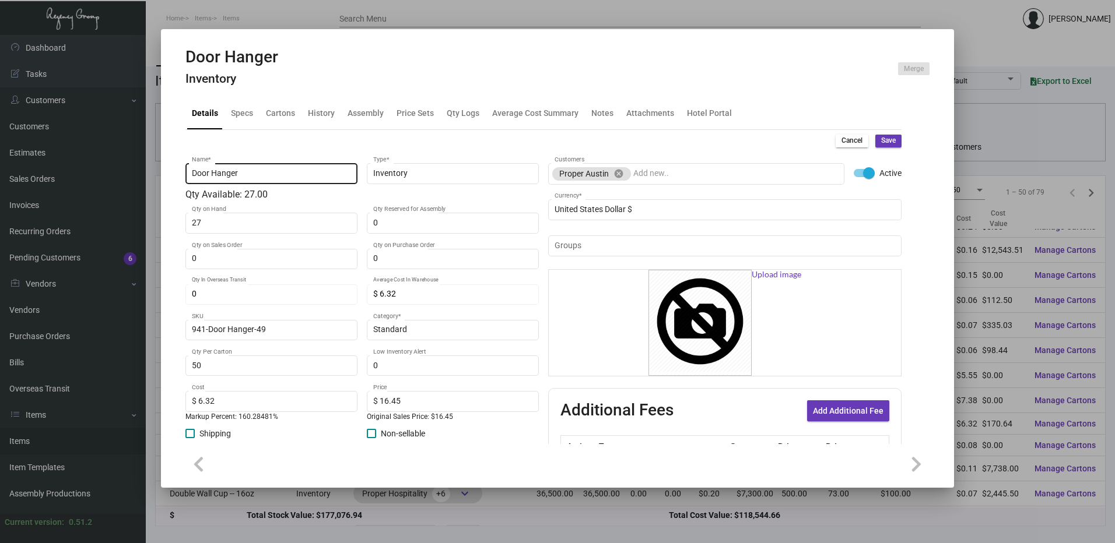
click at [318, 167] on div "Door Hanger Name *" at bounding box center [272, 172] width 160 height 23
type input "Door Hanger Rest"
click at [887, 145] on button "Save" at bounding box center [888, 141] width 26 height 13
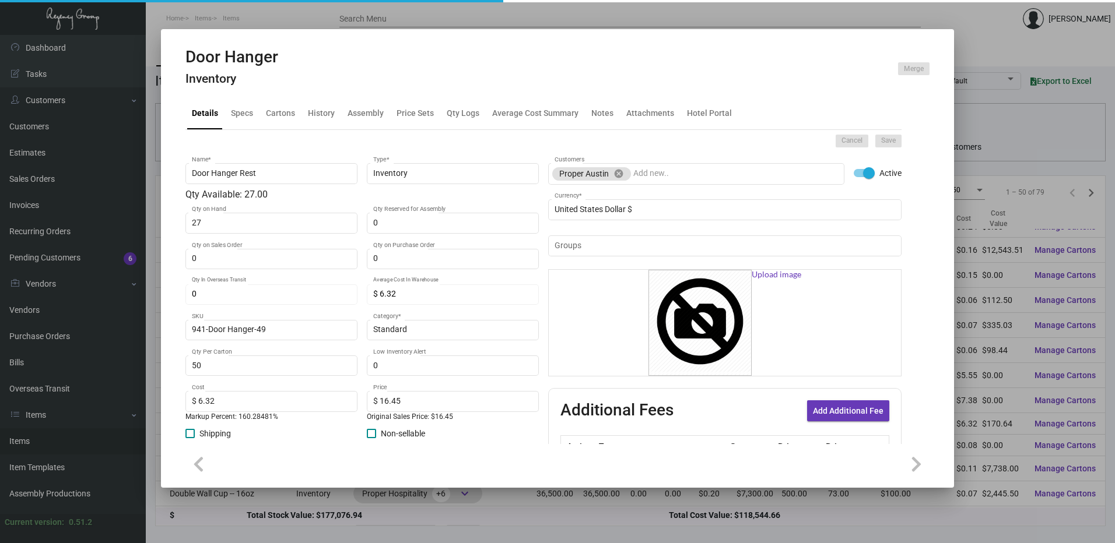
type input "0"
type input "$ 0.00"
type input "0"
type input "$ 0.00"
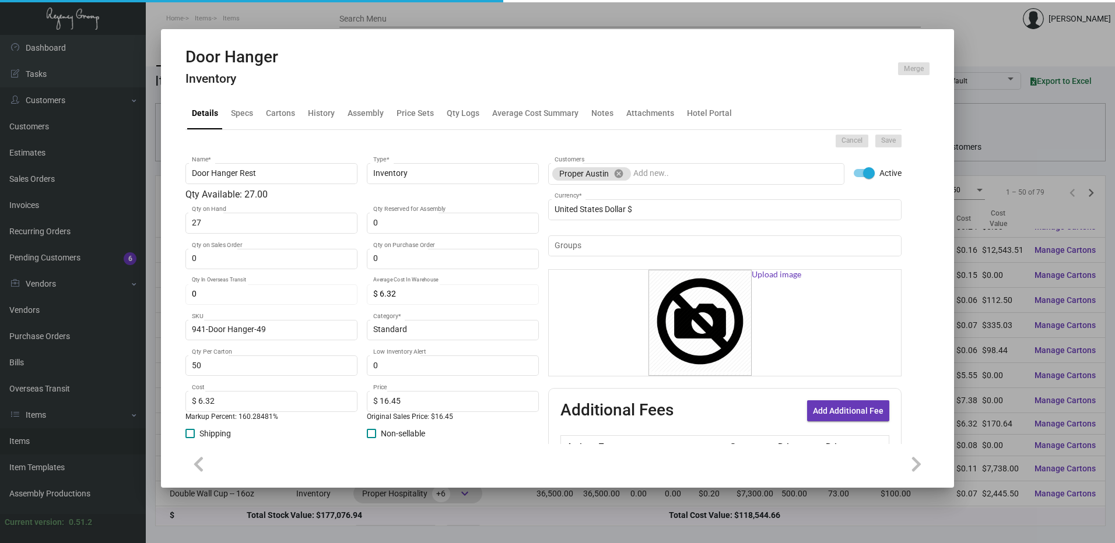
checkbox input "false"
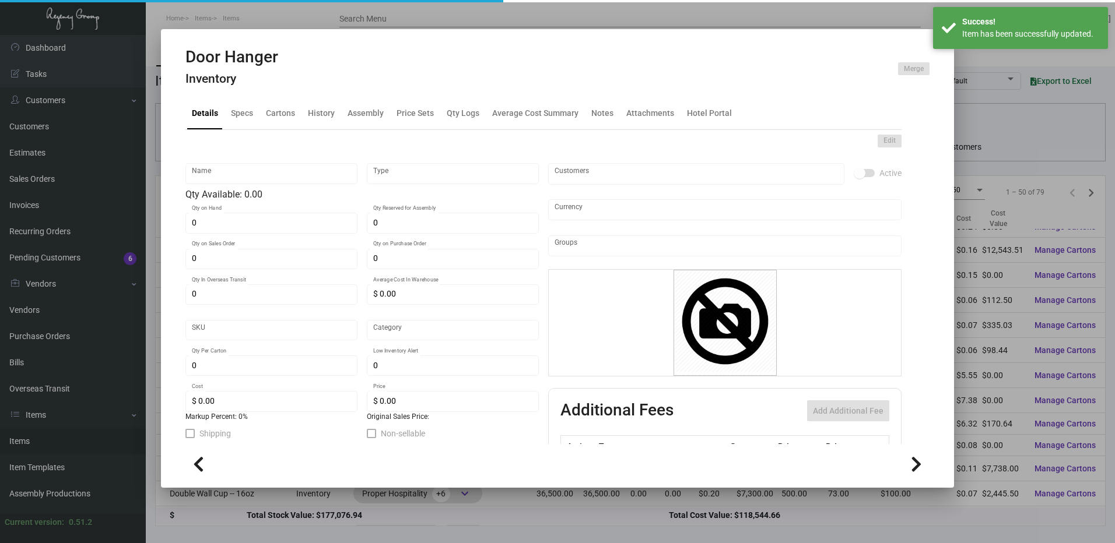
type input "Door Hanger Rest"
type input "Inventory"
type input "27"
type input "$ 6.32"
type input "941-Door Hanger-49"
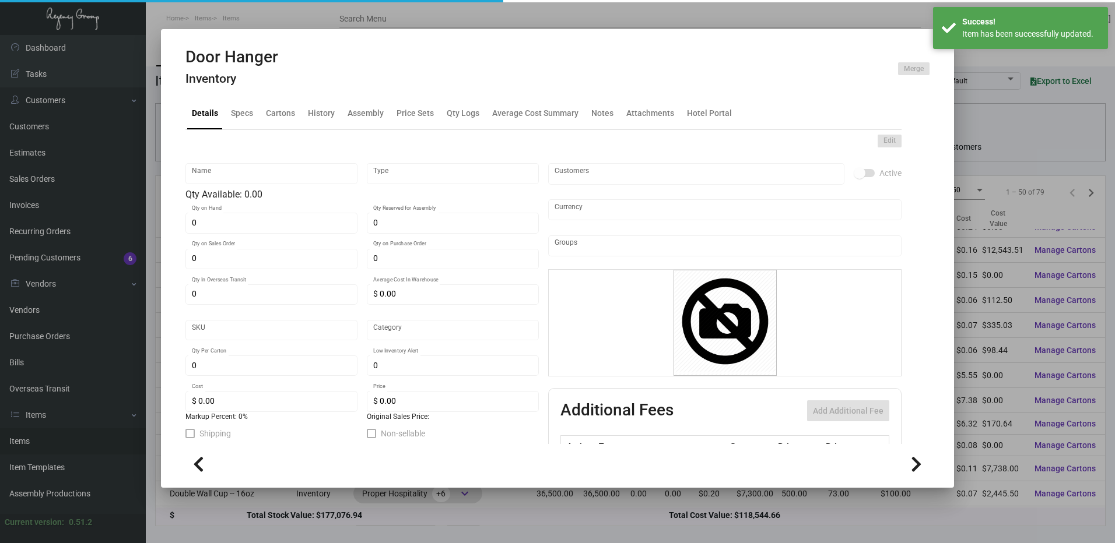
type input "Standard"
type input "50"
type input "$ 6.32"
type input "$ 16.45"
checkbox input "true"
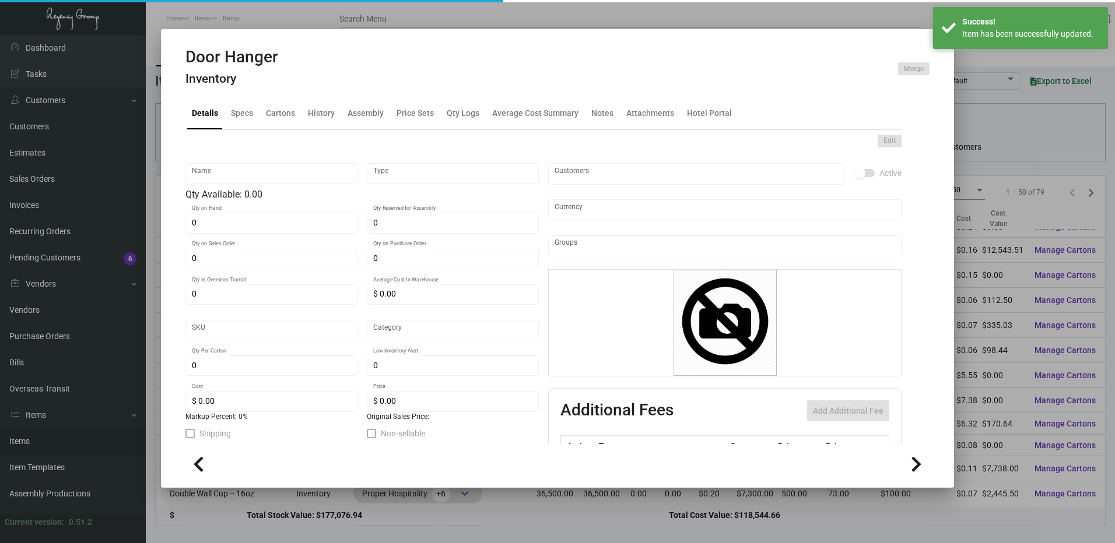
checkbox input "true"
type input "United States Dollar $"
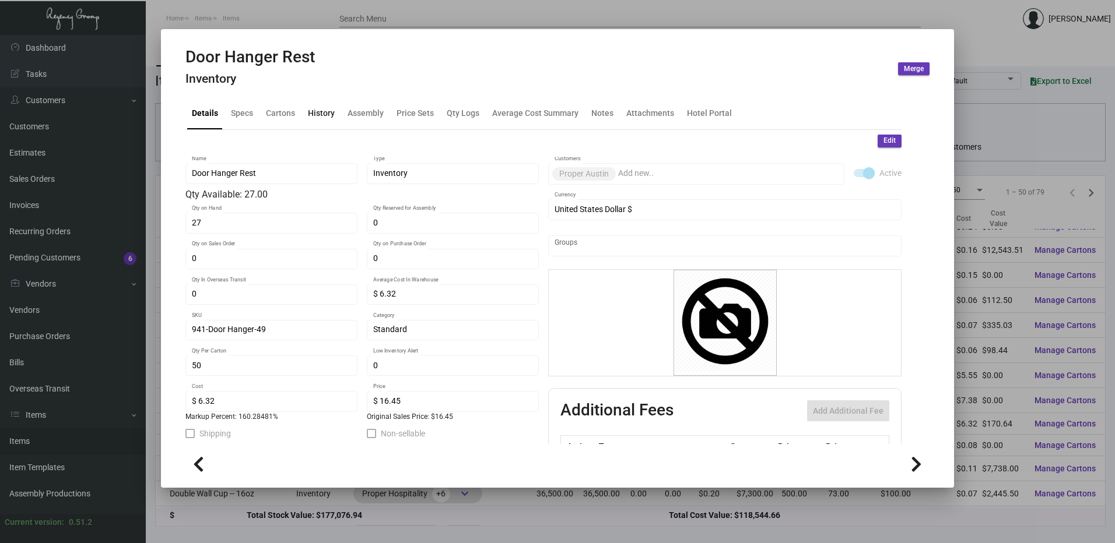
click at [314, 111] on div "History" at bounding box center [321, 113] width 27 height 12
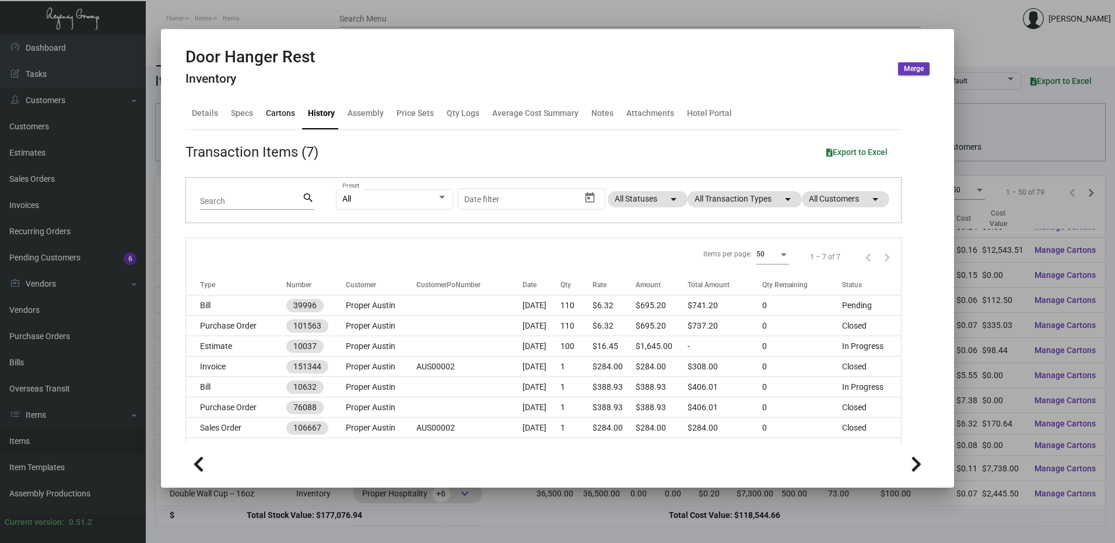
click at [287, 119] on div "Cartons" at bounding box center [280, 113] width 29 height 12
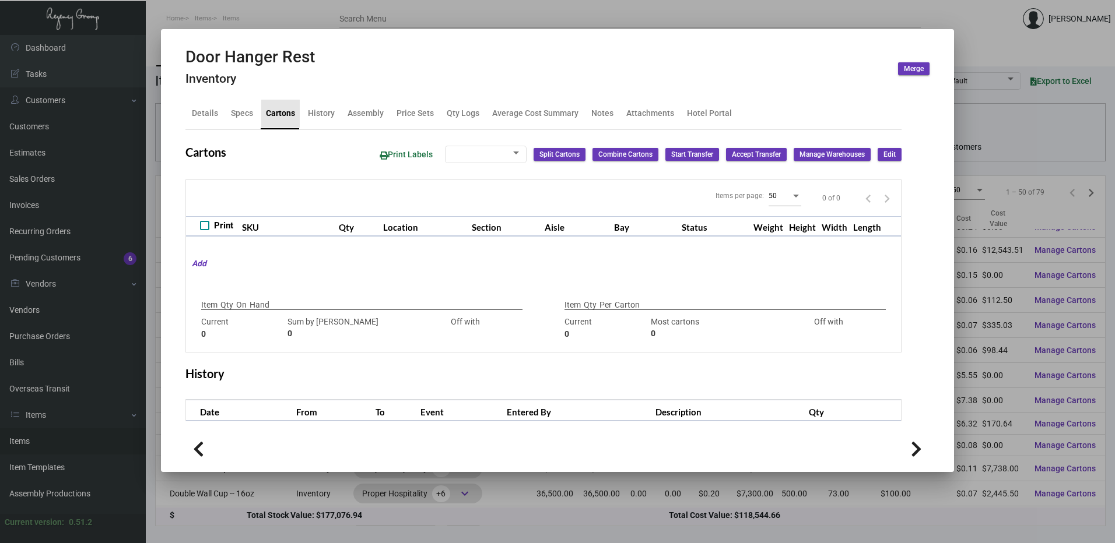
checkbox input "true"
type input "27"
type input "0"
type input "50"
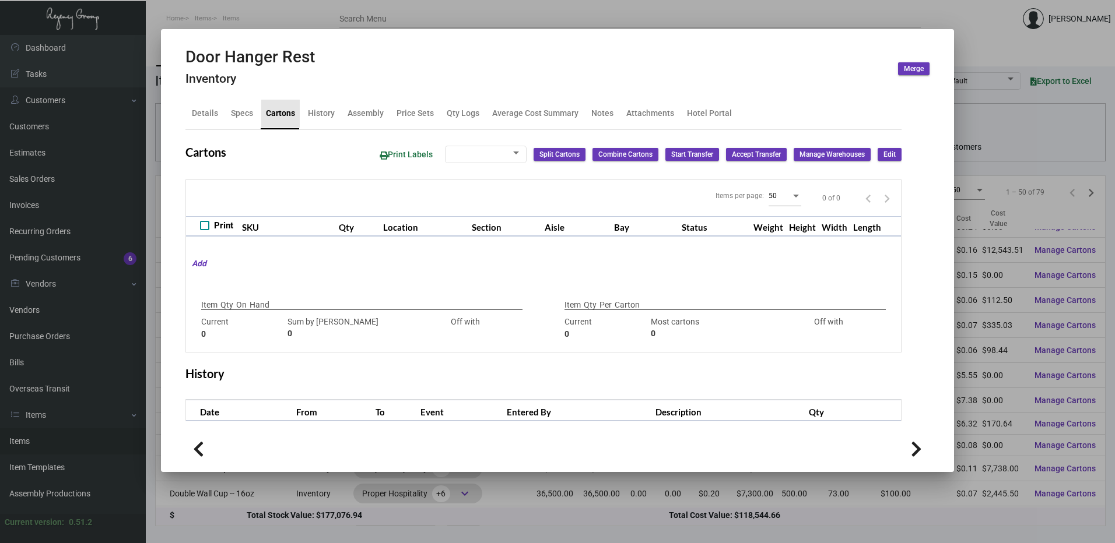
type input "27"
type input "+23"
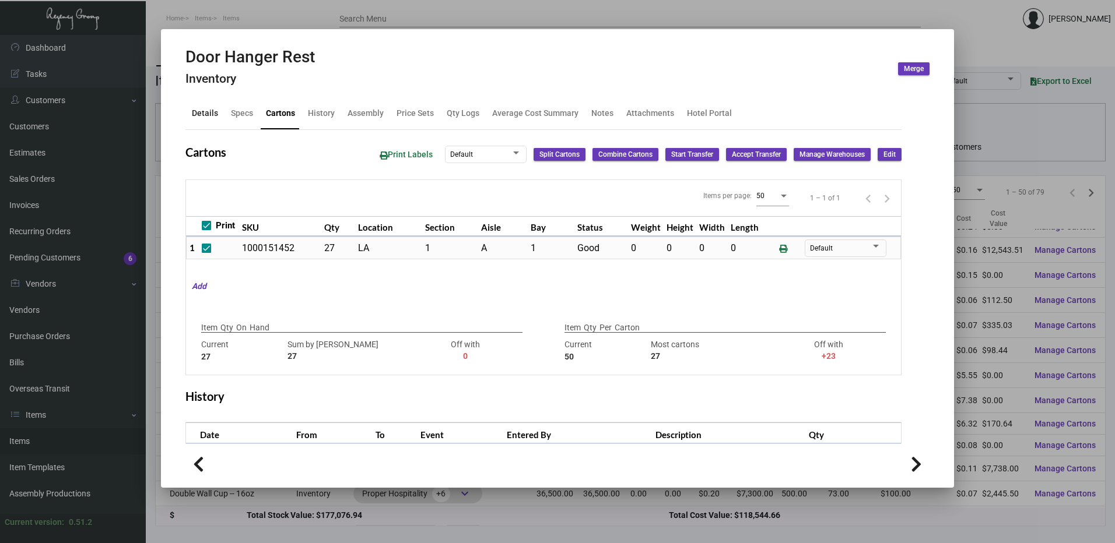
click at [202, 118] on div "Details" at bounding box center [205, 113] width 26 height 12
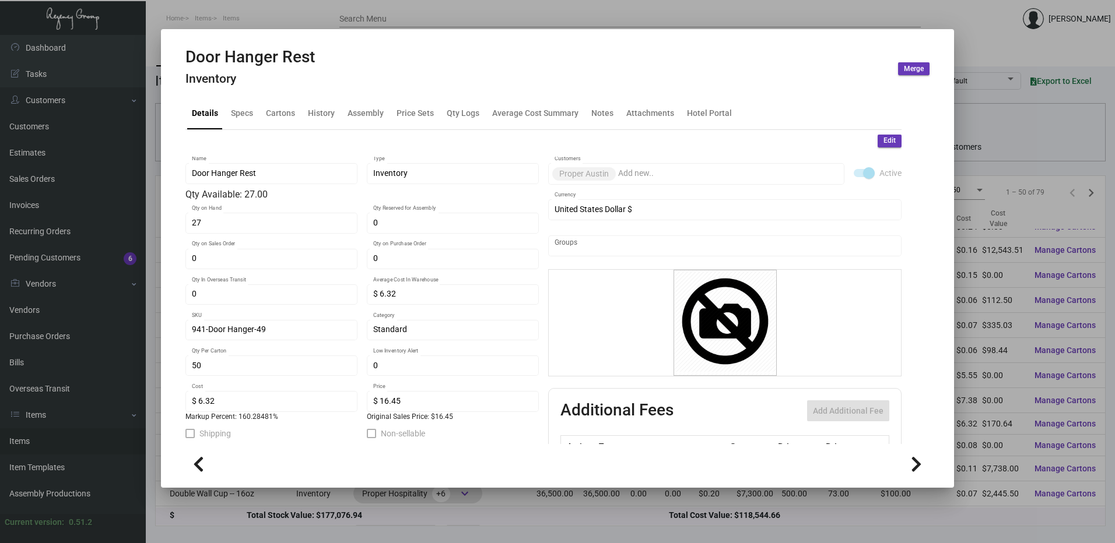
click at [883, 138] on span "Edit" at bounding box center [889, 141] width 12 height 10
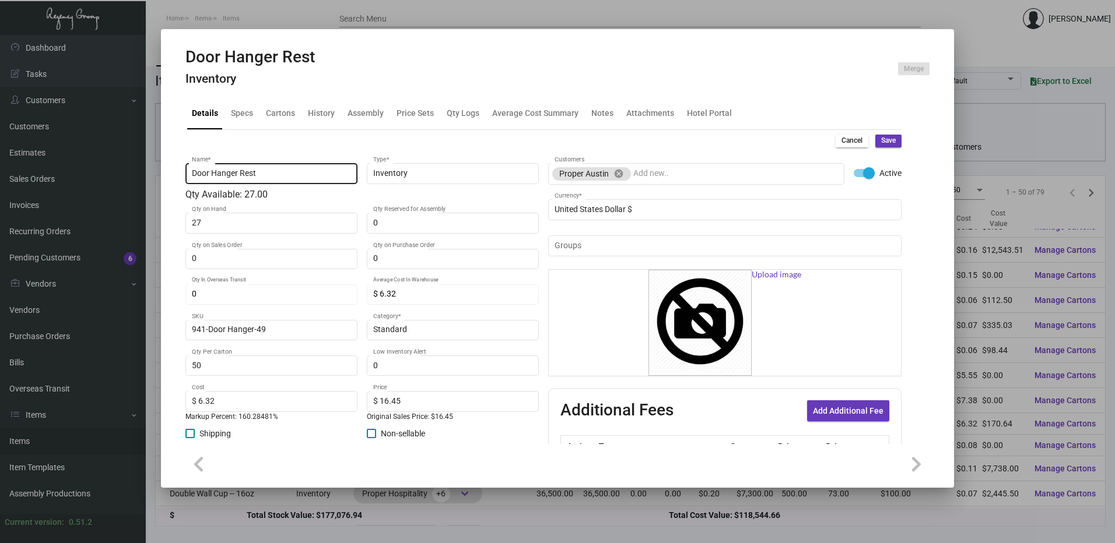
click at [255, 172] on input "Door Hanger Rest" at bounding box center [272, 173] width 160 height 9
type input "Door Hanger"
click at [882, 141] on span "Save" at bounding box center [888, 141] width 15 height 10
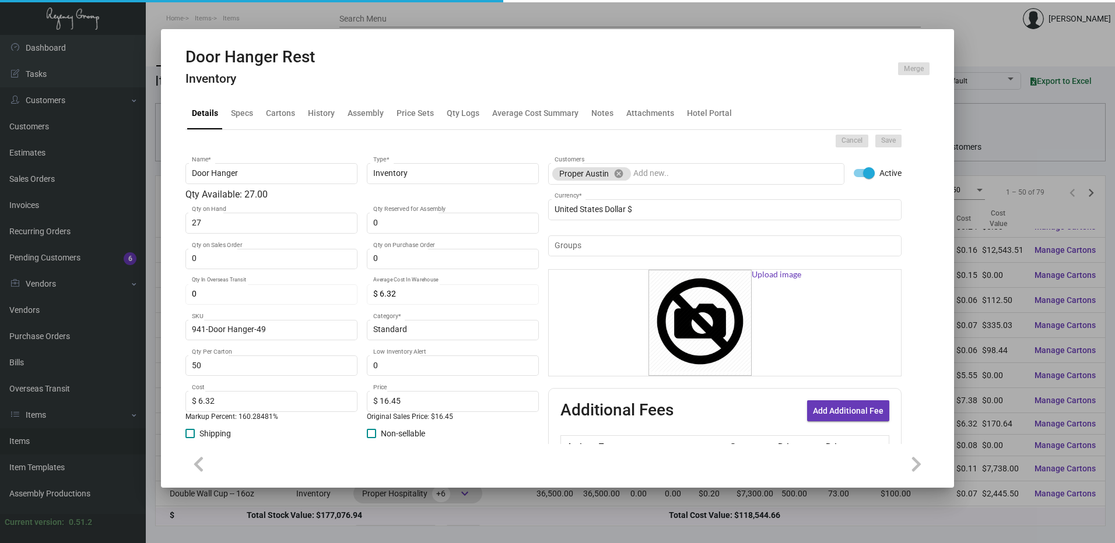
type input "0"
type input "$ 0.00"
type input "0"
type input "$ 0.00"
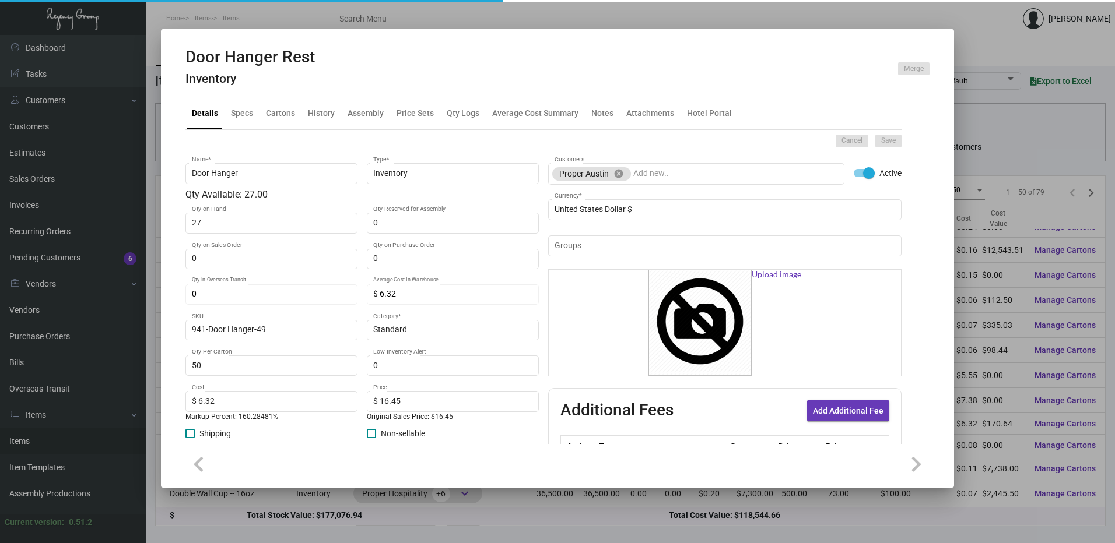
checkbox input "false"
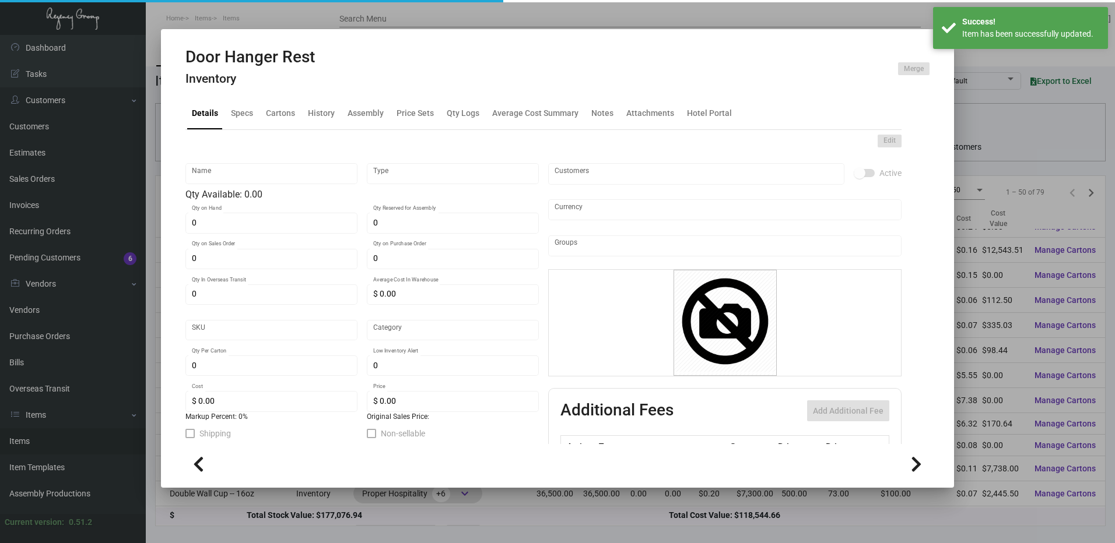
type input "Door Hanger"
type input "Inventory"
type input "27"
type input "$ 6.32"
type input "941-Door Hanger-49"
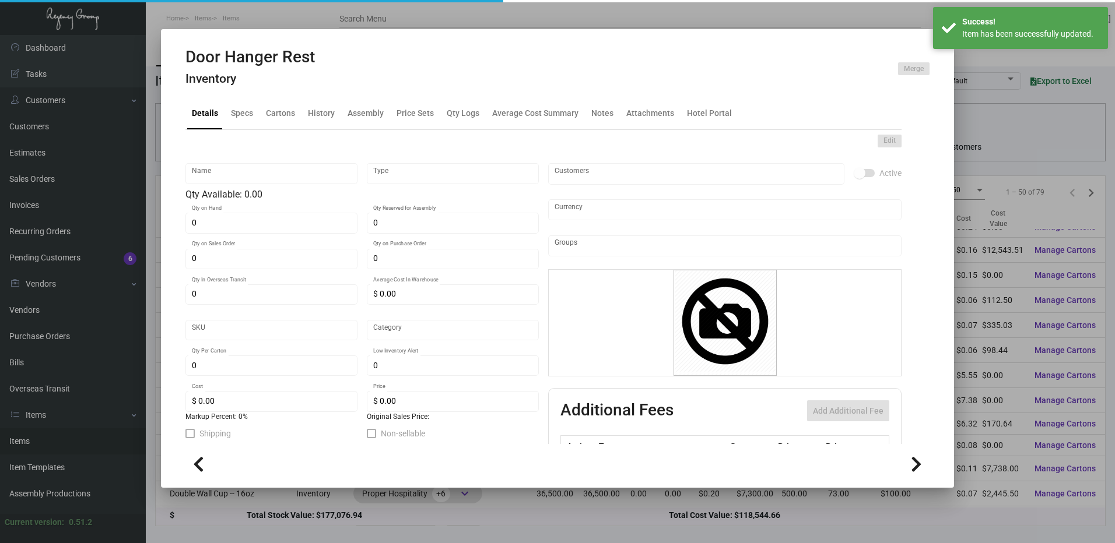
type input "Standard"
type input "50"
type input "$ 6.32"
type input "$ 16.45"
checkbox input "true"
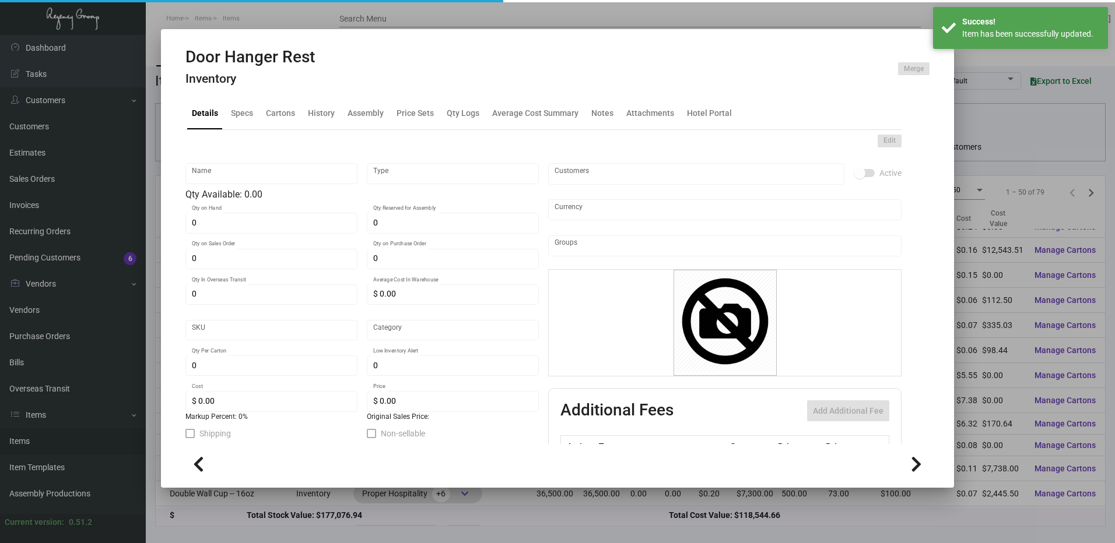
checkbox input "true"
type input "United States Dollar $"
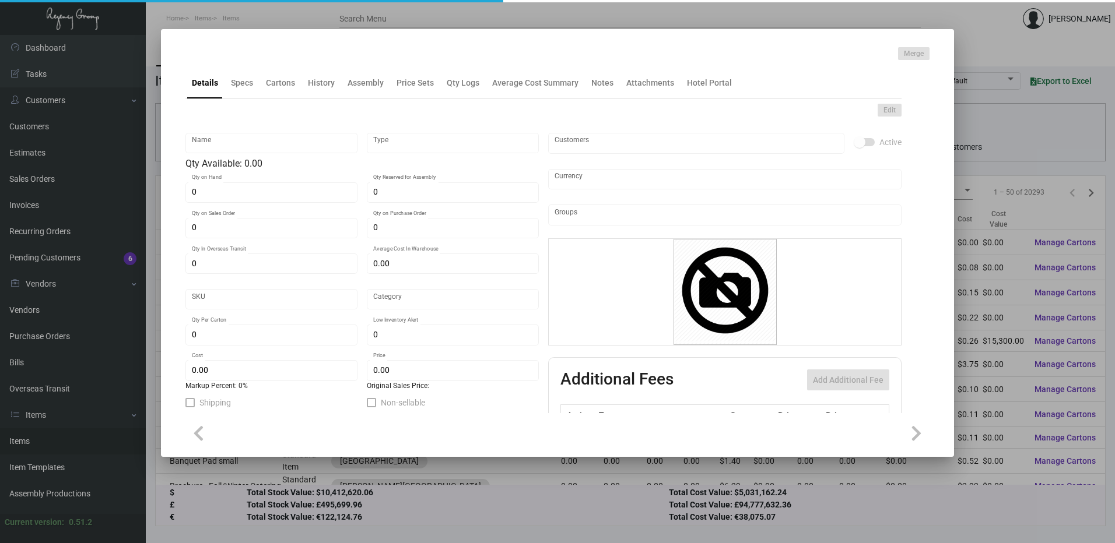
type input "DND REST Sign - Austin"
type input "Inventory"
type input "$ 31.6498"
type input "98526"
type input "Standard"
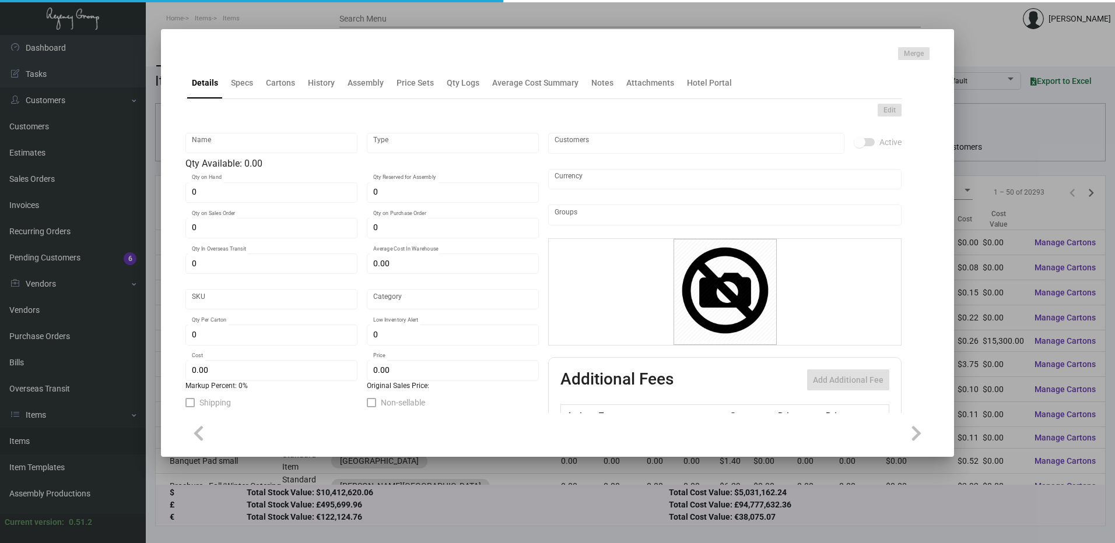
type input "548"
type input "$ 5.55"
type input "$ 12.99"
checkbox input "true"
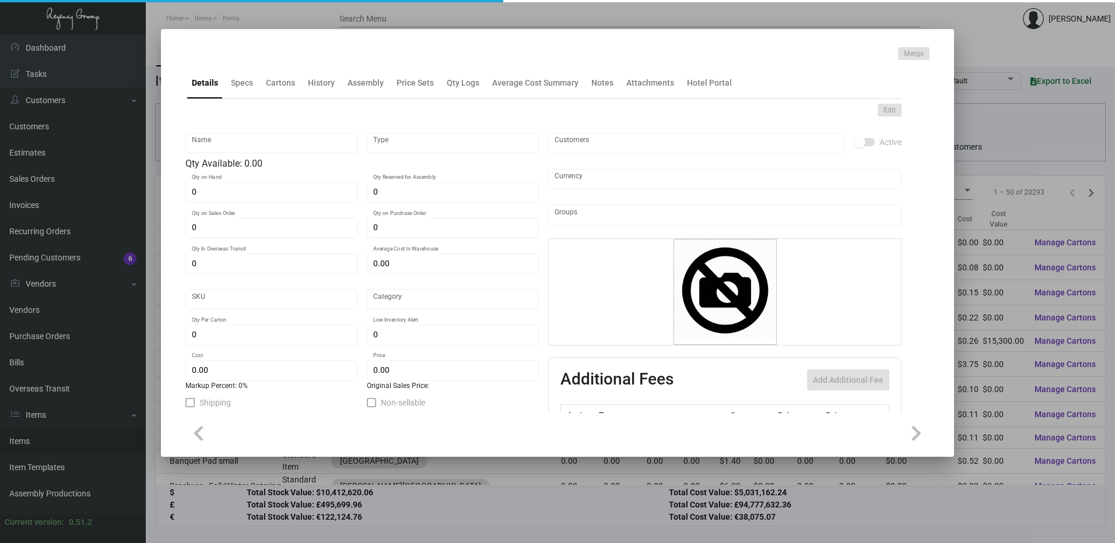
type input "United States Dollar $"
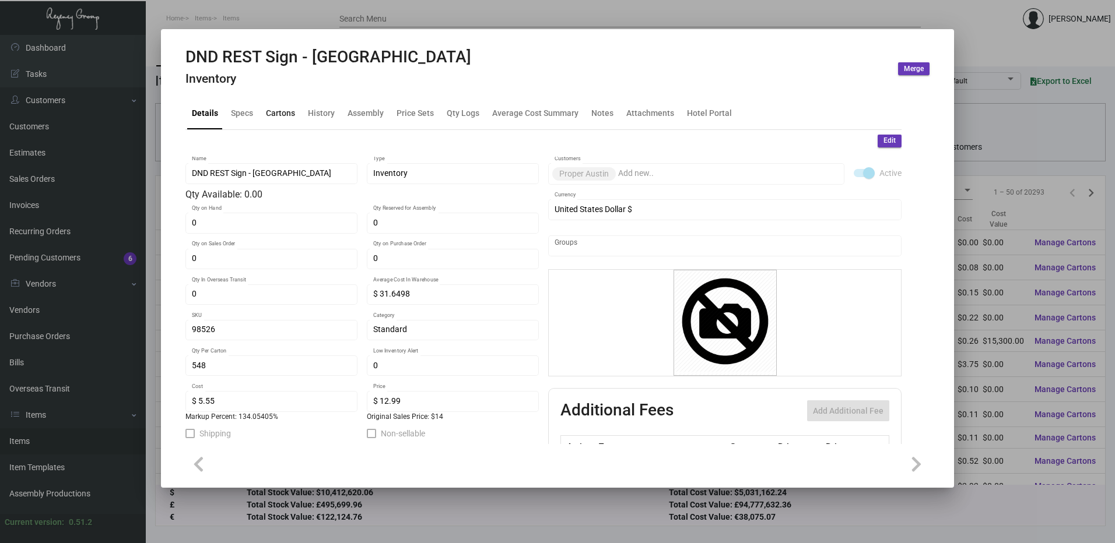
click at [277, 113] on div "Cartons" at bounding box center [280, 113] width 29 height 12
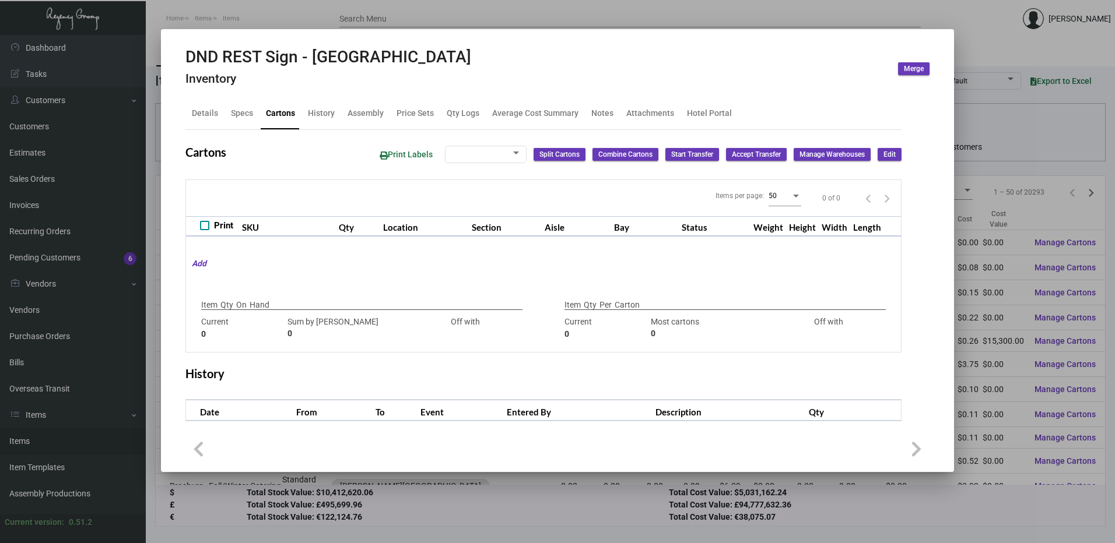
type input "0"
type input "548"
type input "100"
type input "+448"
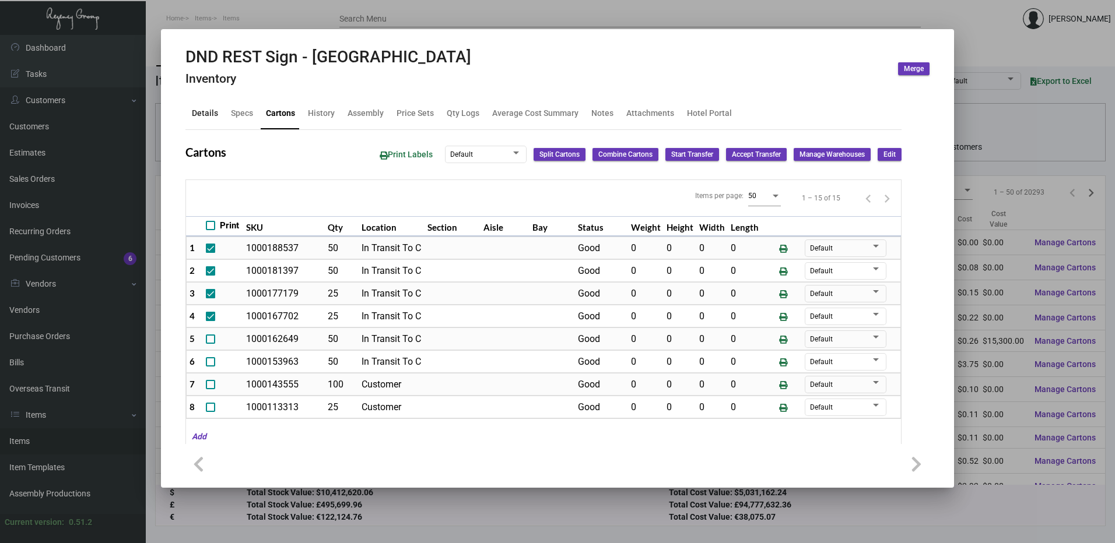
click at [202, 118] on div "Details" at bounding box center [205, 113] width 26 height 12
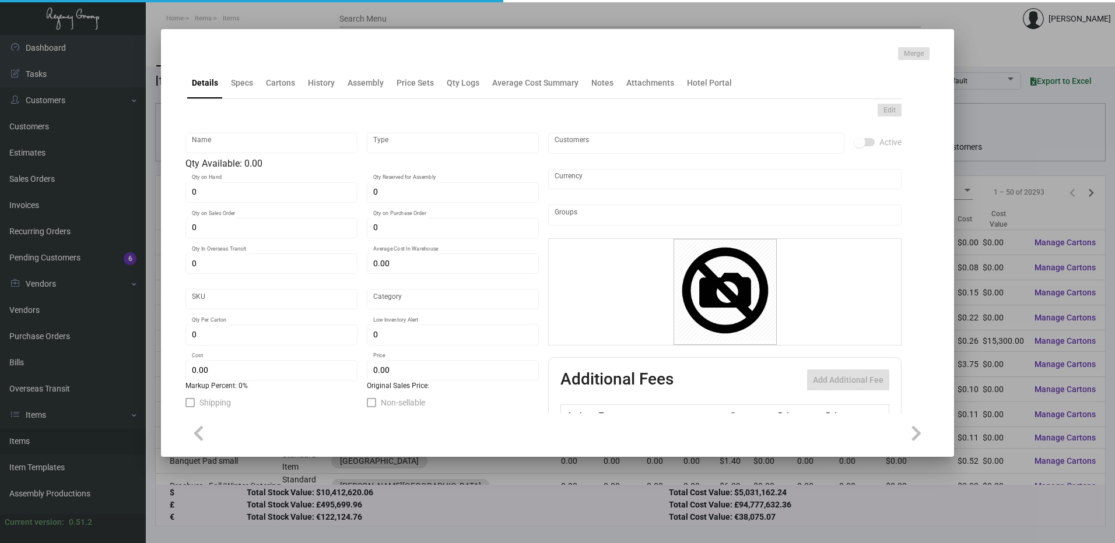
type input "Door Hanger"
type input "Inventory"
type input "27"
type input "$ 6.32"
type input "941-Door Hanger-49"
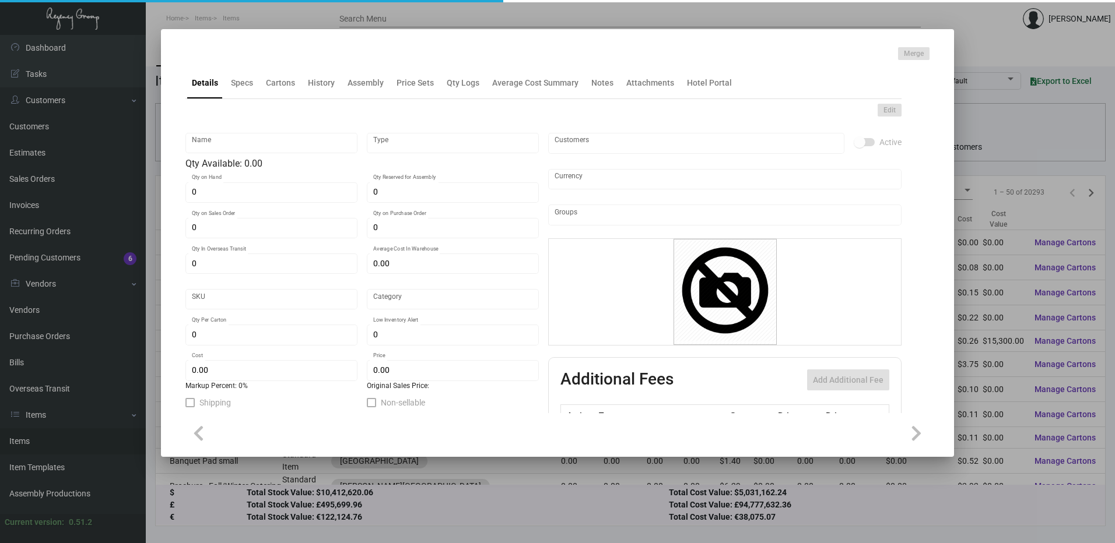
type input "Standard"
type input "50"
type input "$ 6.32"
type input "$ 16.45"
checkbox input "true"
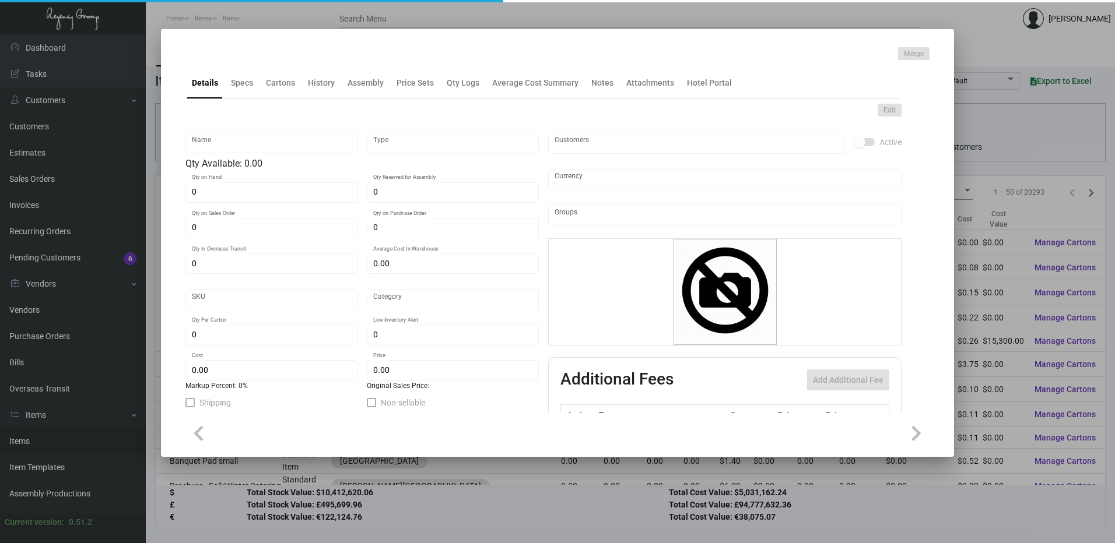
checkbox input "true"
type input "United States Dollar $"
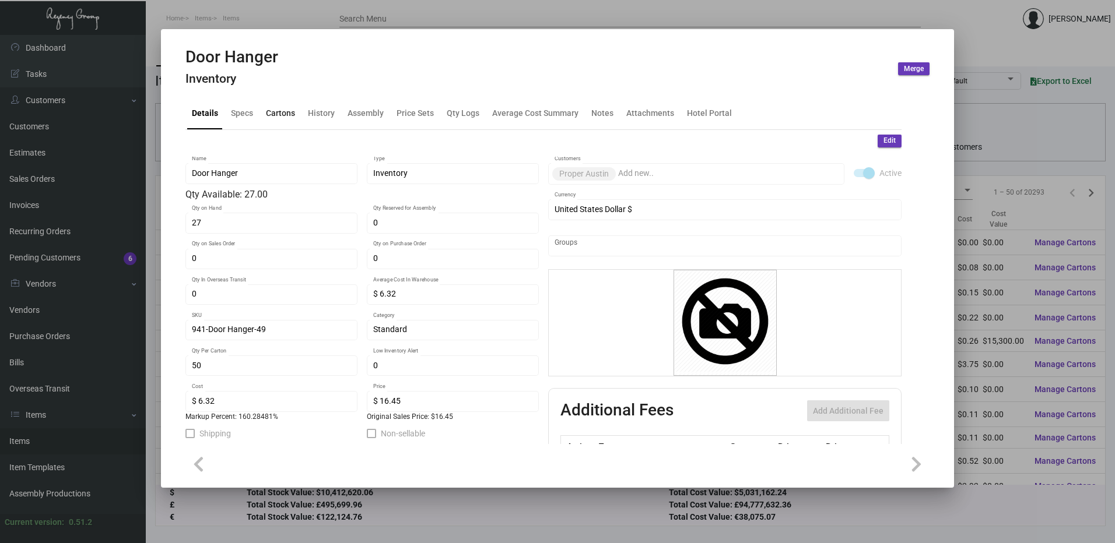
click at [296, 114] on div "Cartons" at bounding box center [280, 114] width 38 height 28
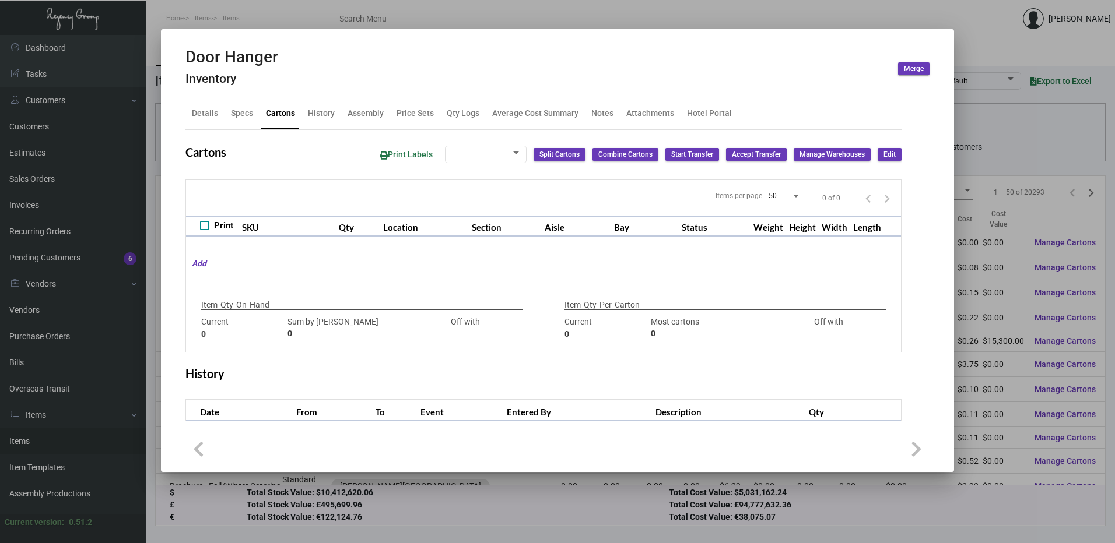
checkbox input "true"
type input "27"
type input "0"
type input "50"
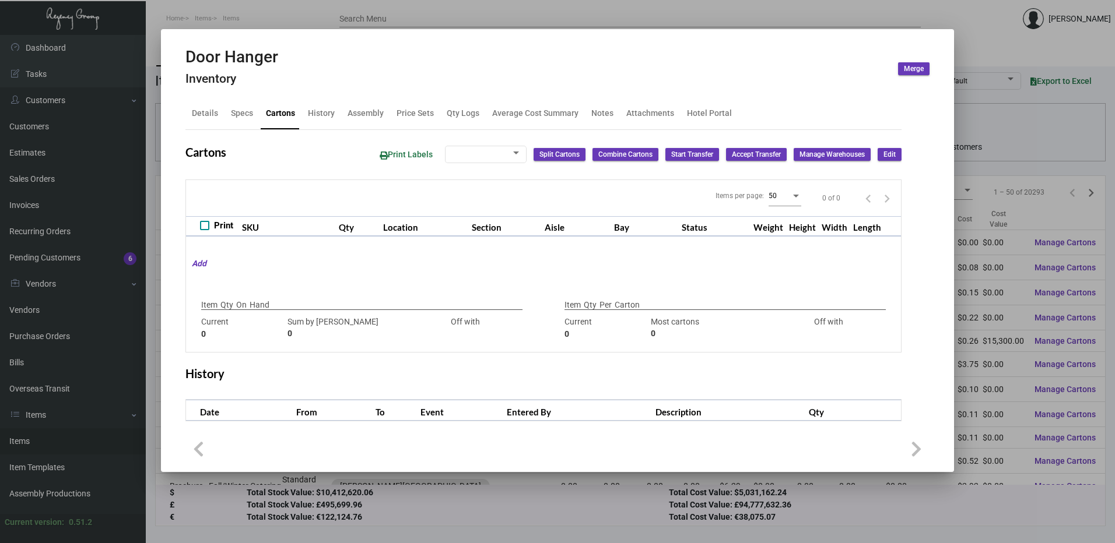
type input "27"
type input "+23"
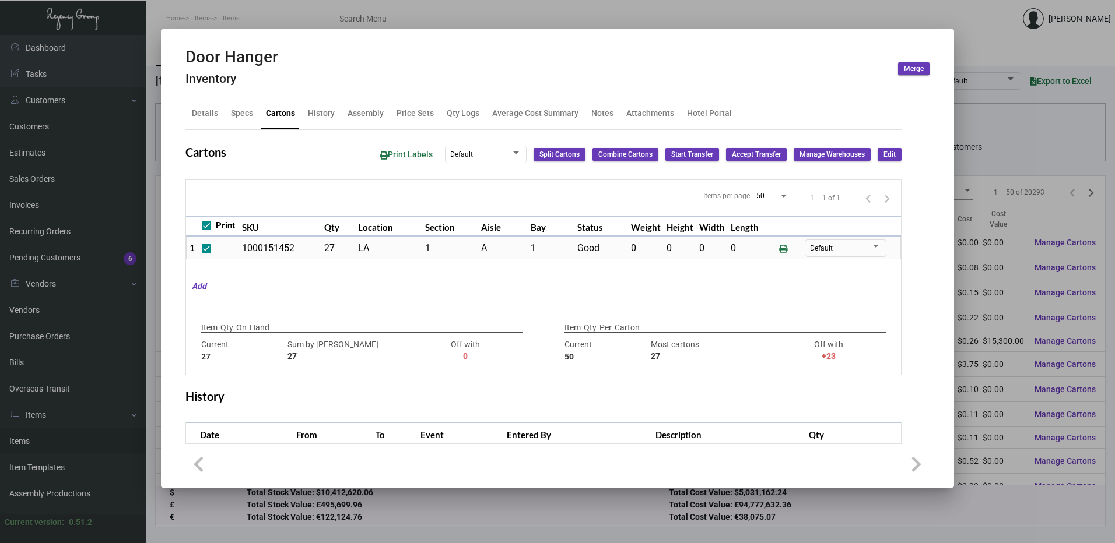
drag, startPoint x: 535, startPoint y: 14, endPoint x: 557, endPoint y: 54, distance: 46.2
click at [535, 14] on div at bounding box center [557, 271] width 1115 height 543
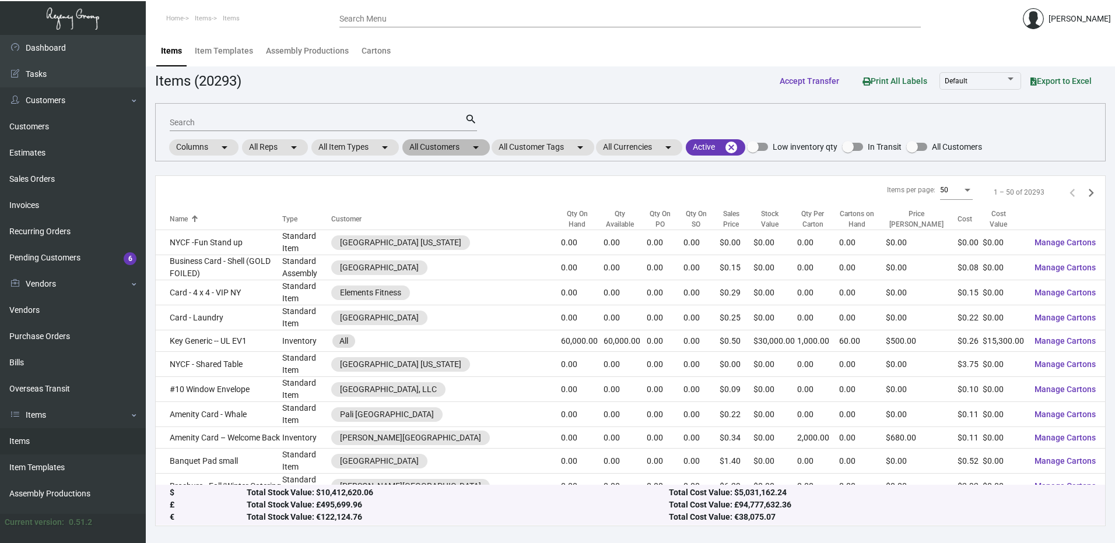
click at [476, 148] on mat-icon "arrow_drop_down" at bounding box center [476, 147] width 14 height 14
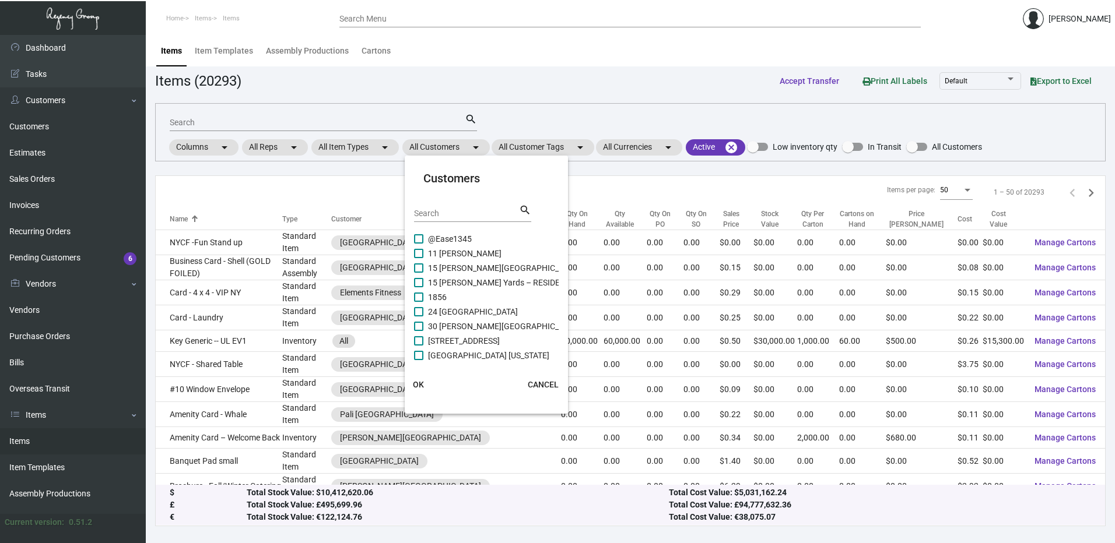
click at [475, 223] on div "Search search" at bounding box center [472, 217] width 117 height 29
click at [479, 217] on input "Search" at bounding box center [466, 213] width 105 height 9
type input "proper"
click at [419, 268] on span at bounding box center [418, 265] width 9 height 9
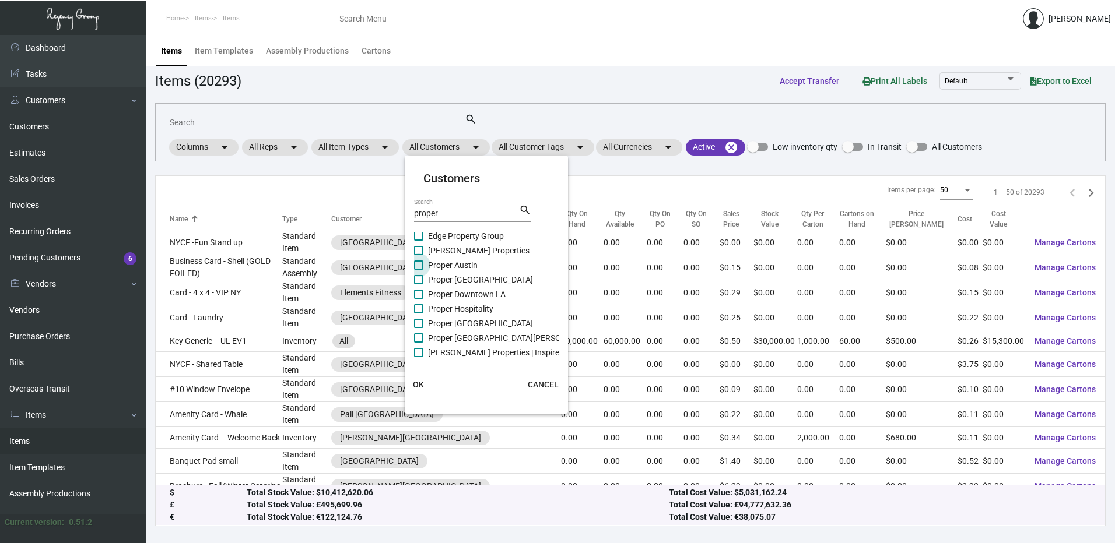
click at [419, 270] on input "Proper Austin" at bounding box center [418, 270] width 1 height 1
checkbox input "true"
click at [422, 383] on span "OK" at bounding box center [418, 384] width 11 height 9
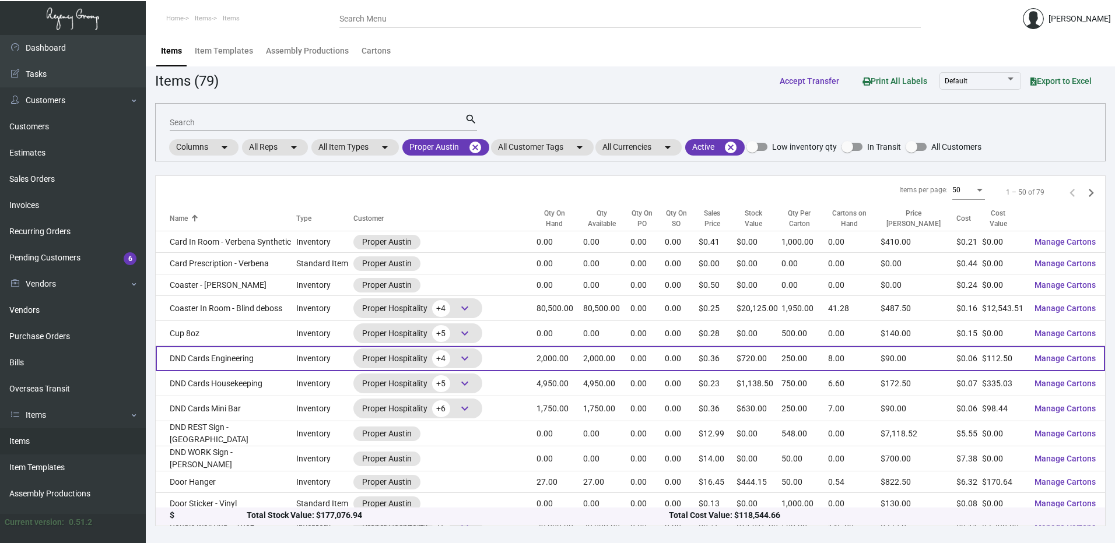
scroll to position [408, 0]
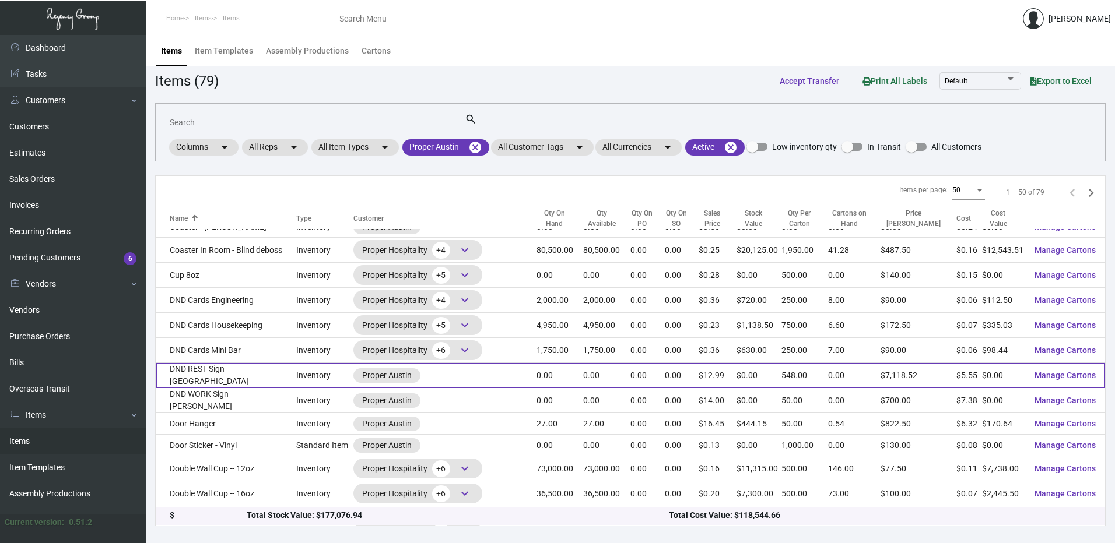
click at [285, 371] on td "DND REST Sign - Austin" at bounding box center [226, 375] width 140 height 25
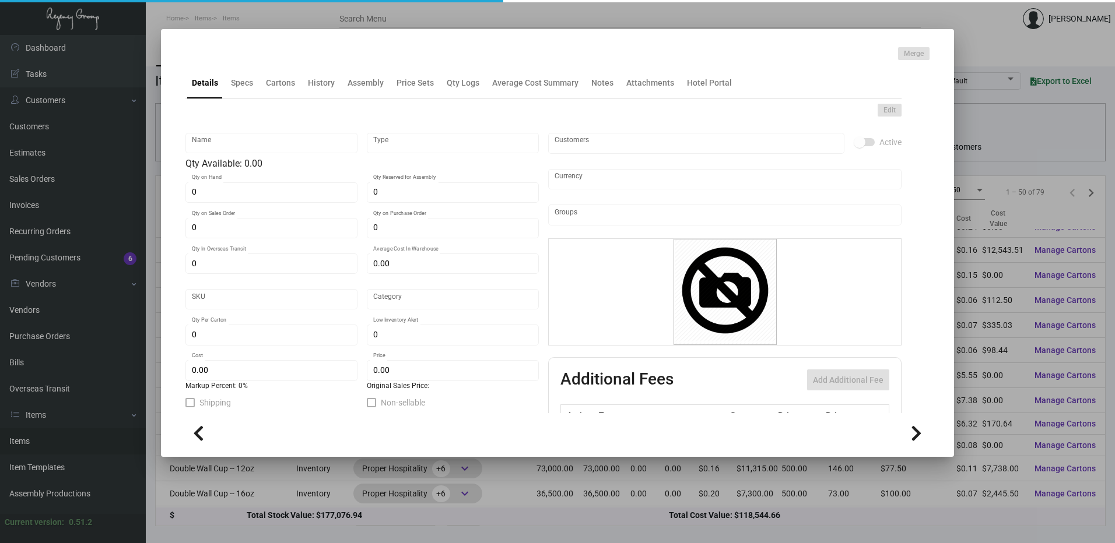
type input "DND REST Sign - Austin"
type input "Inventory"
type input "$ 31.6498"
type input "98526"
type input "Standard"
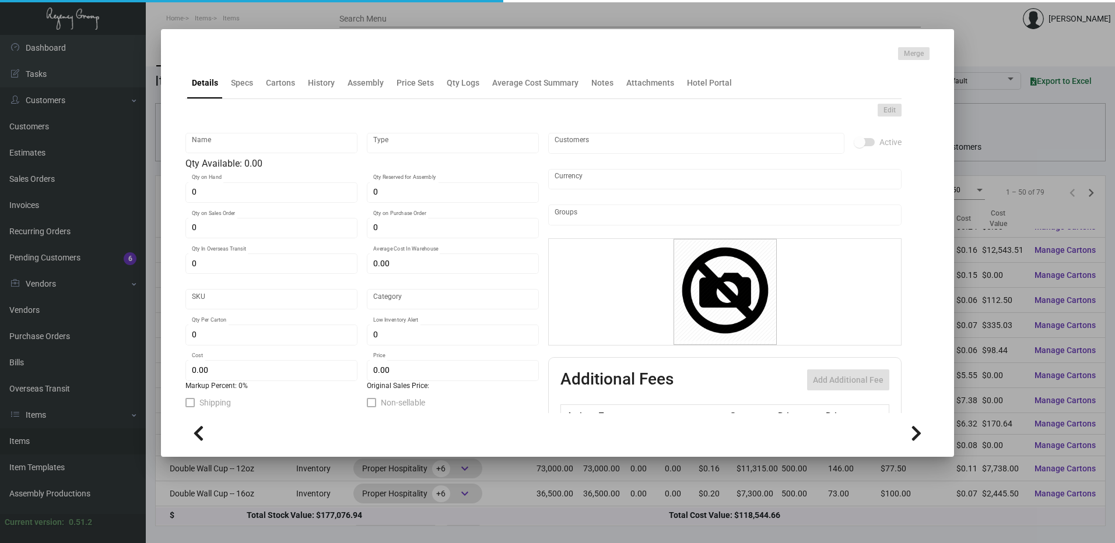
type input "548"
type input "$ 5.55"
type input "$ 12.99"
checkbox input "true"
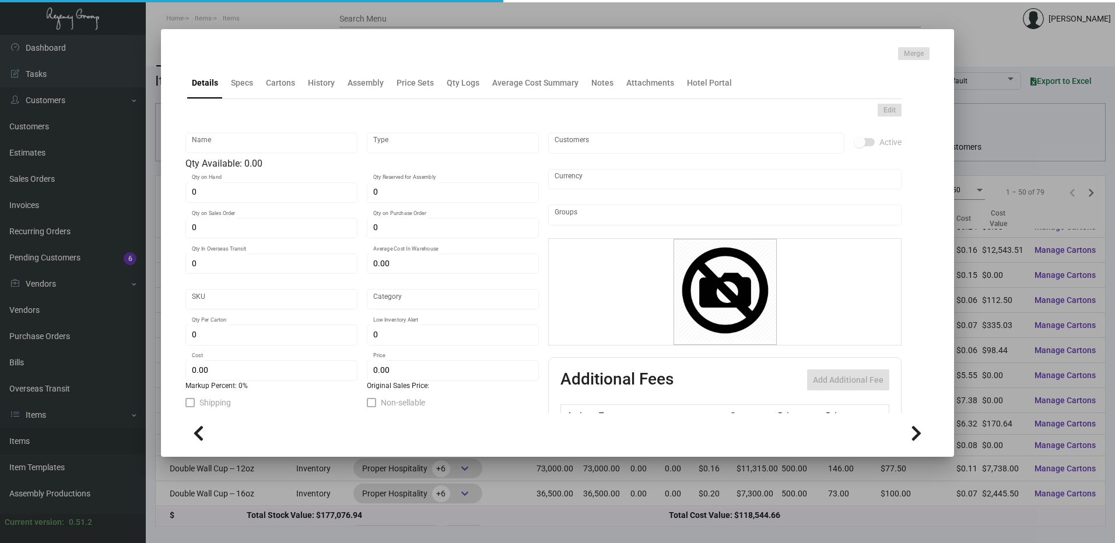
type input "United States Dollar $"
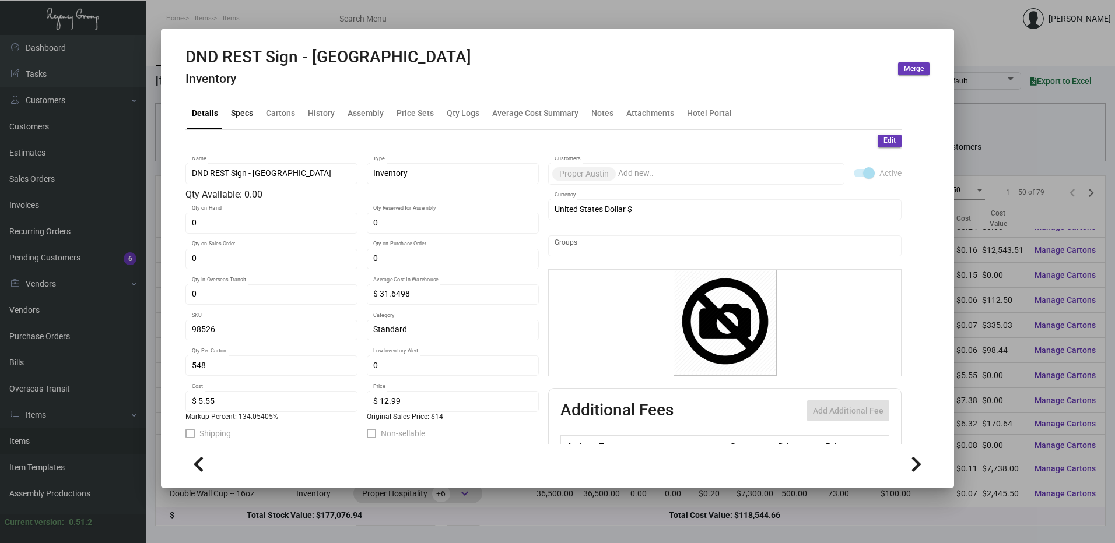
click at [239, 113] on div "Specs" at bounding box center [242, 113] width 22 height 12
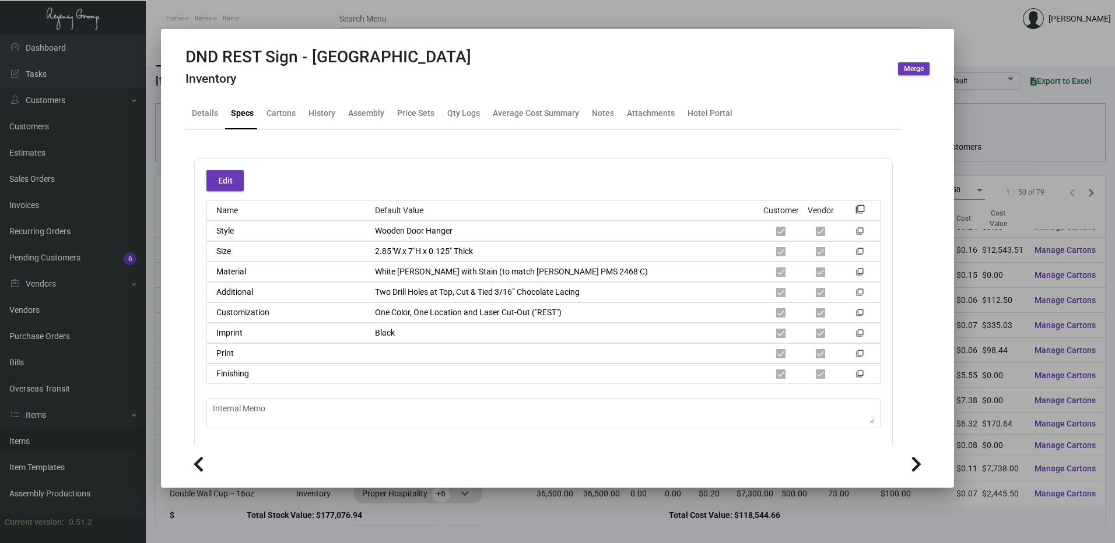
click at [322, 16] on div at bounding box center [557, 271] width 1115 height 543
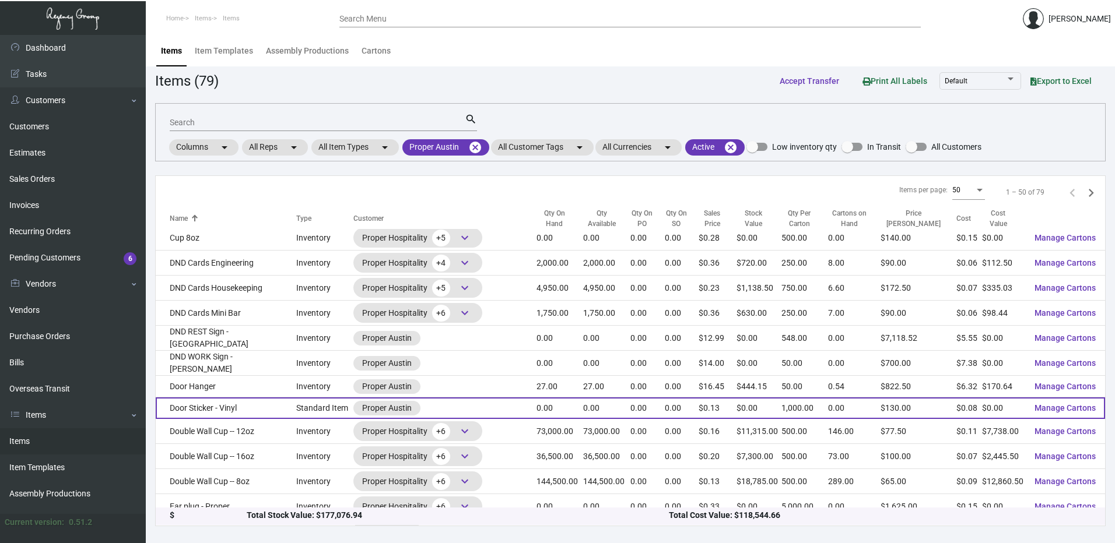
scroll to position [466, 0]
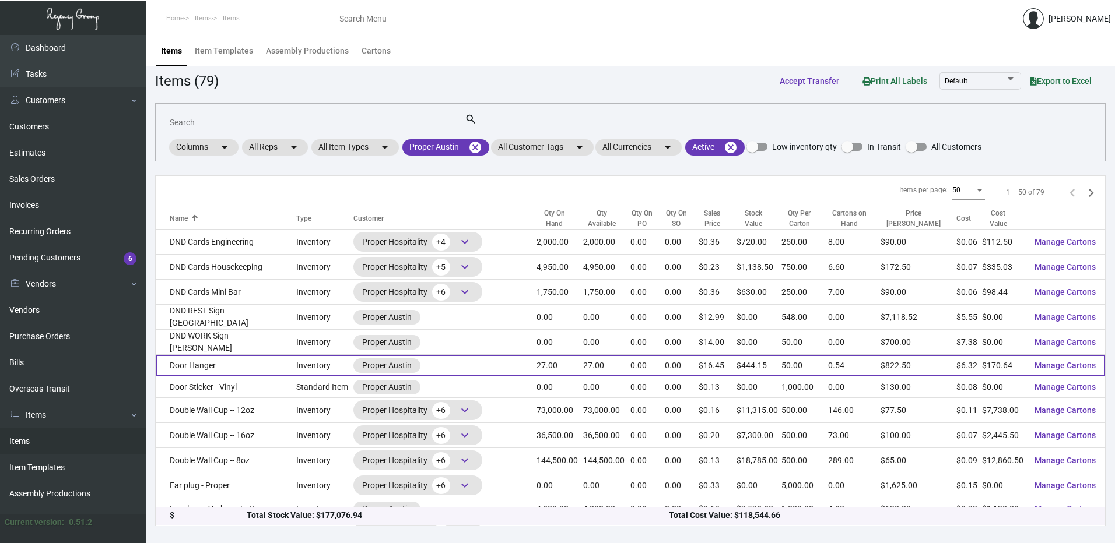
click at [237, 362] on td "Door Hanger" at bounding box center [226, 366] width 140 height 22
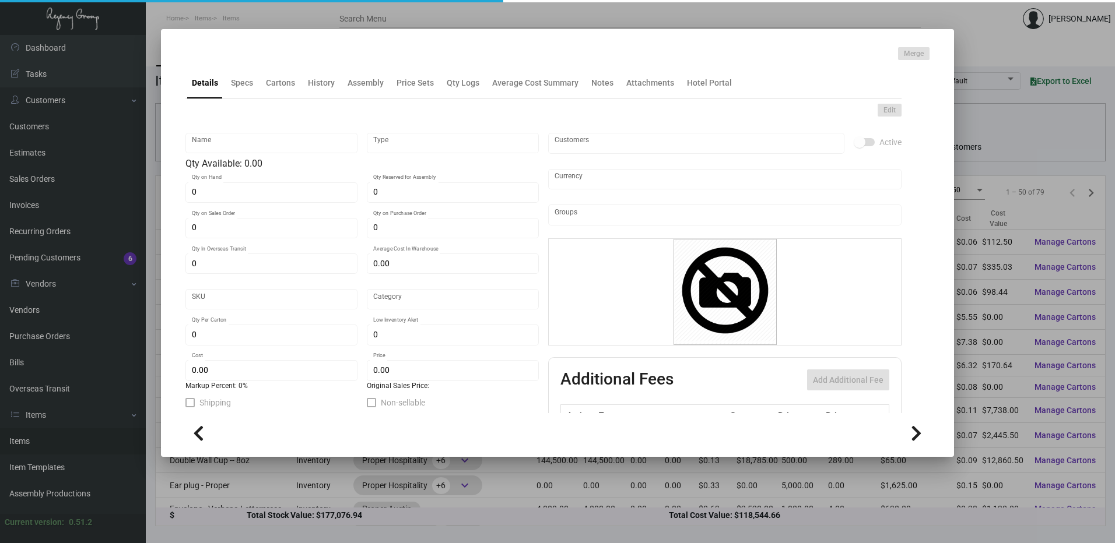
type input "Door Hanger"
type input "Inventory"
type input "27"
type input "$ 6.32"
type input "941-Door Hanger-49"
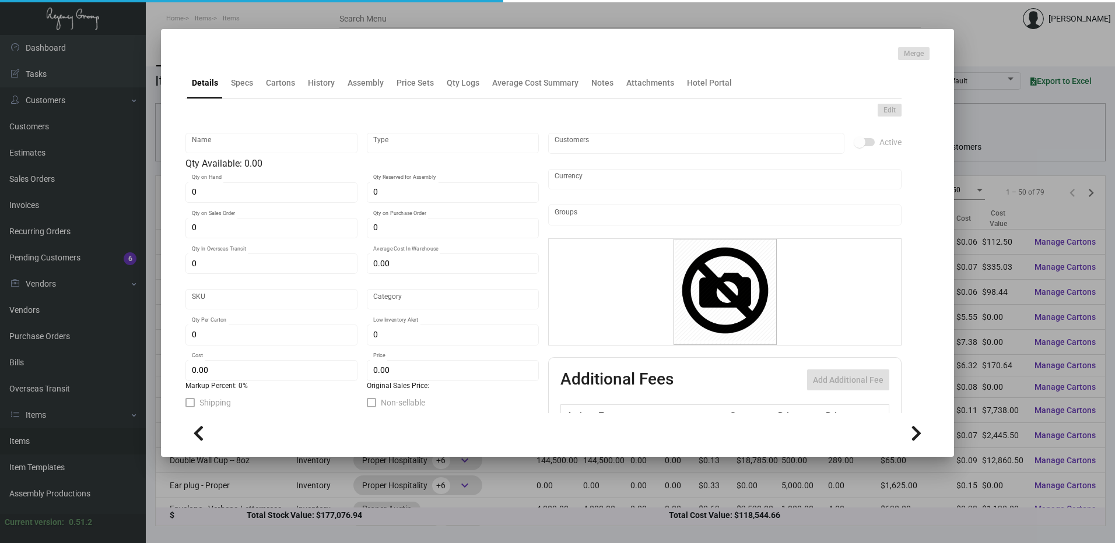
type input "Standard"
type input "50"
type input "$ 6.32"
type input "$ 16.45"
checkbox input "true"
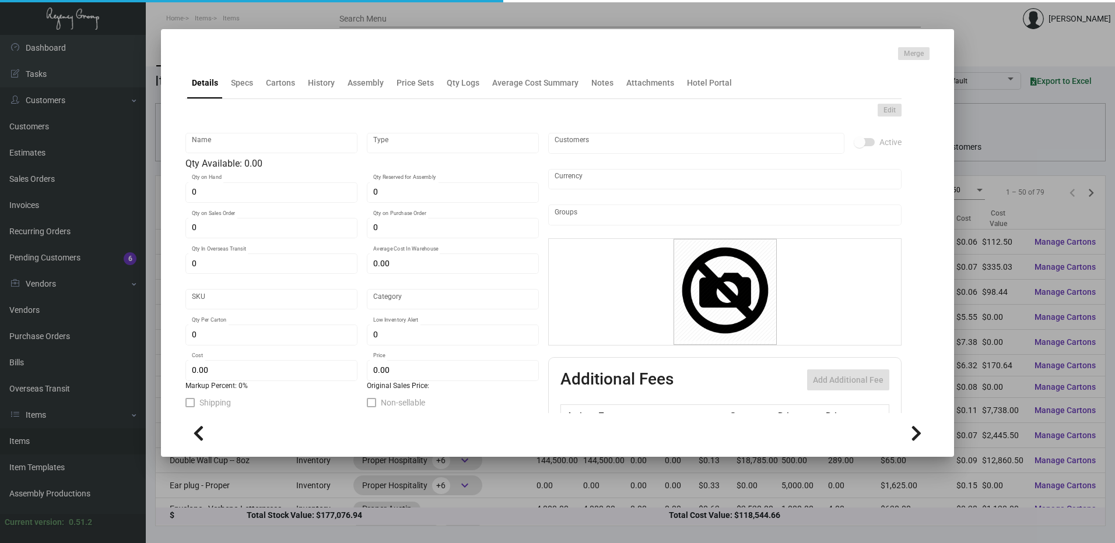
checkbox input "true"
type input "United States Dollar $"
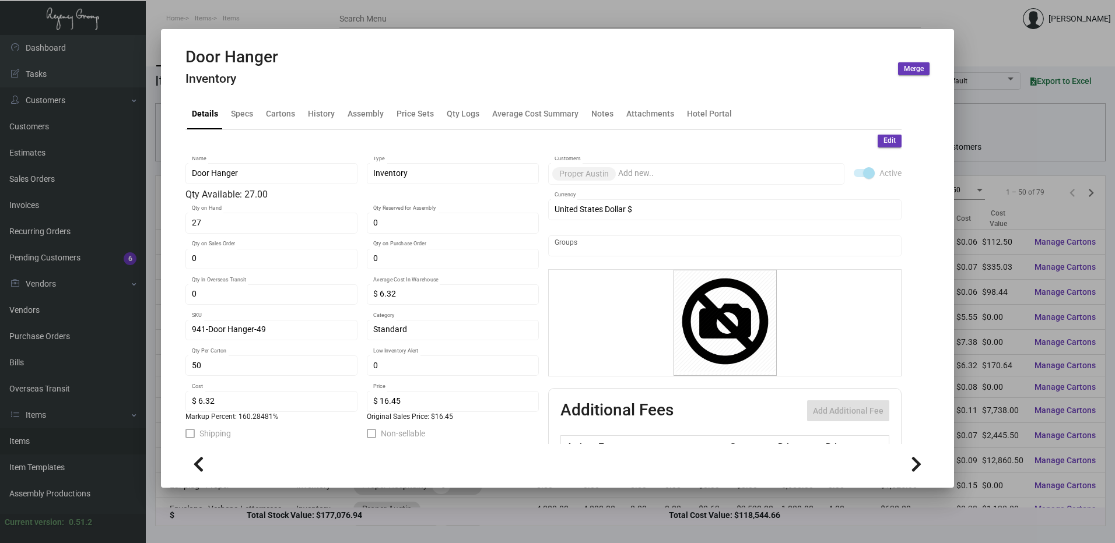
click at [882, 135] on button "Edit" at bounding box center [889, 141] width 24 height 13
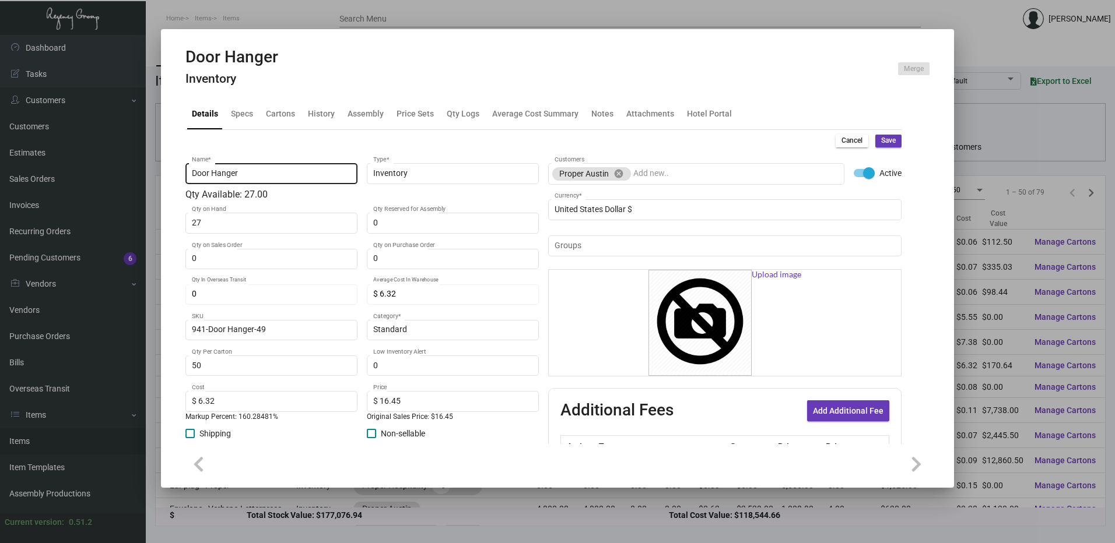
click at [290, 171] on input "Door Hanger" at bounding box center [272, 173] width 160 height 9
type input "Door Hanger PET"
click at [881, 138] on span "Save" at bounding box center [888, 141] width 15 height 10
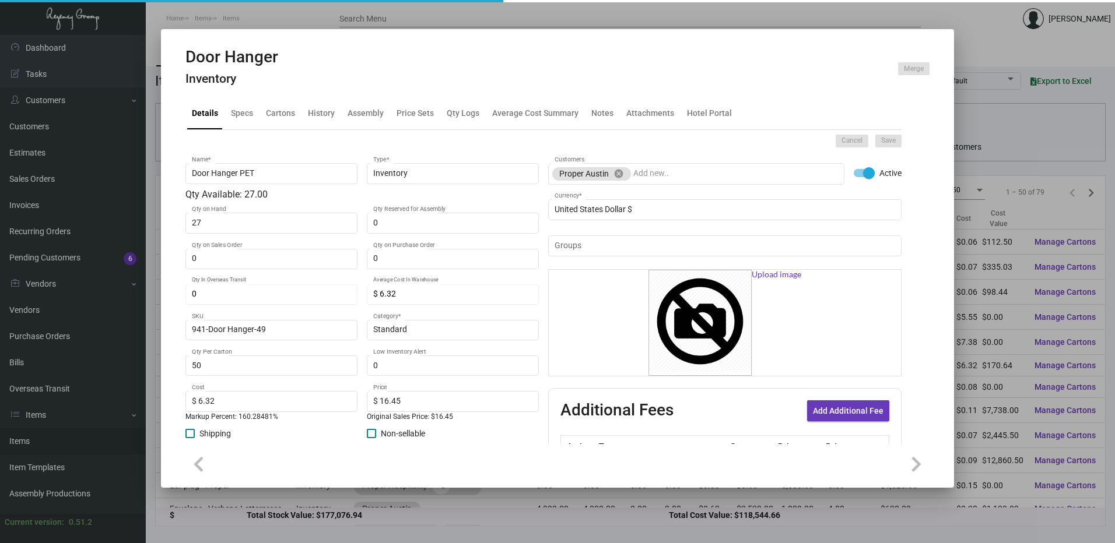
type input "0"
type input "$ 0.00"
type input "0"
type input "$ 0.00"
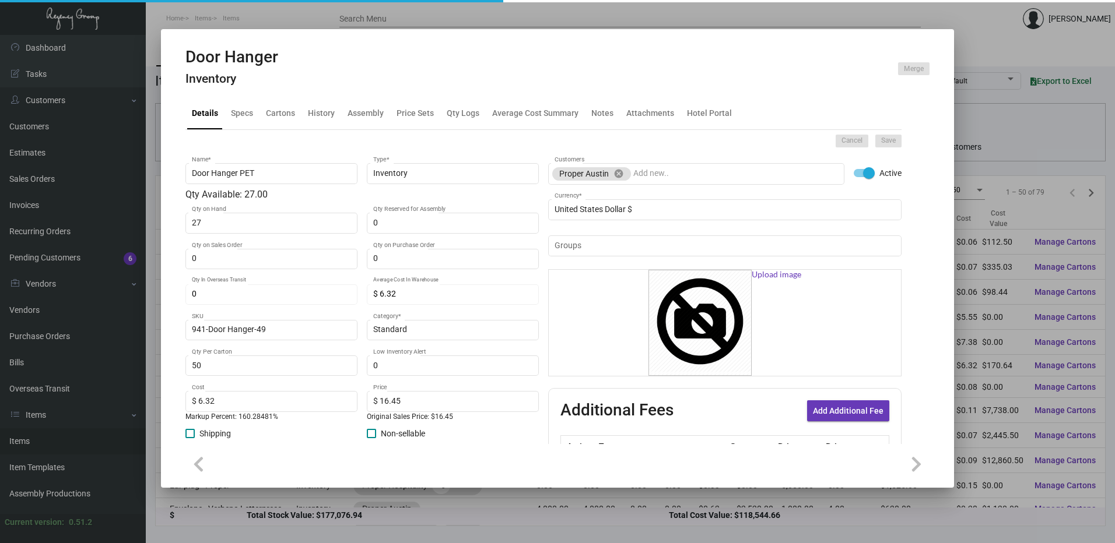
checkbox input "false"
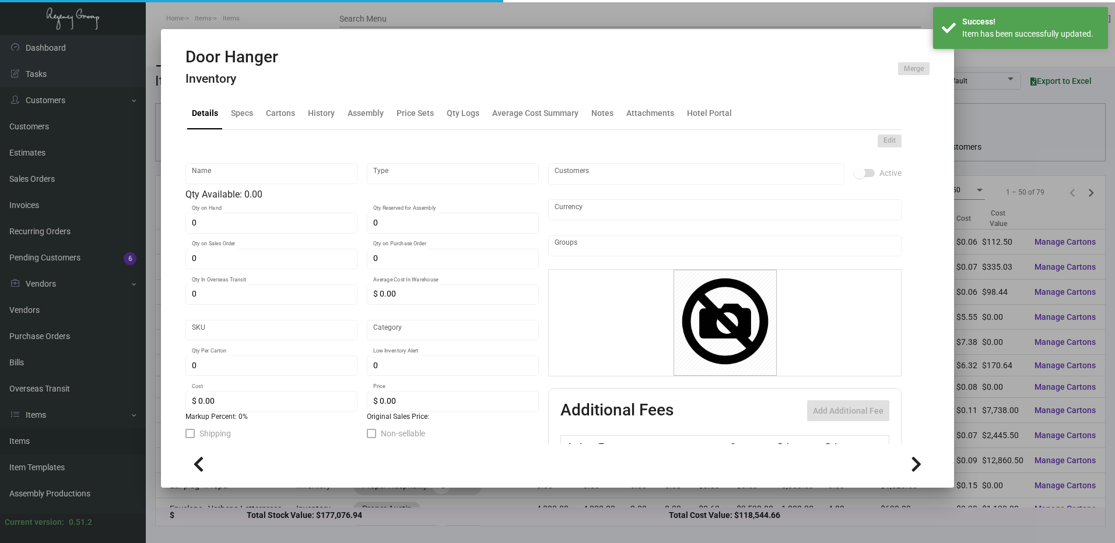
type input "Door Hanger PET"
type input "Inventory"
type input "27"
type input "$ 6.32"
type input "941-Door Hanger-49"
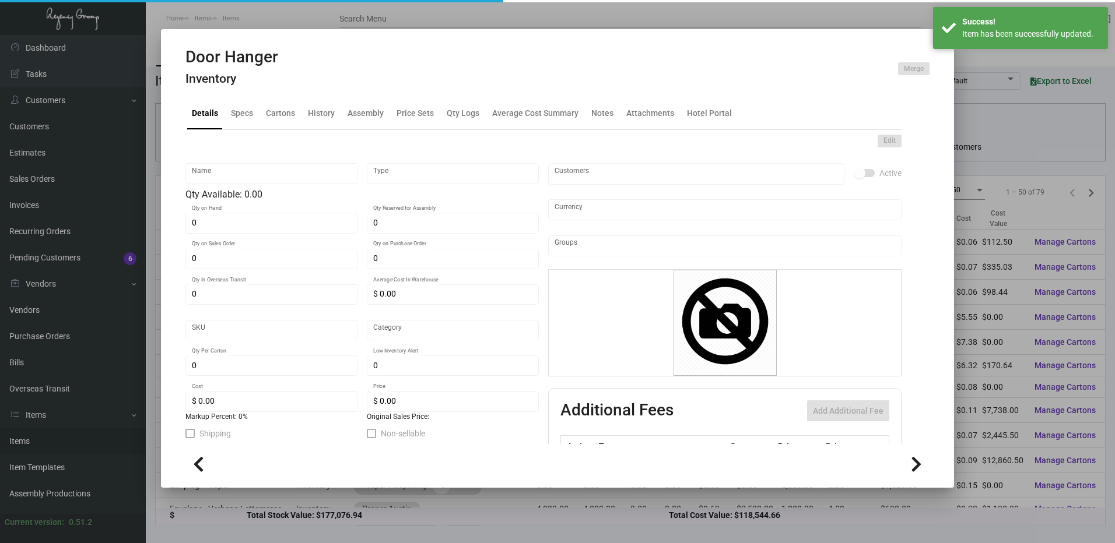
type input "Standard"
type input "50"
type input "$ 6.32"
type input "$ 16.45"
checkbox input "true"
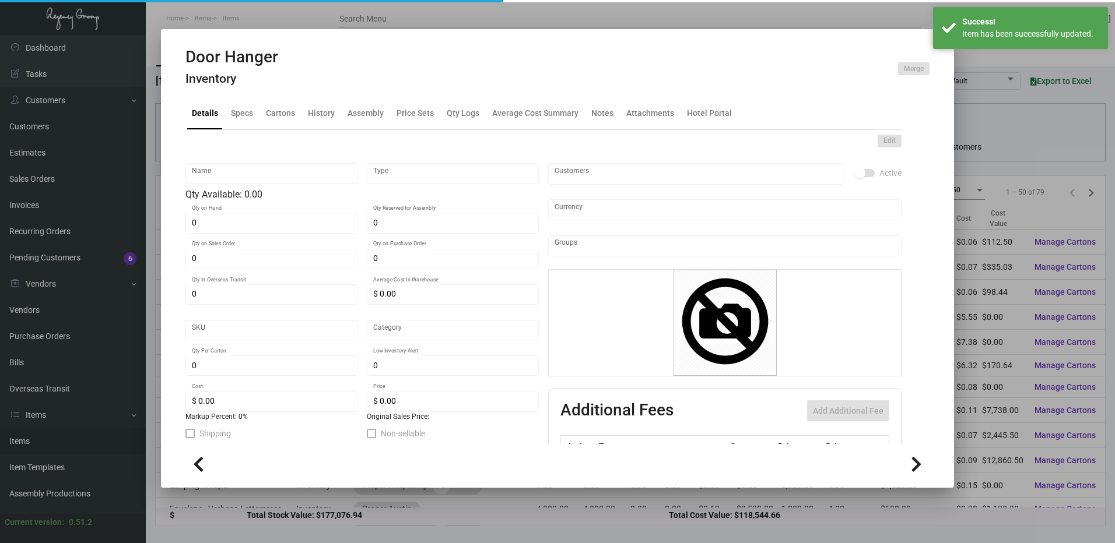
checkbox input "true"
type input "United States Dollar $"
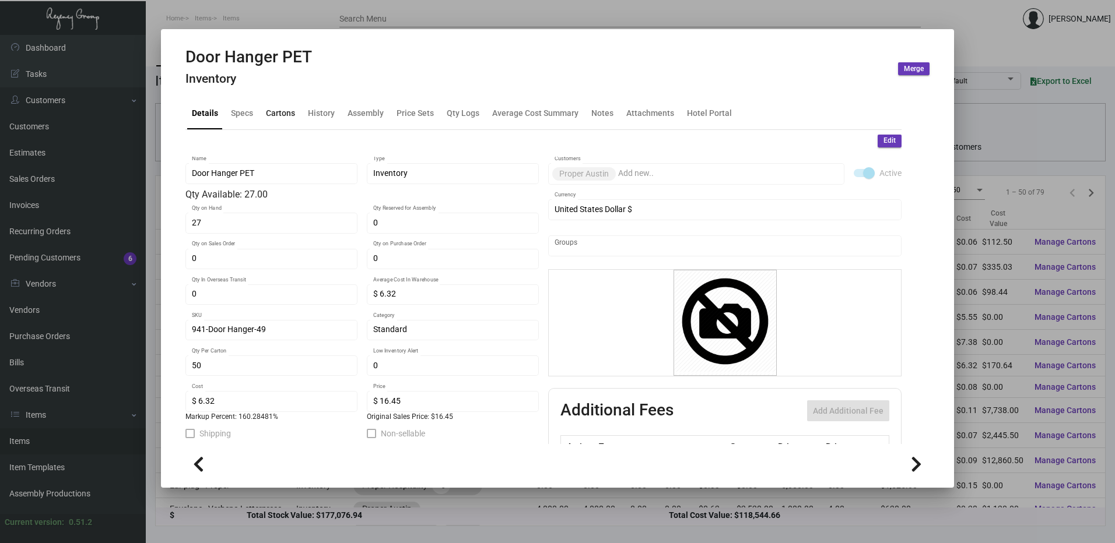
click at [293, 111] on div "Cartons" at bounding box center [280, 113] width 29 height 12
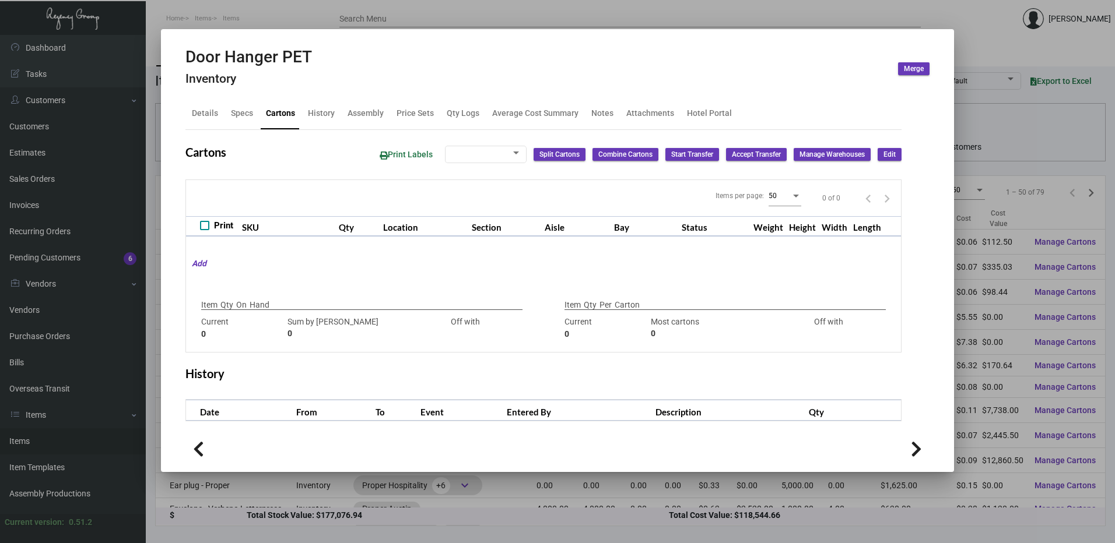
checkbox input "true"
type input "27"
type input "0"
type input "50"
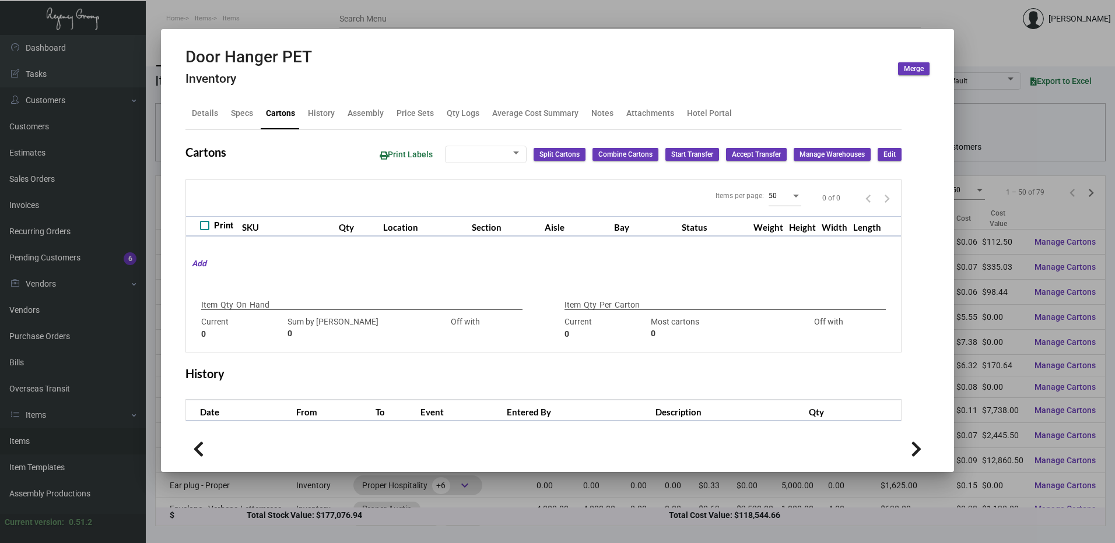
type input "27"
type input "+23"
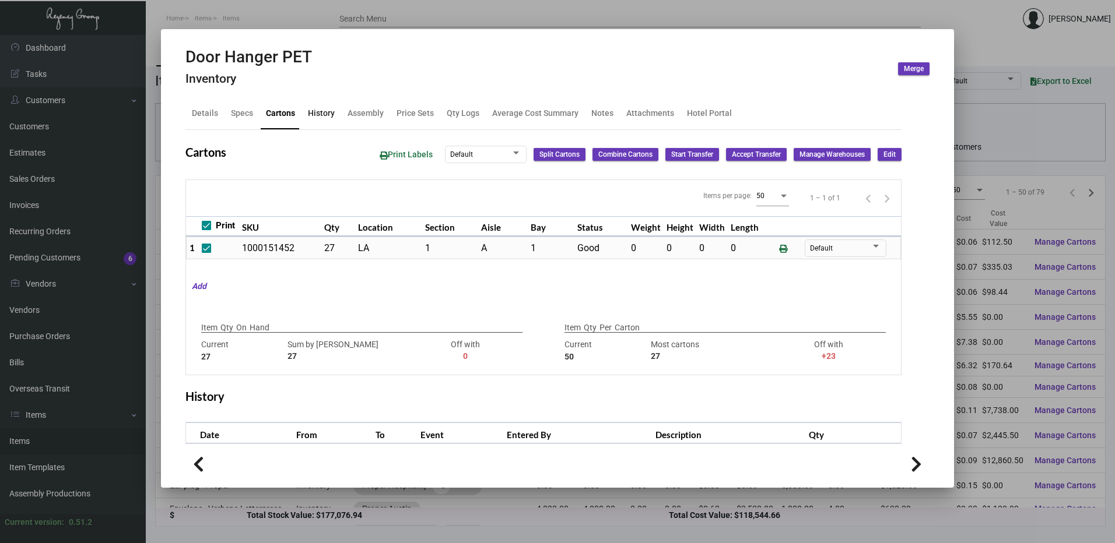
click at [321, 111] on div "History" at bounding box center [321, 113] width 27 height 12
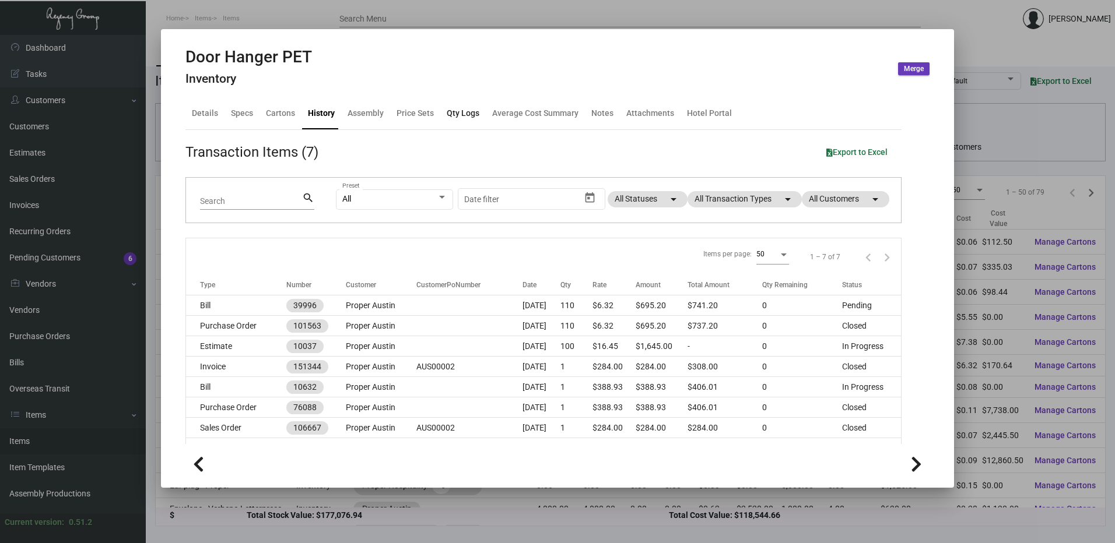
click at [450, 111] on div "Qty Logs" at bounding box center [463, 113] width 33 height 12
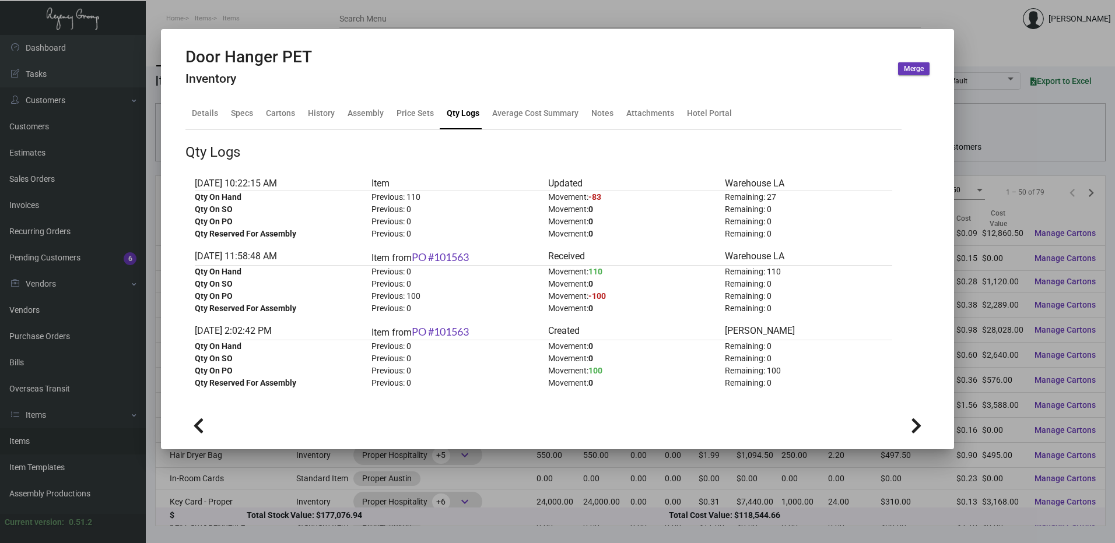
scroll to position [700, 0]
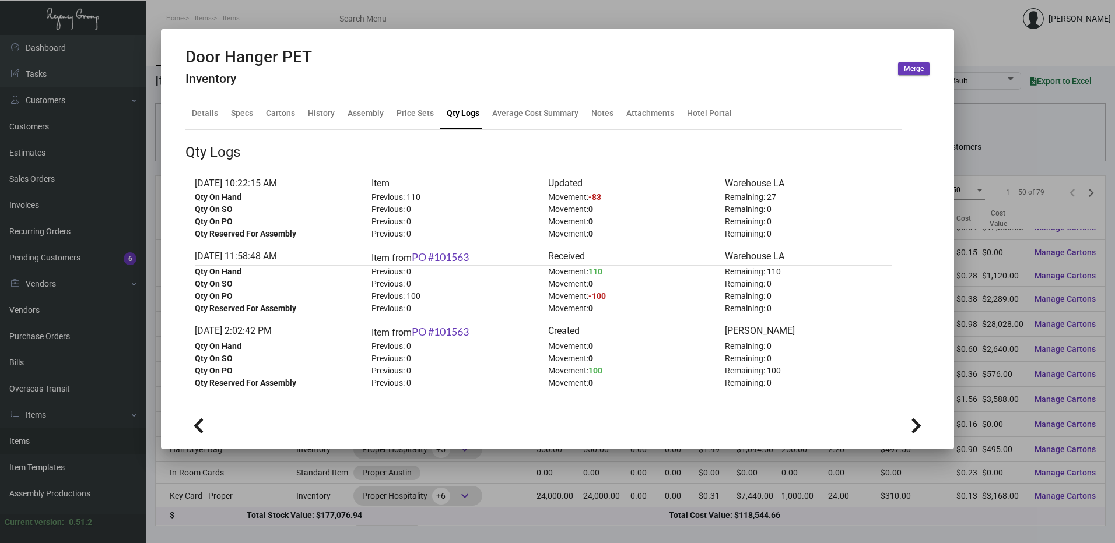
click at [447, 19] on div at bounding box center [557, 271] width 1115 height 543
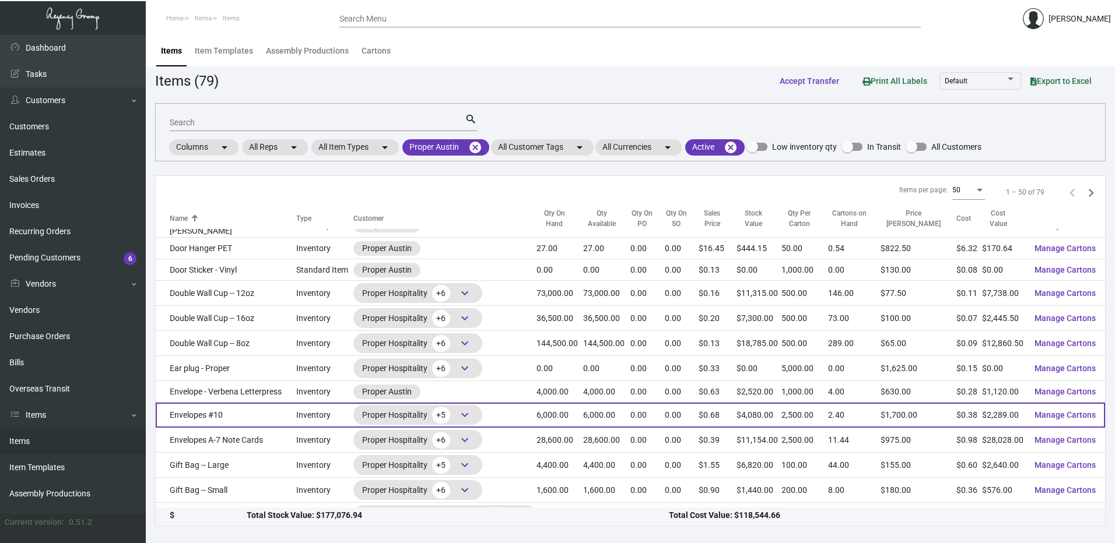
scroll to position [583, 0]
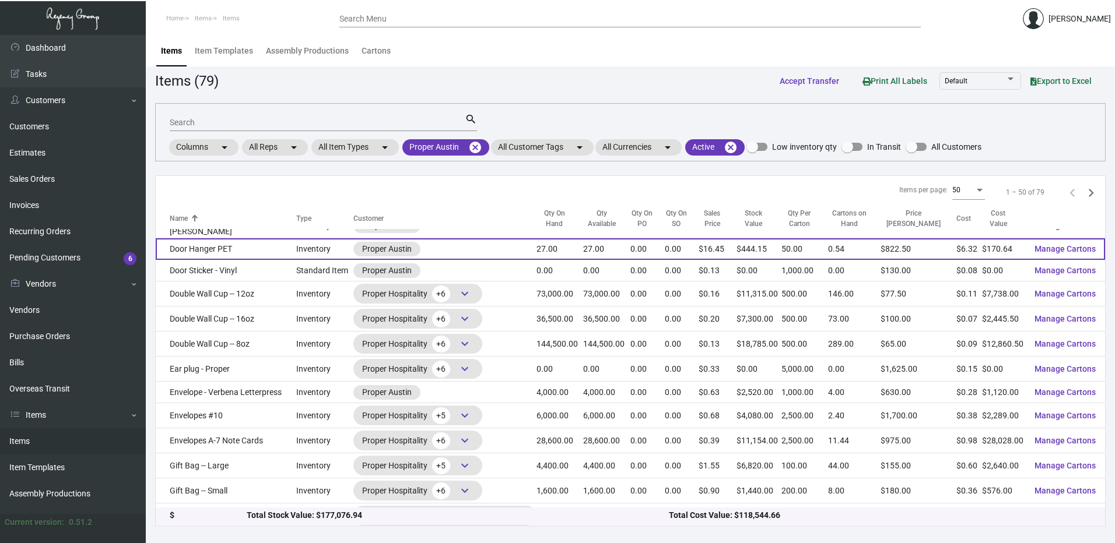
click at [242, 251] on td "Door Hanger PET" at bounding box center [226, 249] width 140 height 22
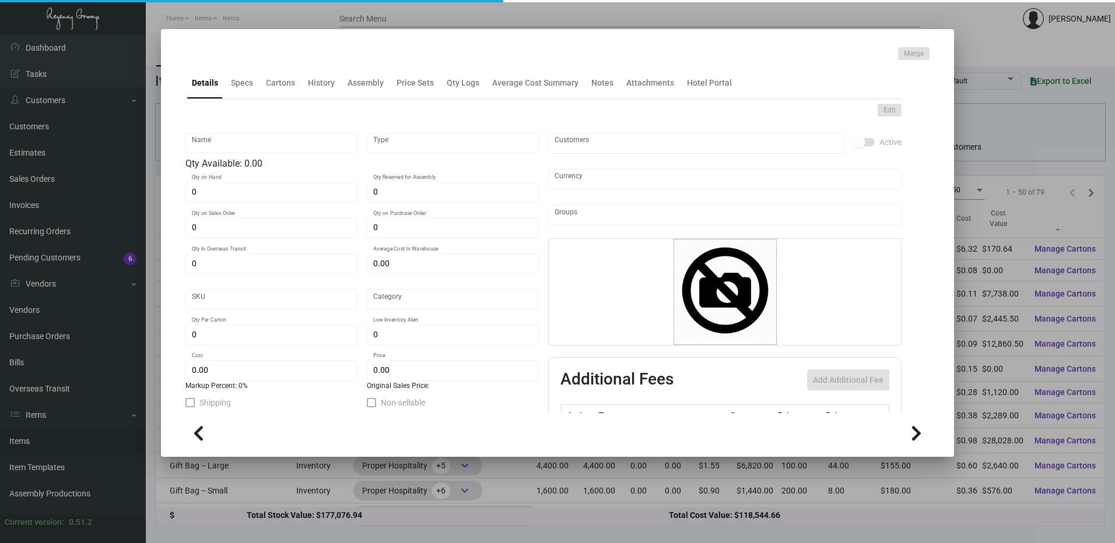
type input "Door Hanger PET"
type input "Inventory"
type input "27"
type input "$ 6.32"
type input "941-Door Hanger-49"
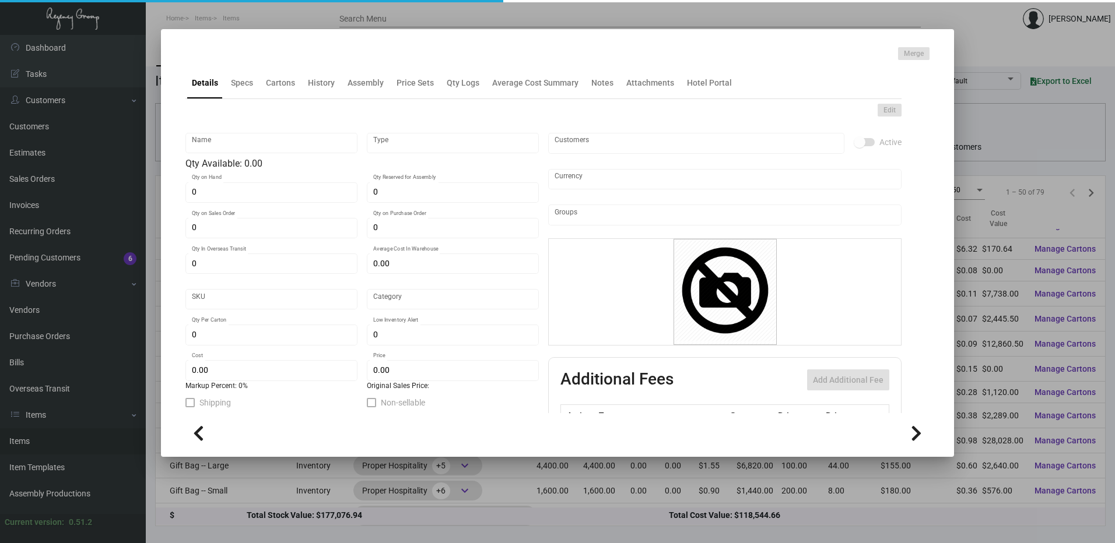
type input "Standard"
type input "50"
type input "$ 6.32"
type input "$ 16.45"
checkbox input "true"
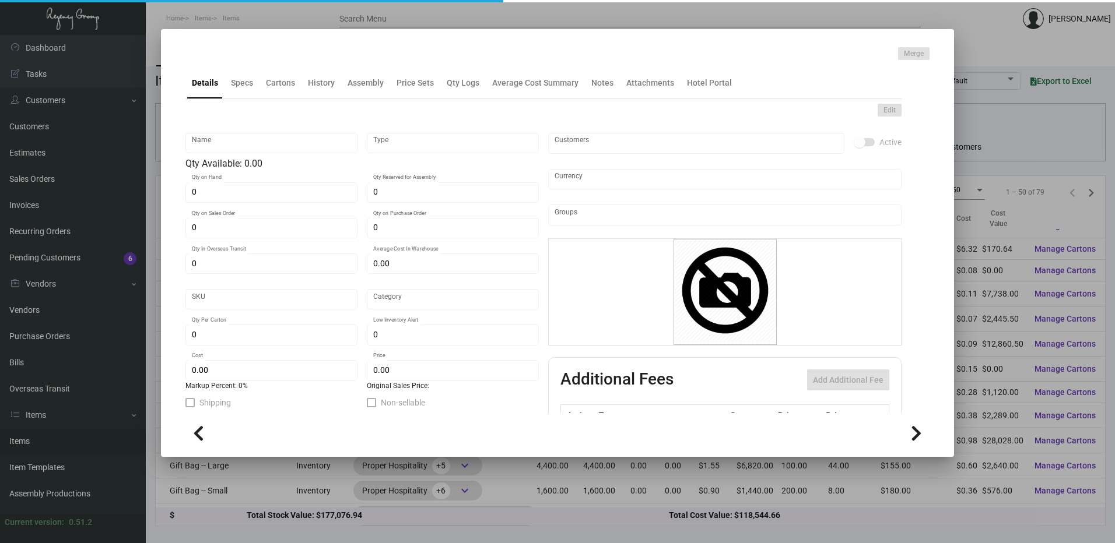
checkbox input "true"
type input "United States Dollar $"
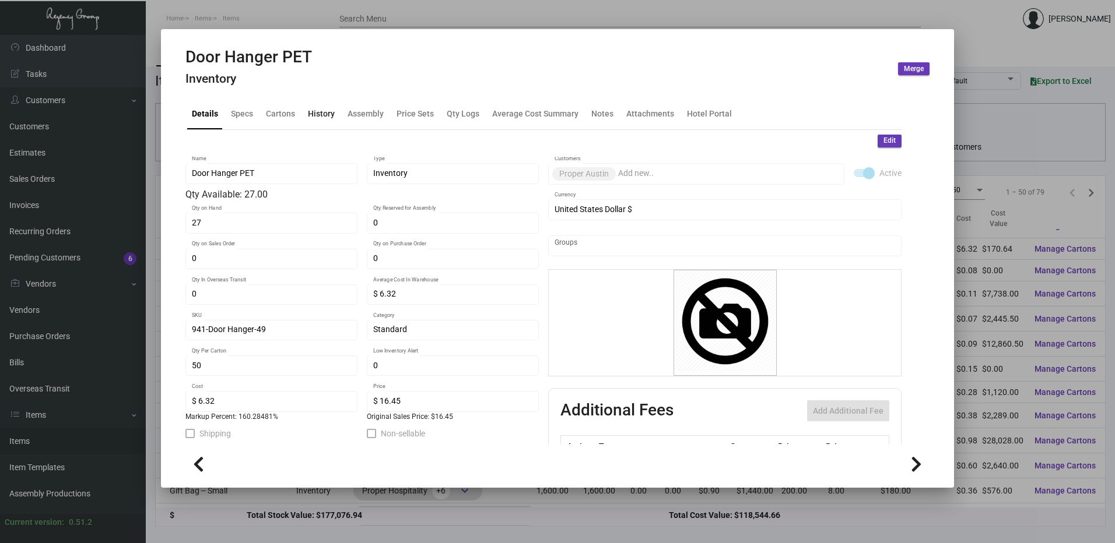
click at [332, 107] on div "History" at bounding box center [321, 113] width 27 height 12
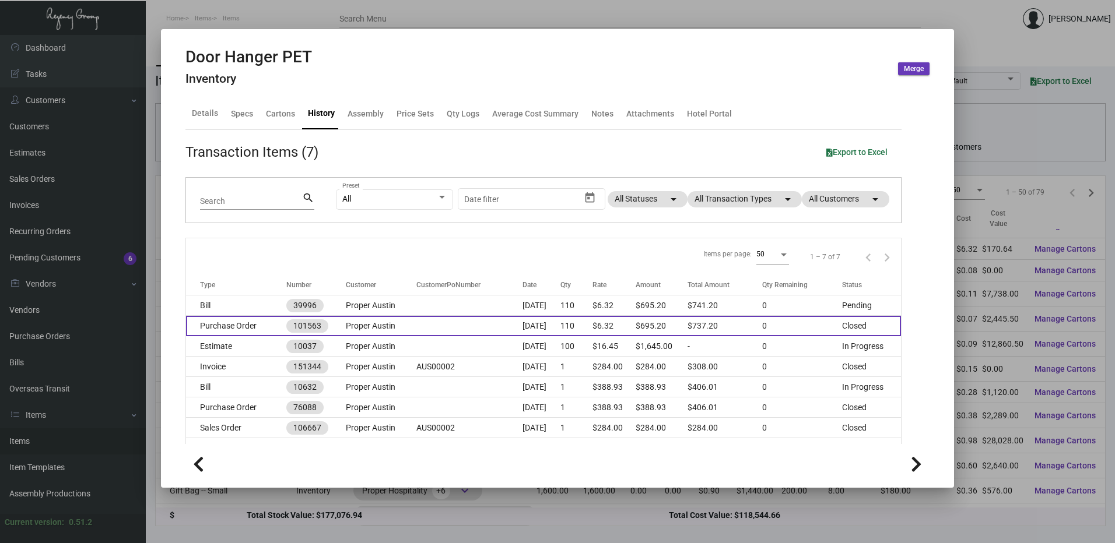
click at [250, 324] on td "Purchase Order" at bounding box center [236, 326] width 100 height 20
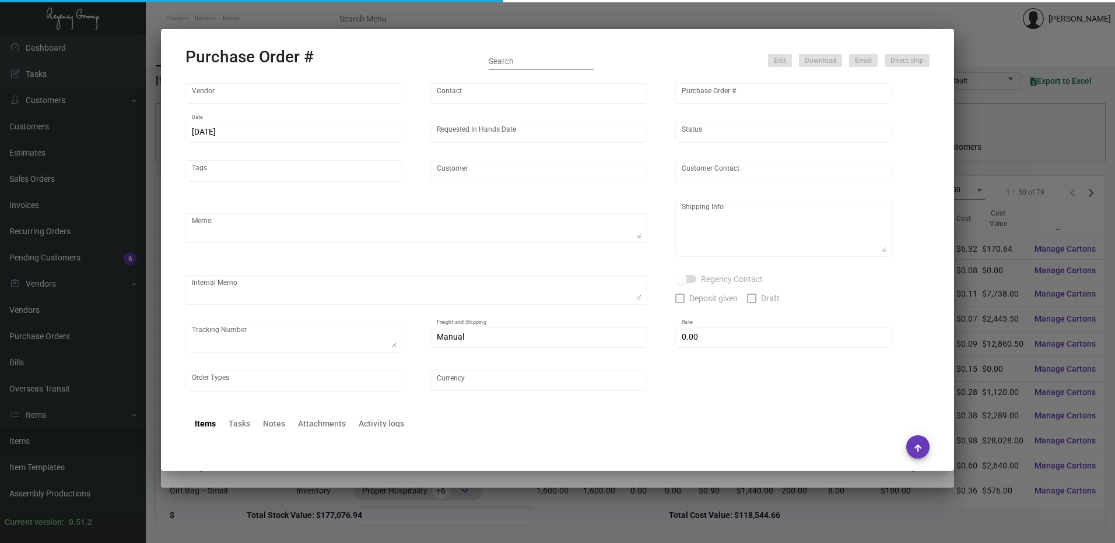
type input "Solid Dimensions"
type input "Tim Parcher"
type input "101563"
type input "10/11/2023"
type input "11/17/2023"
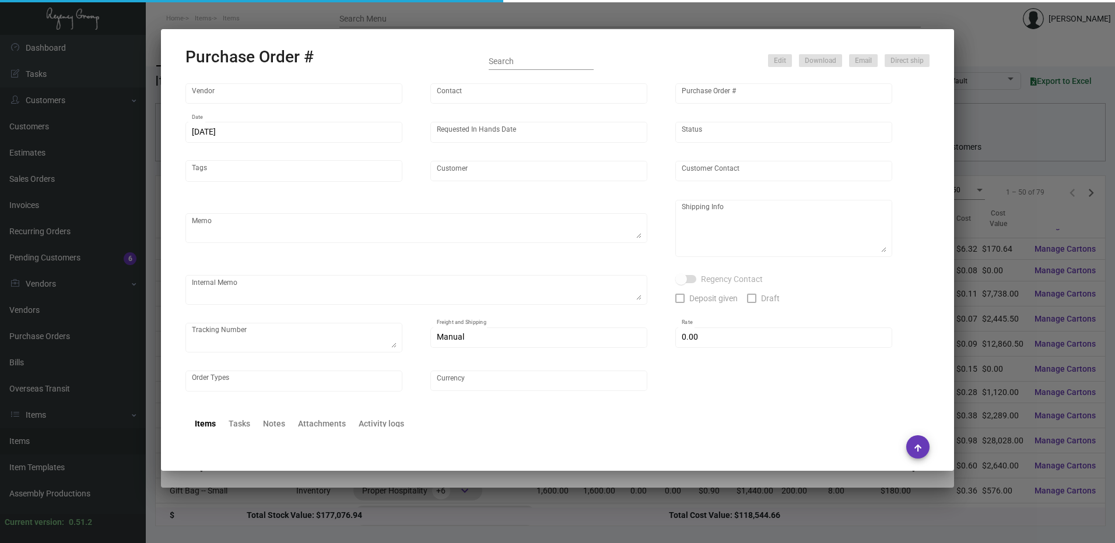
type input "Proper Austin"
type textarea "Reorder Purchase Order #90096"
type textarea "Regency Group LA 10845 Vanowen Unit F North Hollywood Los Angeles, CA, 91605 US"
type textarea "*****INV #20230466 has "Cut & Tie 3/16 Chocolate Lace" in the amount of $68.20 …"
checkbox input "true"
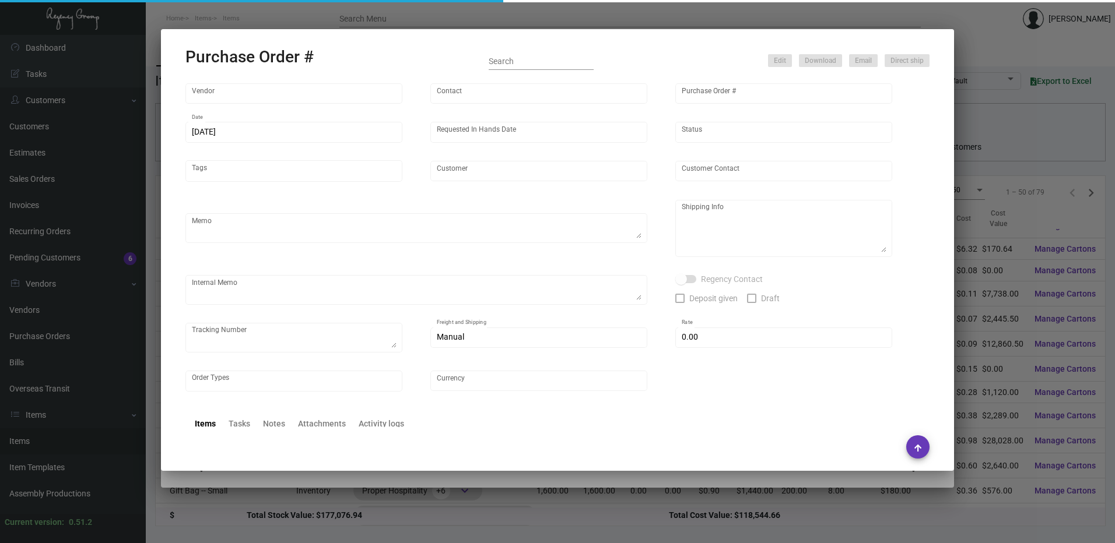
type input "$ 0.00"
type input "United States Dollar $"
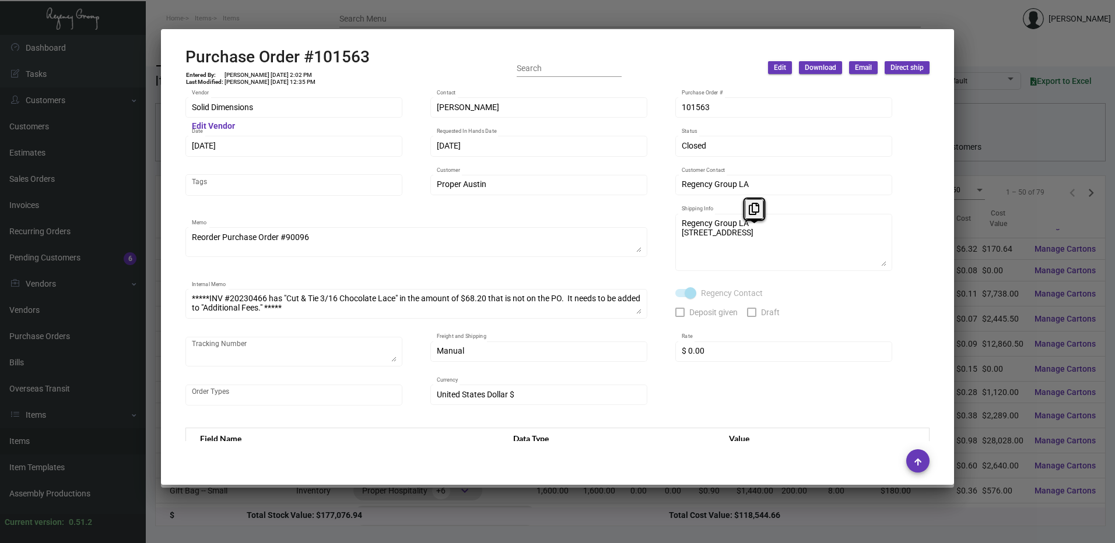
click at [671, 219] on div "Solid Dimensions Vendor Edit Vendor Tim Parcher Contact 101563 Purchase Order #…" at bounding box center [557, 258] width 744 height 324
click at [642, 319] on div "*****INV #20230466 has "Cut & Tie 3/16 Chocolate Lace" in the amount of $68.20 …" at bounding box center [416, 303] width 462 height 32
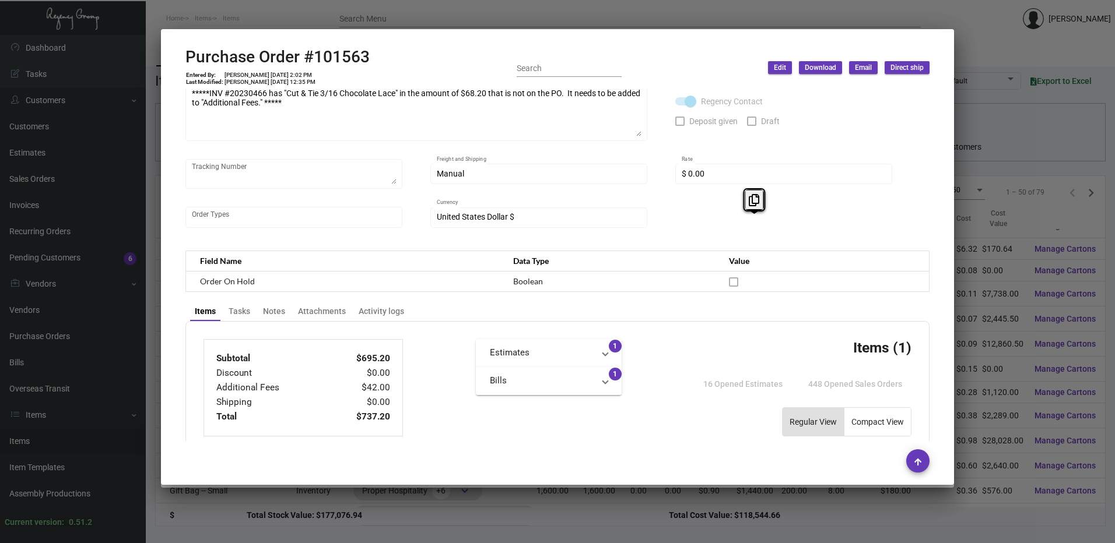
scroll to position [350, 0]
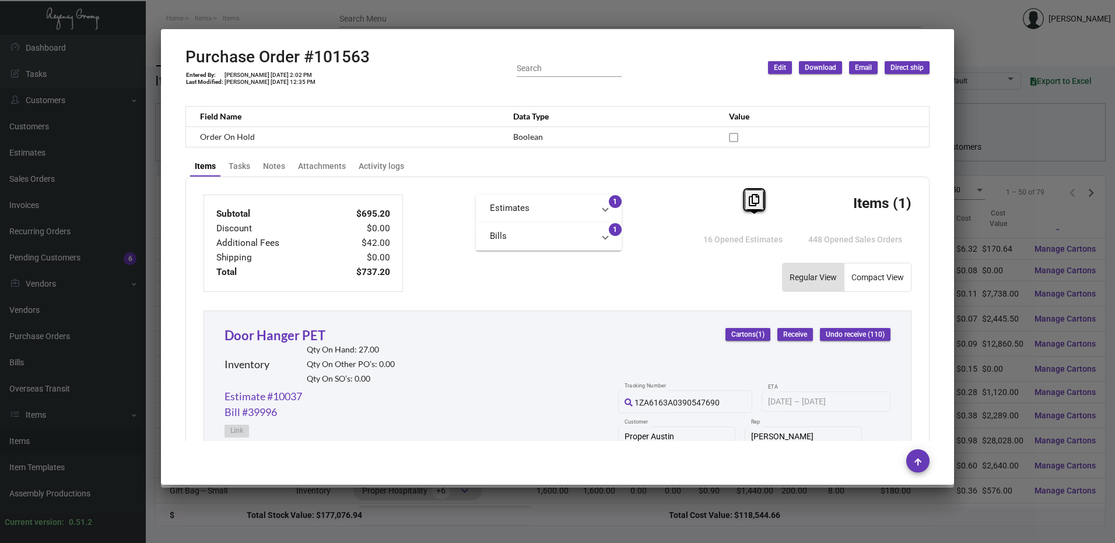
click at [449, 299] on div "Subtotal $695.20 Discount $0.00 Additional Fees $42.00 Shipping $0.00 Total $73…" at bounding box center [557, 438] width 744 height 523
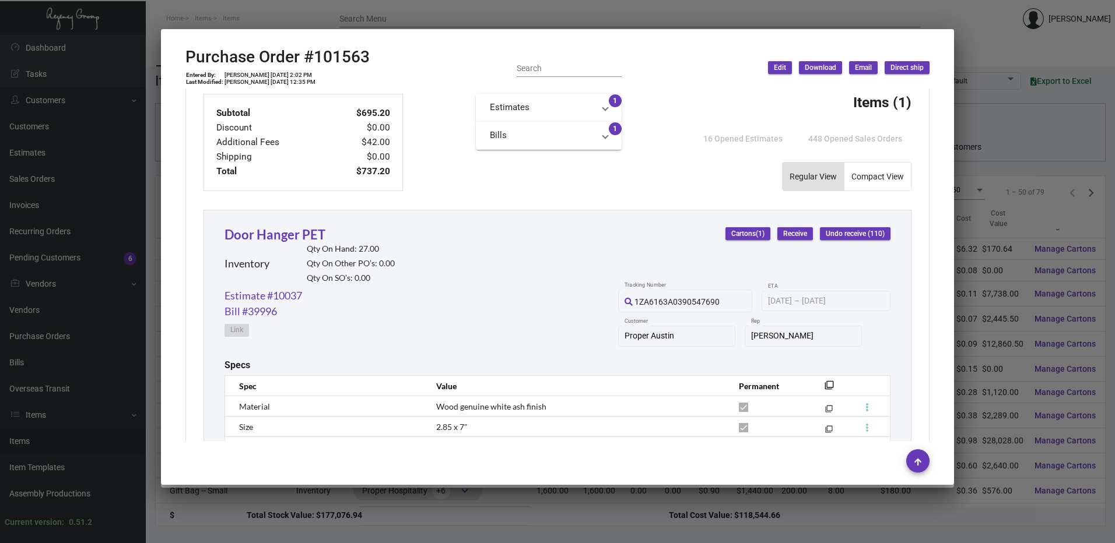
scroll to position [525, 0]
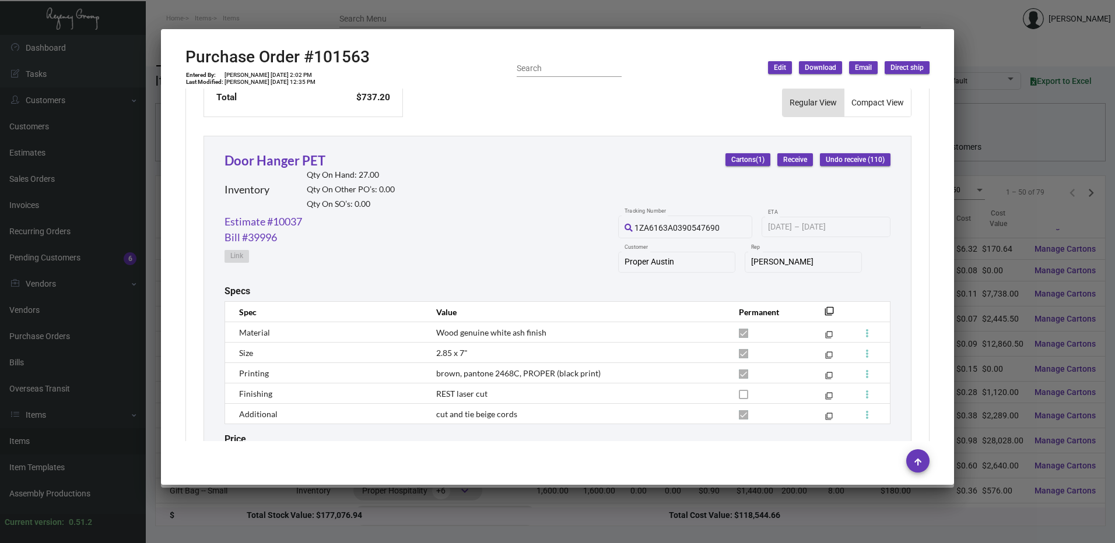
click at [392, 20] on div at bounding box center [557, 271] width 1115 height 543
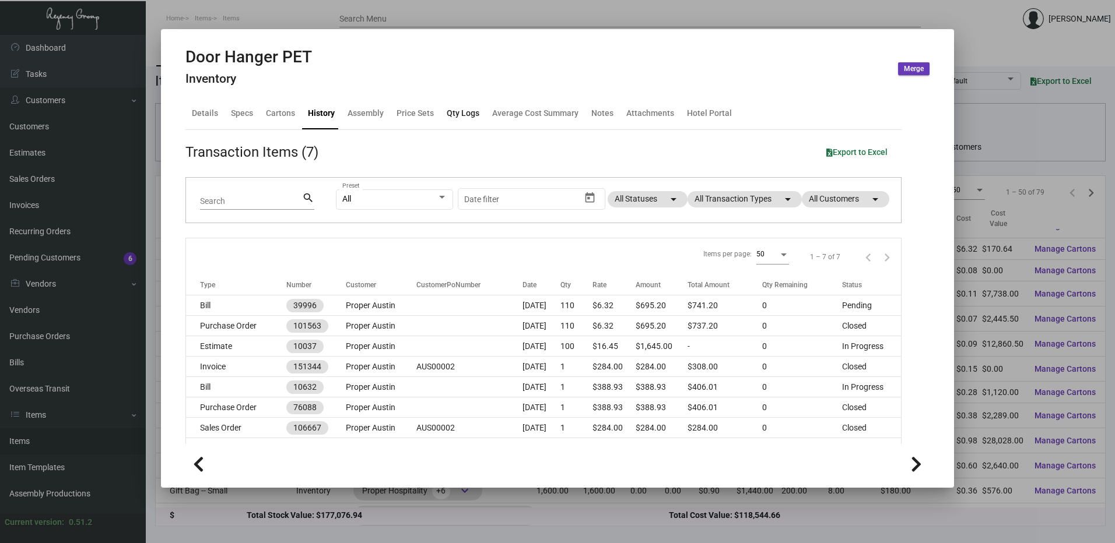
click at [448, 121] on div "Qty Logs" at bounding box center [463, 114] width 42 height 28
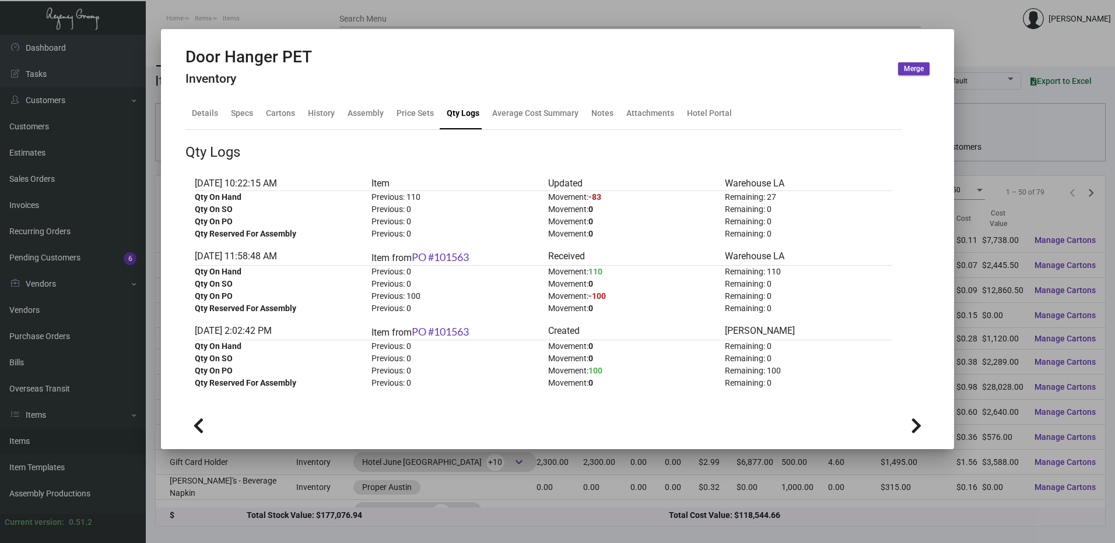
scroll to position [635, 0]
drag, startPoint x: 782, startPoint y: 272, endPoint x: 768, endPoint y: 273, distance: 14.6
click at [768, 273] on div "Remaining: 110" at bounding box center [808, 272] width 167 height 12
drag, startPoint x: 768, startPoint y: 273, endPoint x: 768, endPoint y: 193, distance: 80.5
click at [768, 193] on div "Remaining: 27" at bounding box center [808, 197] width 167 height 12
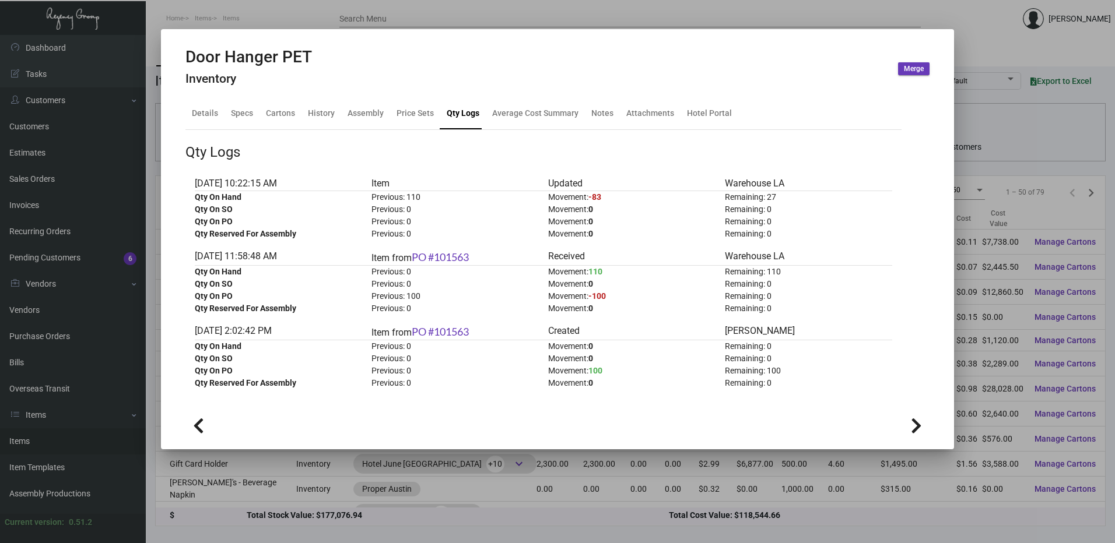
click at [770, 195] on div "Remaining: 27" at bounding box center [808, 197] width 167 height 12
click at [332, 114] on div "History" at bounding box center [321, 113] width 27 height 12
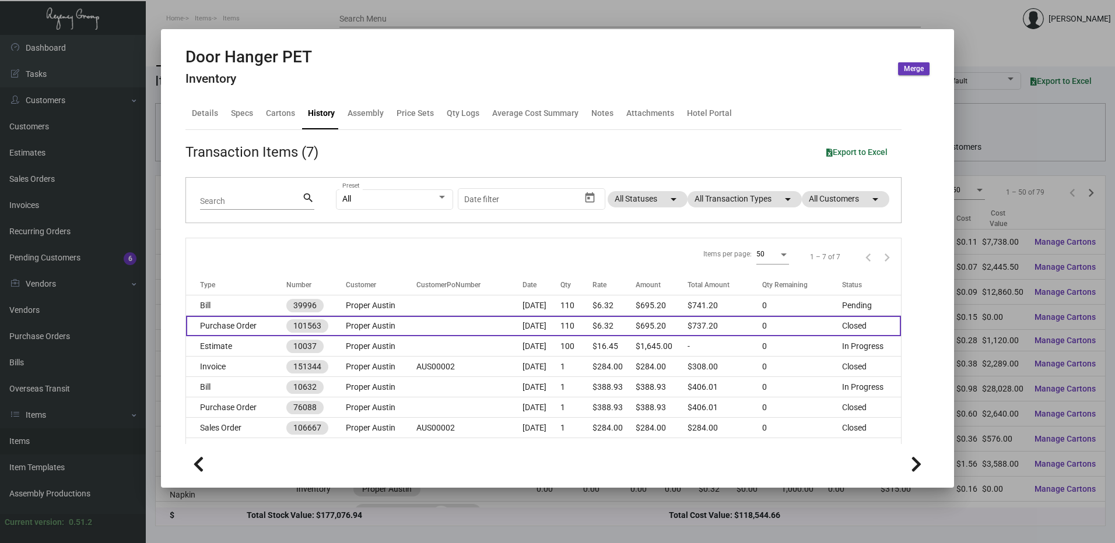
click at [248, 332] on td "Purchase Order" at bounding box center [236, 326] width 100 height 20
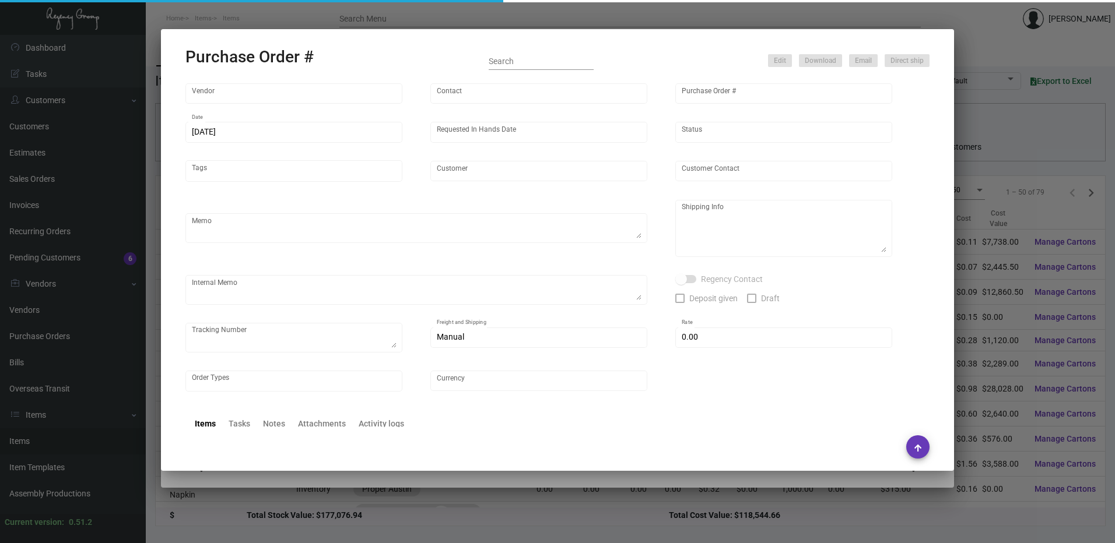
type input "Solid Dimensions"
type input "Tim Parcher"
type input "101563"
type input "10/11/2023"
type input "11/17/2023"
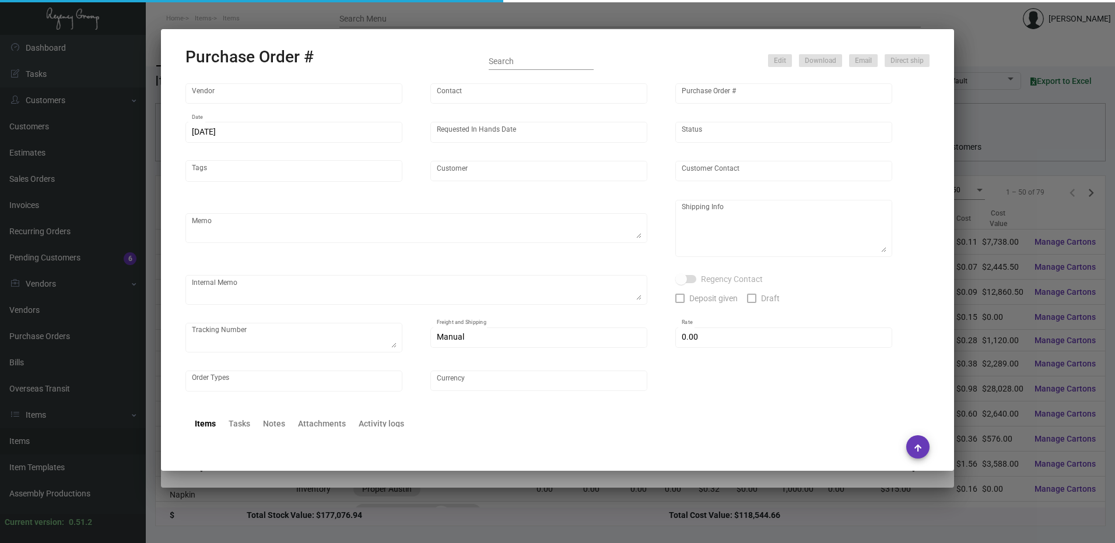
type input "Proper Austin"
type textarea "Reorder Purchase Order #90096"
type textarea "Regency Group LA 10845 Vanowen Unit F North Hollywood Los Angeles, CA, 91605 US"
type textarea "*****INV #20230466 has "Cut & Tie 3/16 Chocolate Lace" in the amount of $68.20 …"
checkbox input "true"
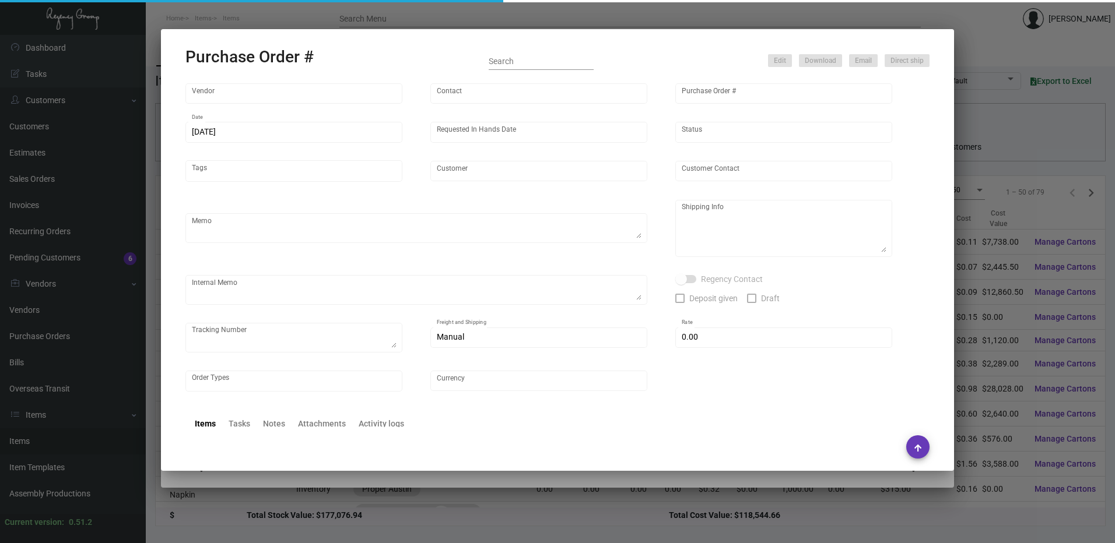
type input "$ 0.00"
type input "United States Dollar $"
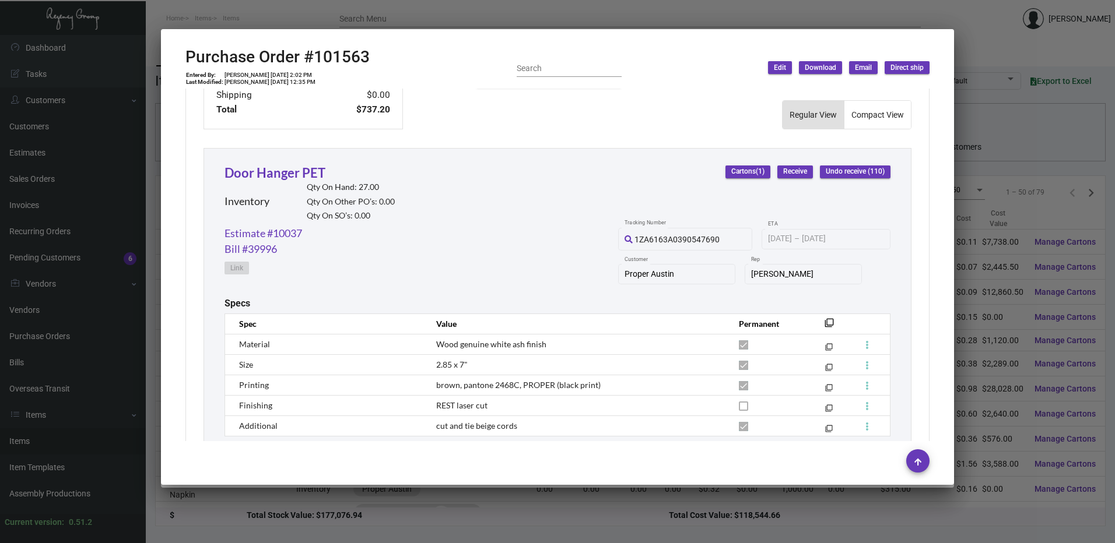
scroll to position [525, 0]
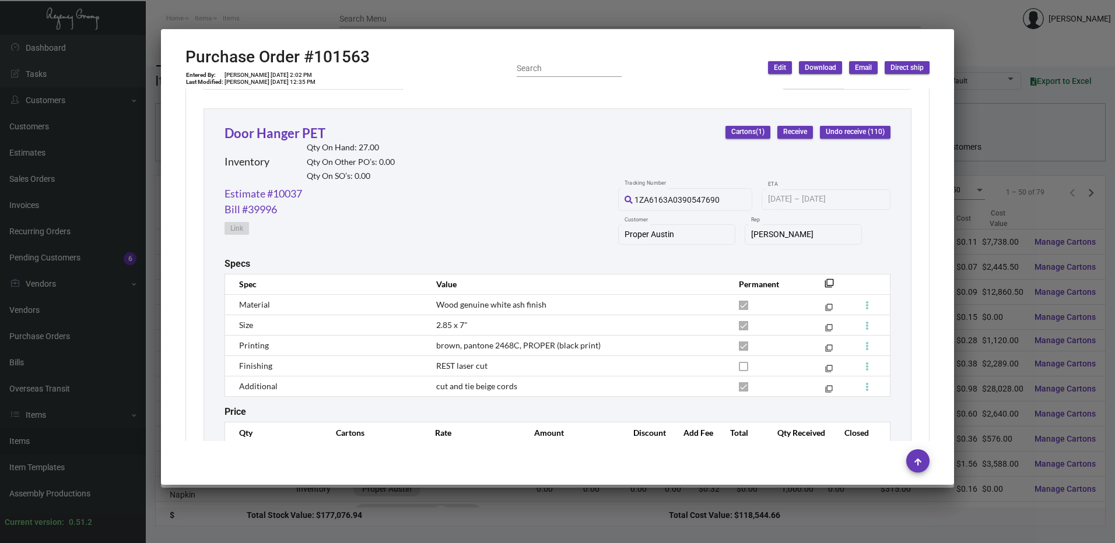
click at [281, 9] on div at bounding box center [557, 271] width 1115 height 543
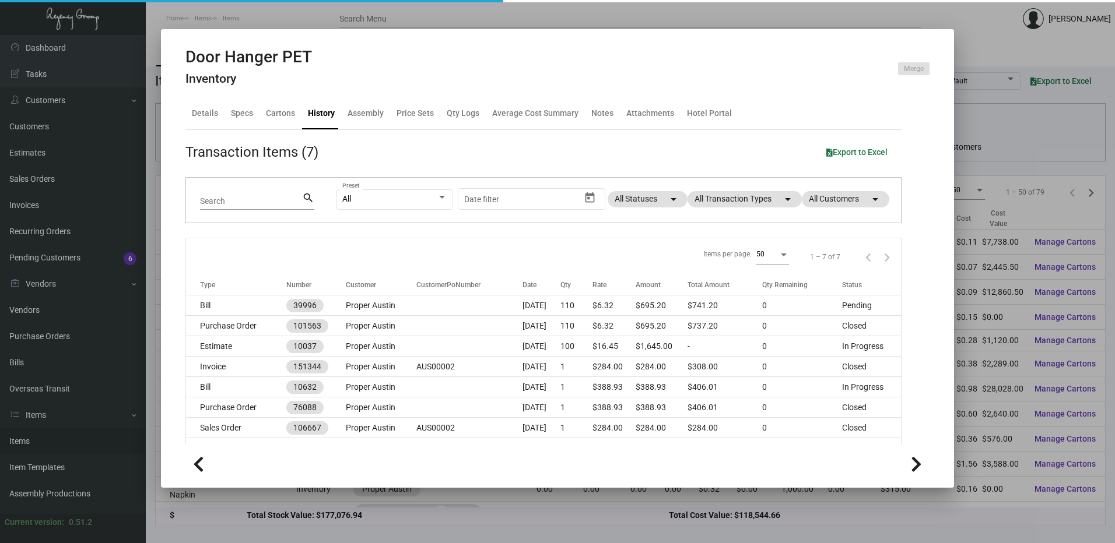
click at [341, 20] on div at bounding box center [557, 271] width 1115 height 543
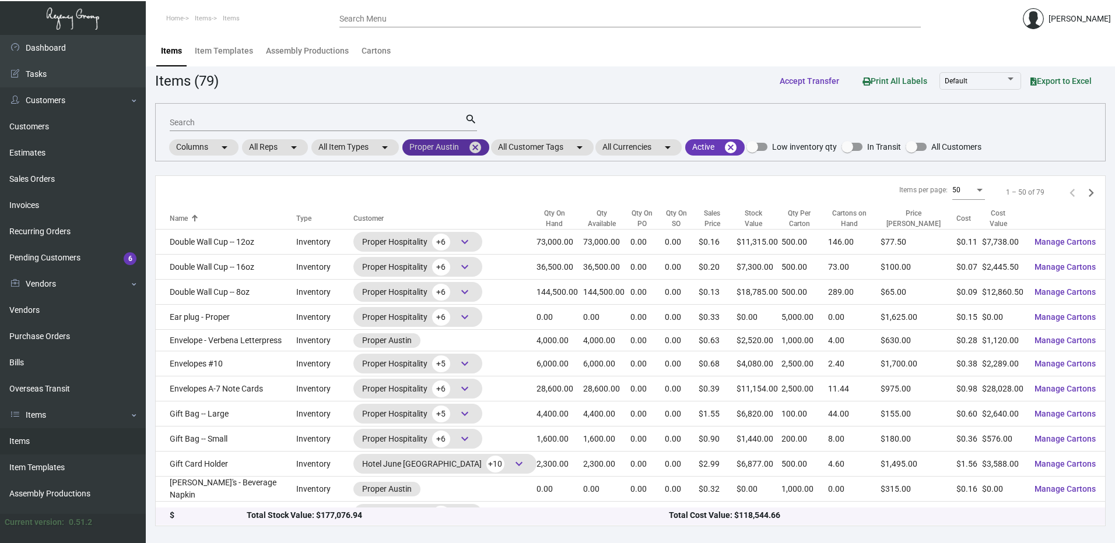
click at [477, 143] on mat-icon "cancel" at bounding box center [475, 147] width 14 height 14
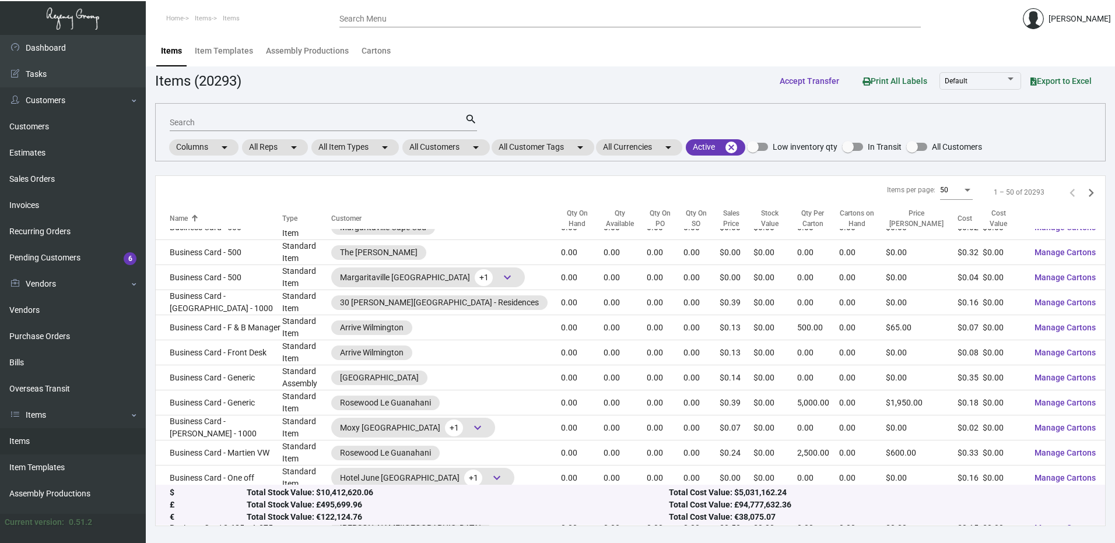
click at [259, 122] on input "Search" at bounding box center [317, 122] width 295 height 9
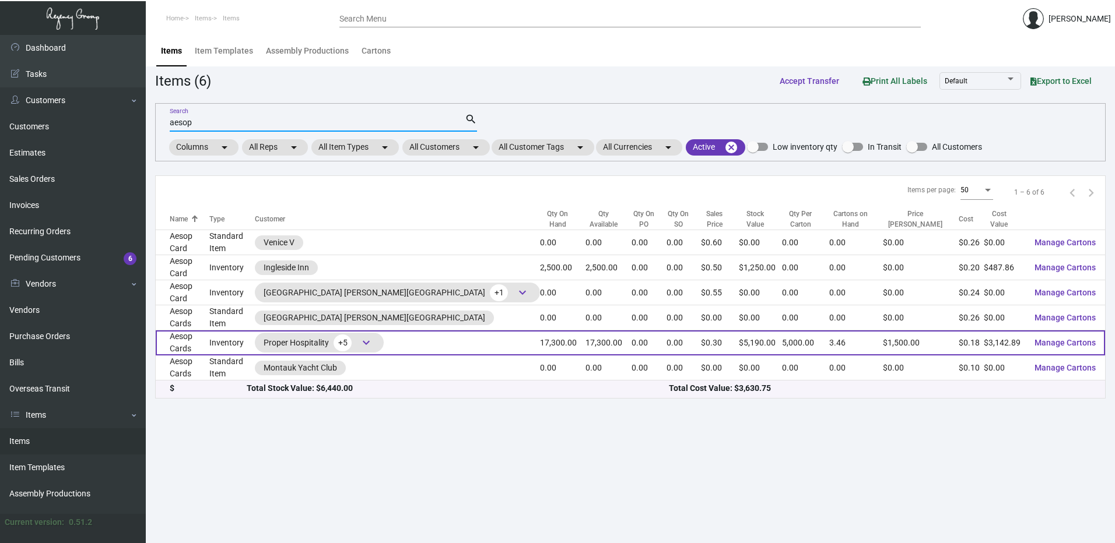
type input "aesop"
click at [209, 331] on td "Aesop Cards" at bounding box center [183, 343] width 54 height 25
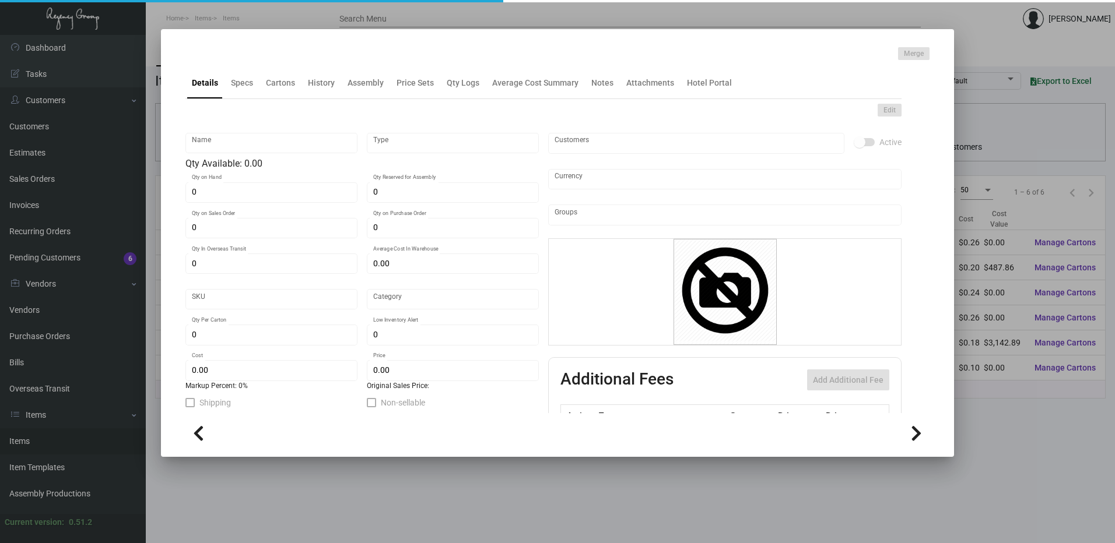
type input "Aesop Cards"
type input "Inventory"
type input "17,300"
type input "$ 1.135"
type input "2632"
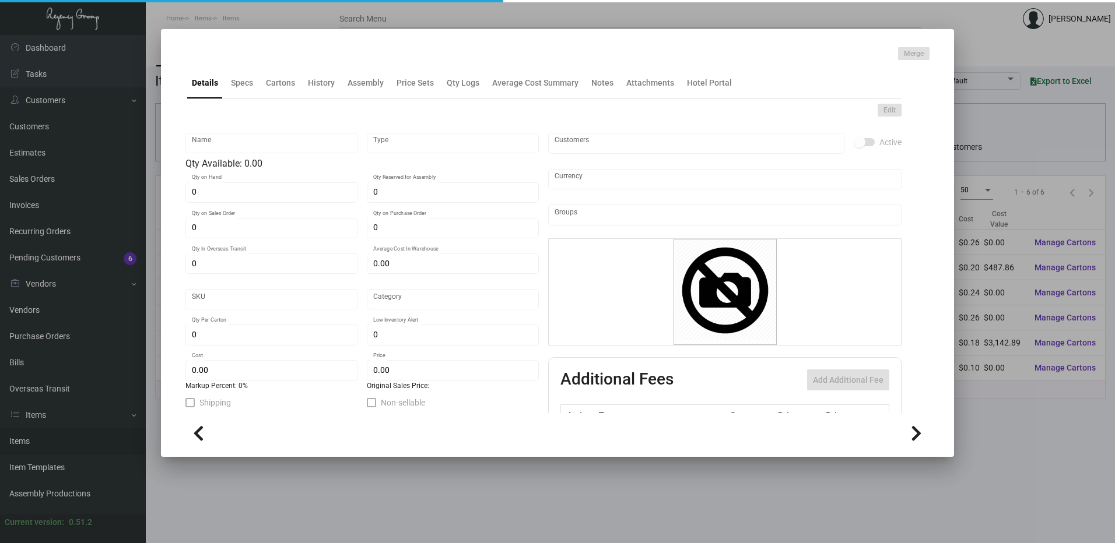
type input "Standard"
type input "5,000"
type input "$ 0.18167"
type input "$ 0.30"
type textarea "Aesop Cards: Size 4.5x3, Mohawk Synthetic 12 mill white plastic stock, printing…"
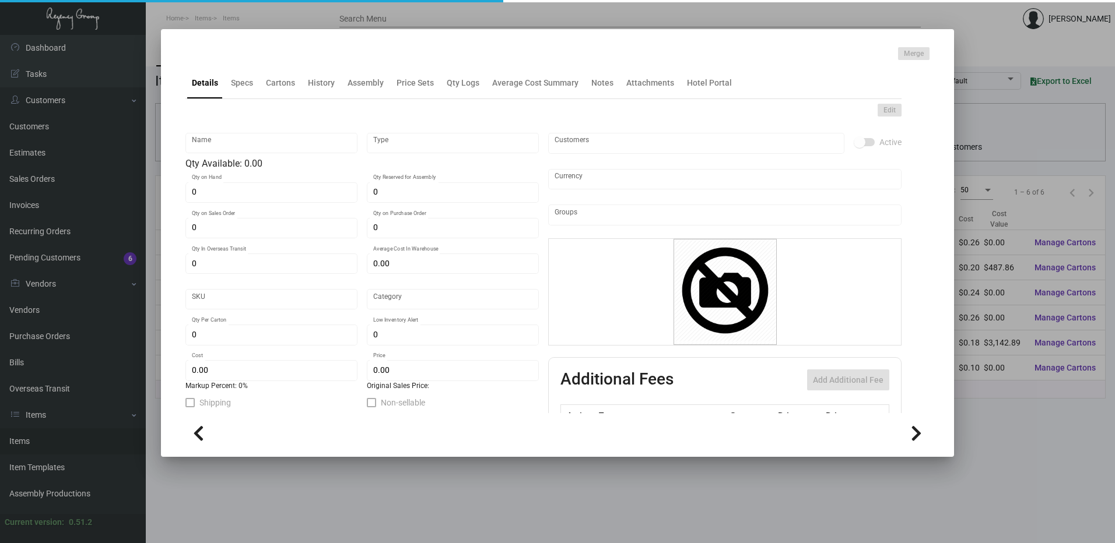
type textarea "Aesop Cards"
checkbox input "true"
type input "United States Dollar $"
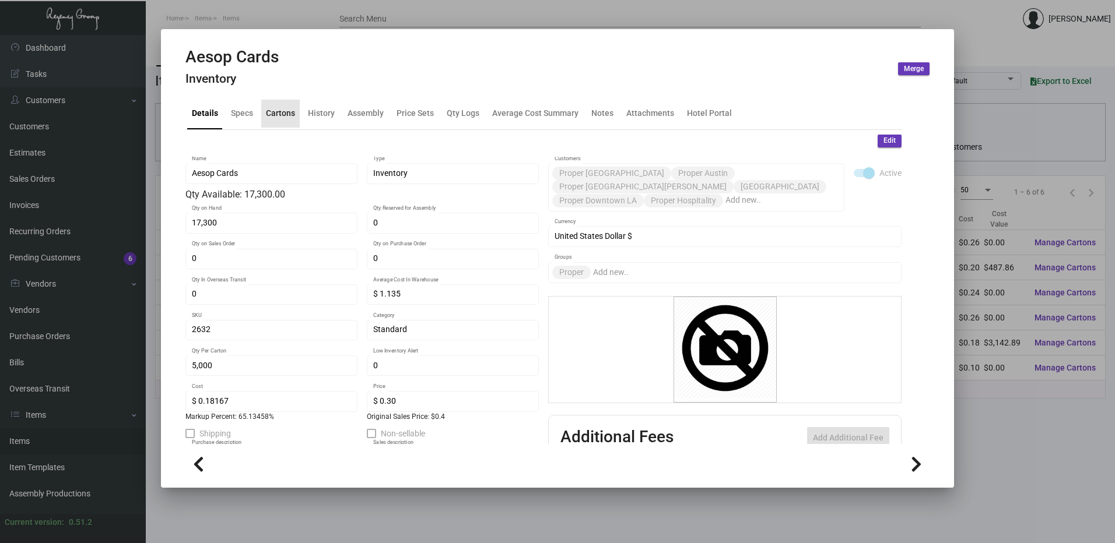
click at [293, 116] on div "Cartons" at bounding box center [280, 113] width 29 height 12
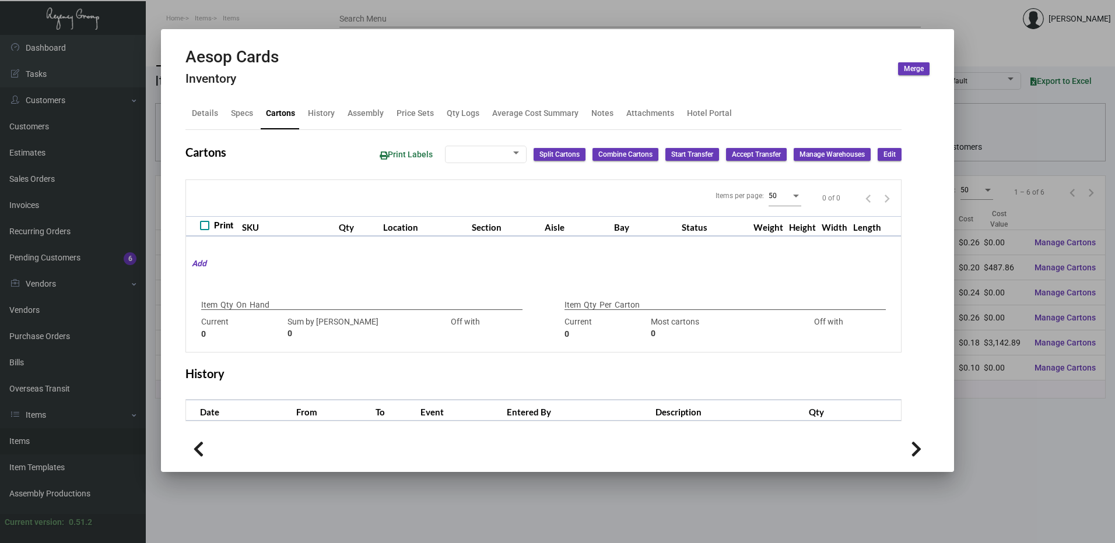
checkbox input "true"
type input "17,300"
type input "17300"
type input "0"
type input "5,000"
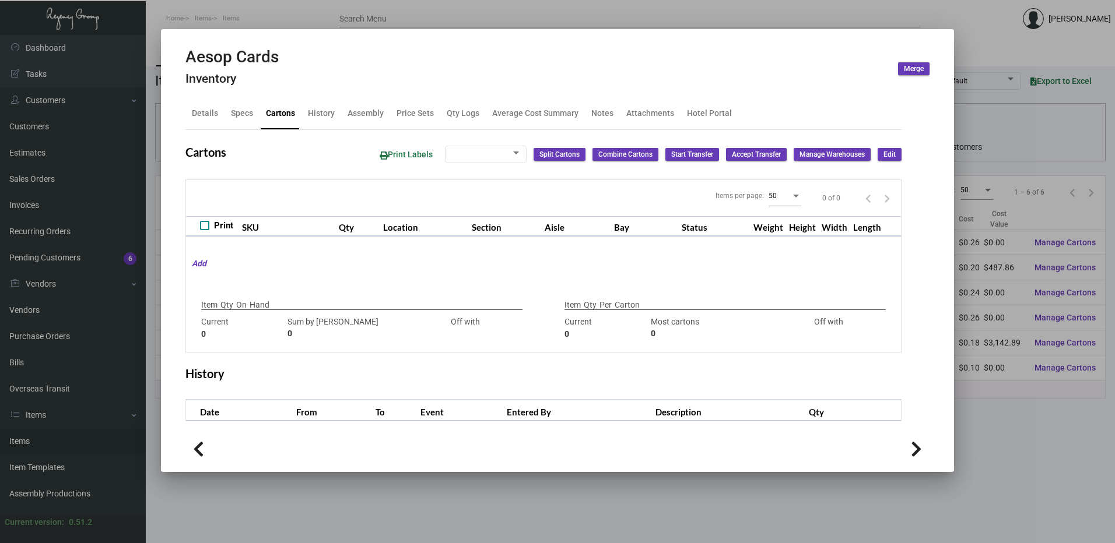
type input "2500"
type input "+2500"
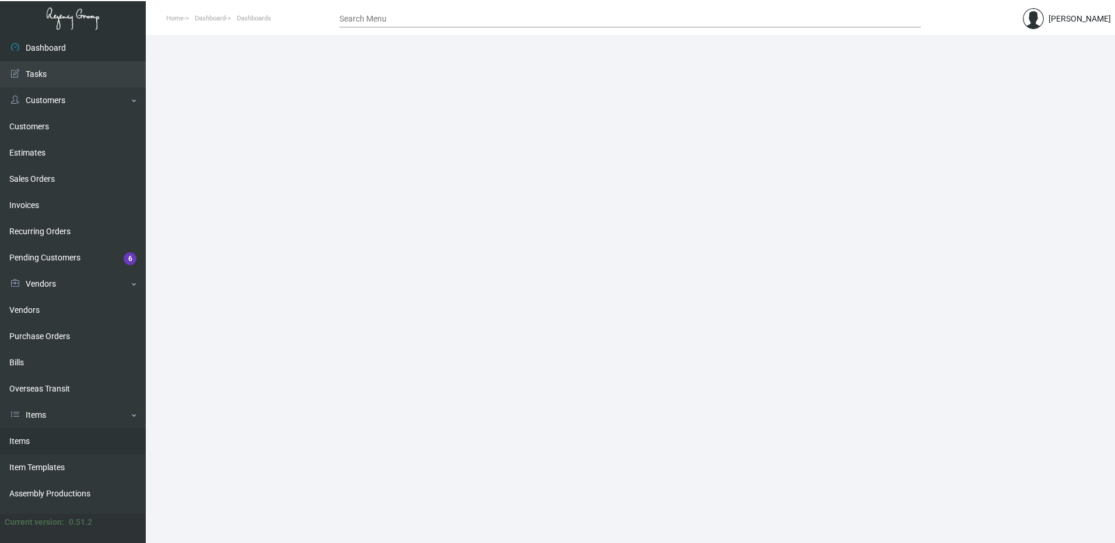
click at [43, 428] on link "Items" at bounding box center [73, 441] width 146 height 26
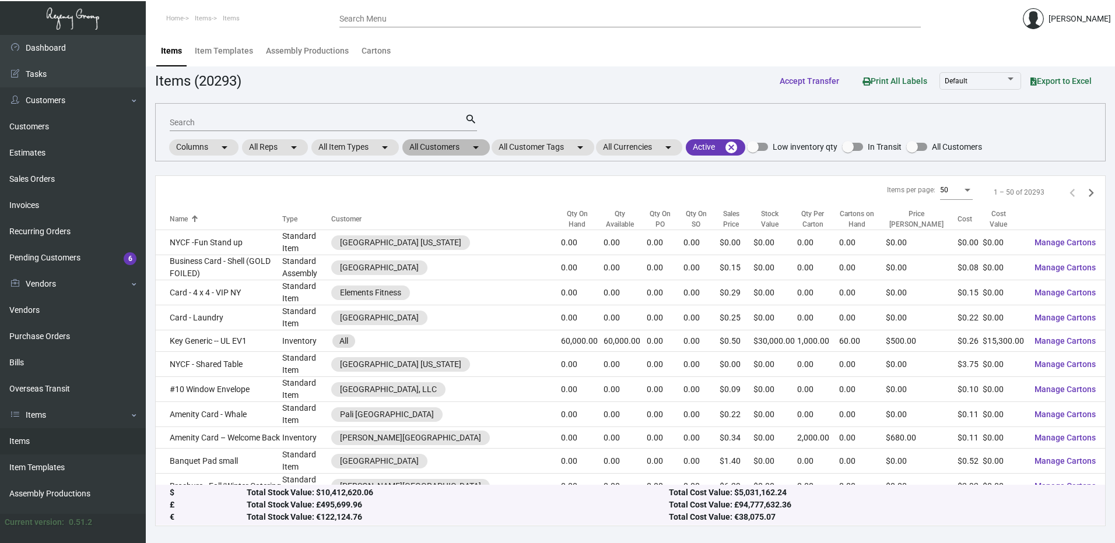
click at [442, 147] on mat-chip "All Customers arrow_drop_down" at bounding box center [445, 147] width 87 height 16
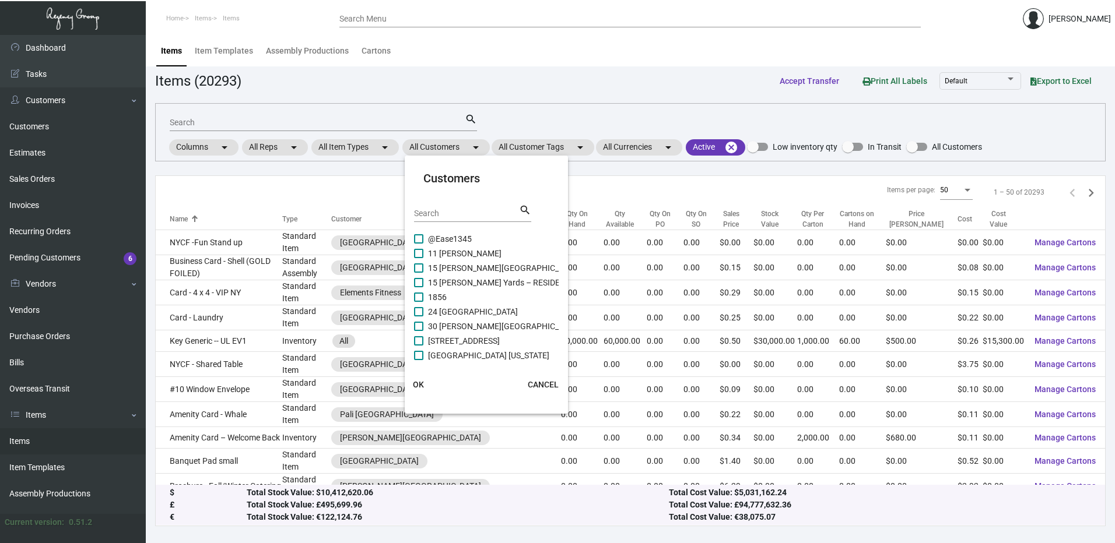
click at [447, 213] on input "Search" at bounding box center [466, 213] width 105 height 9
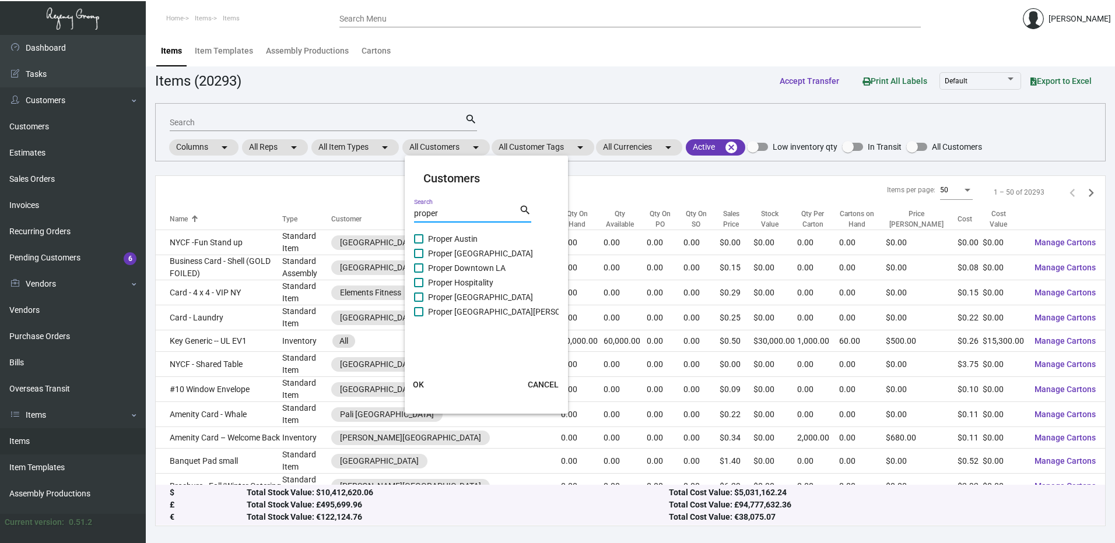
type input "proper"
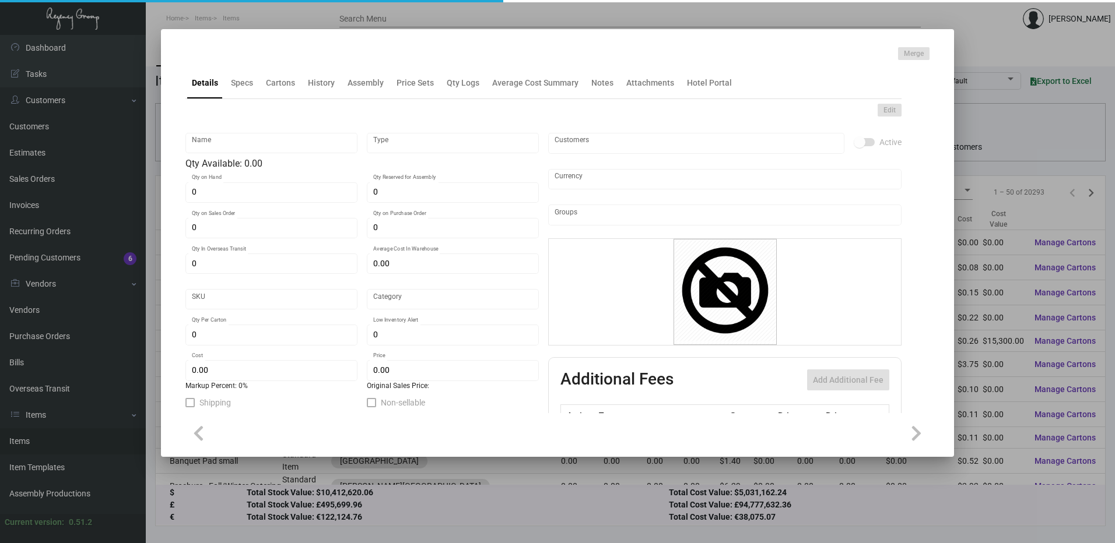
type input "DND Cards Housekeeping"
type input "Inventory"
type input "4,950"
type input "$ 0.99"
type input "2666"
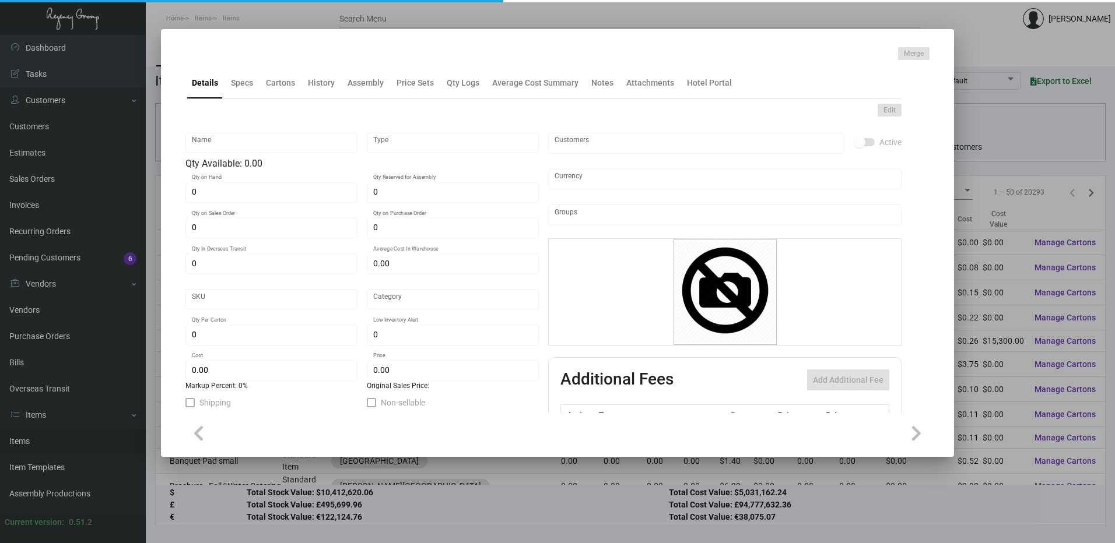
type input "Standard"
type input "750"
type input "$ 0.06768"
type input "$ 0.23"
type textarea "DND Cards Housekeeping: Size 5.5x 3.75, Mohawk Superfine Eggshell White 100 Cov…"
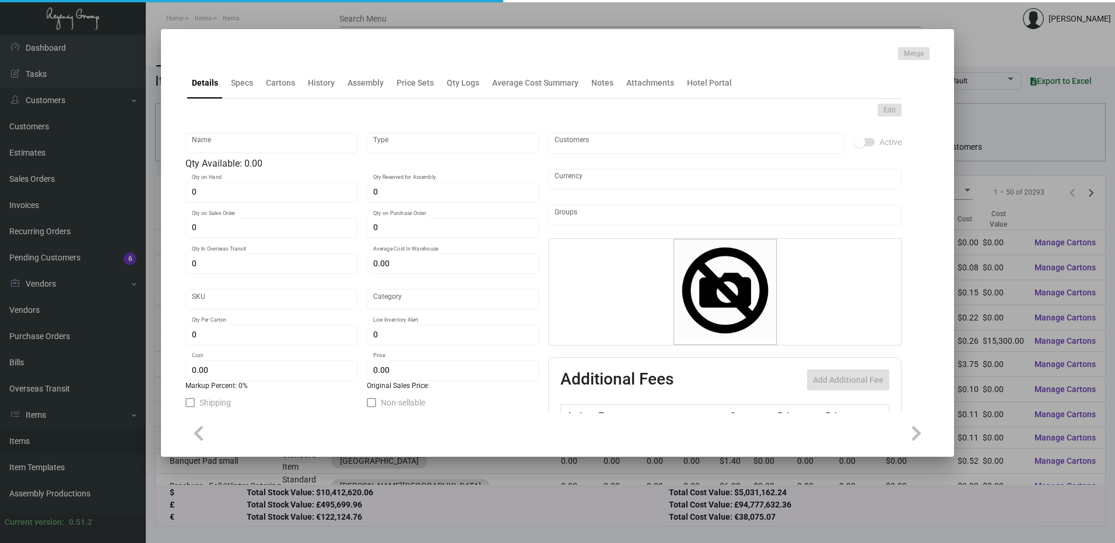
type textarea "DND Cards Housekeeping"
checkbox input "true"
type input "United States Dollar $"
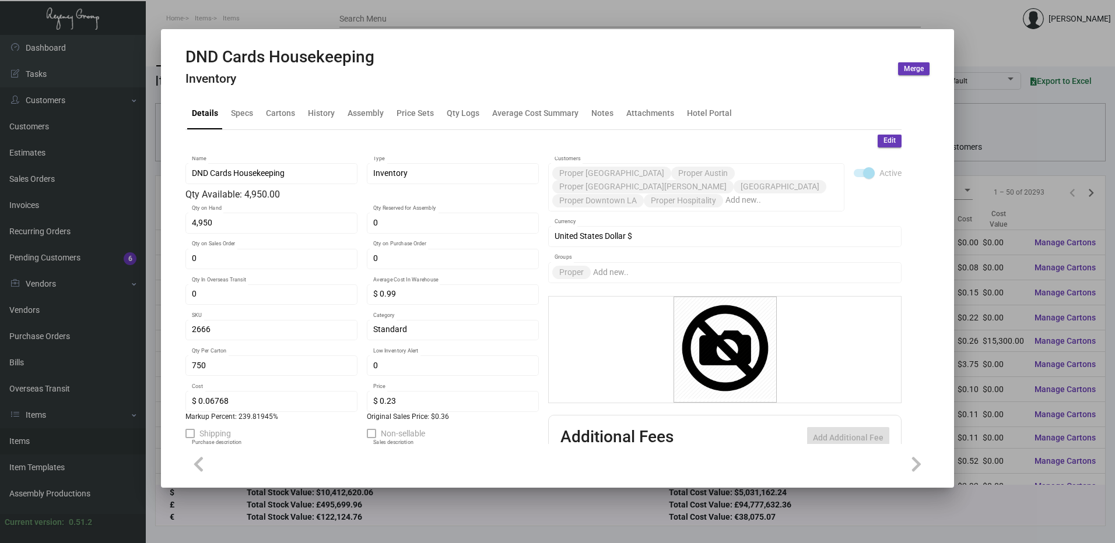
click at [400, 11] on div at bounding box center [557, 271] width 1115 height 543
